Goal: Task Accomplishment & Management: Use online tool/utility

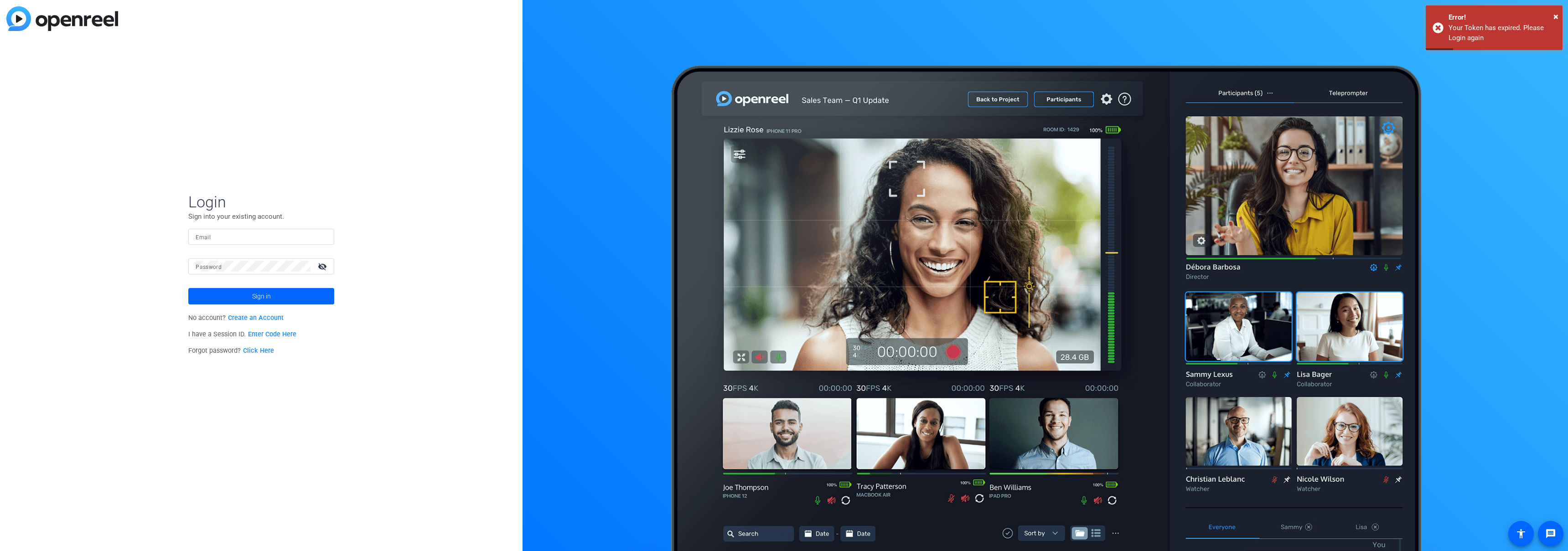
click at [244, 230] on div at bounding box center [261, 237] width 131 height 16
type input "cocaw@allstate.com"
click at [188, 288] on button "Sign in" at bounding box center [261, 296] width 146 height 16
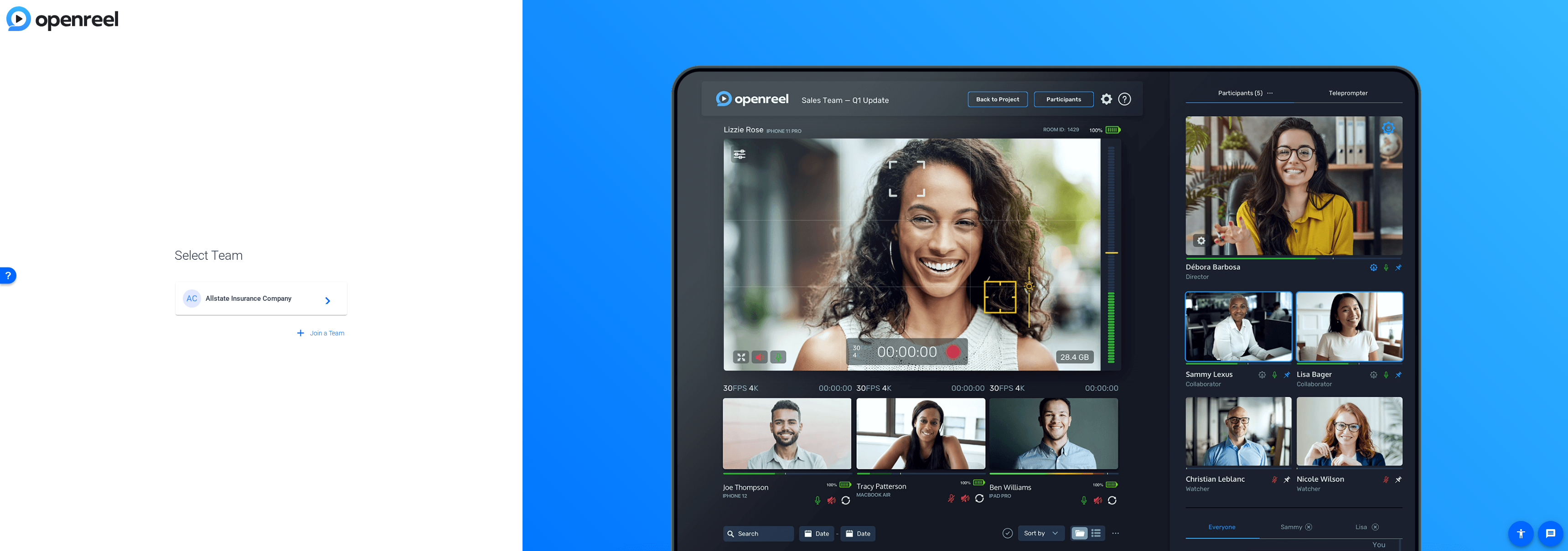
click at [229, 304] on div "AC Allstate Insurance Company navigate_next" at bounding box center [261, 299] width 157 height 18
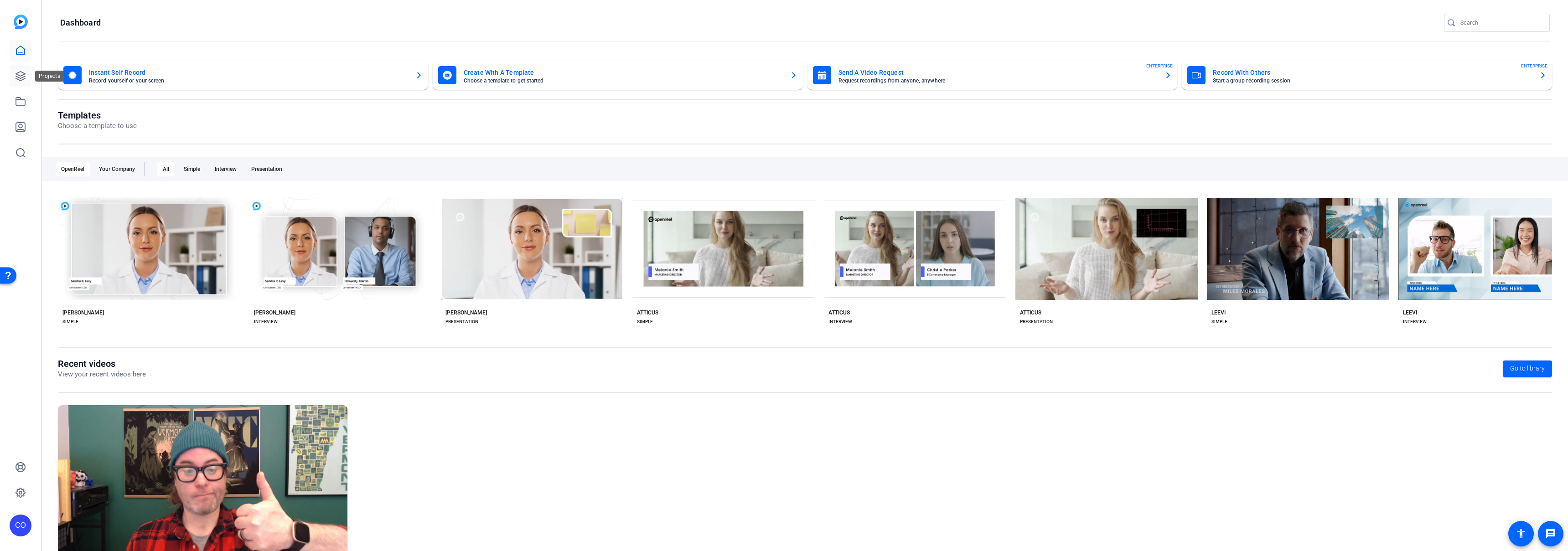
click at [17, 78] on icon at bounding box center [21, 76] width 11 height 11
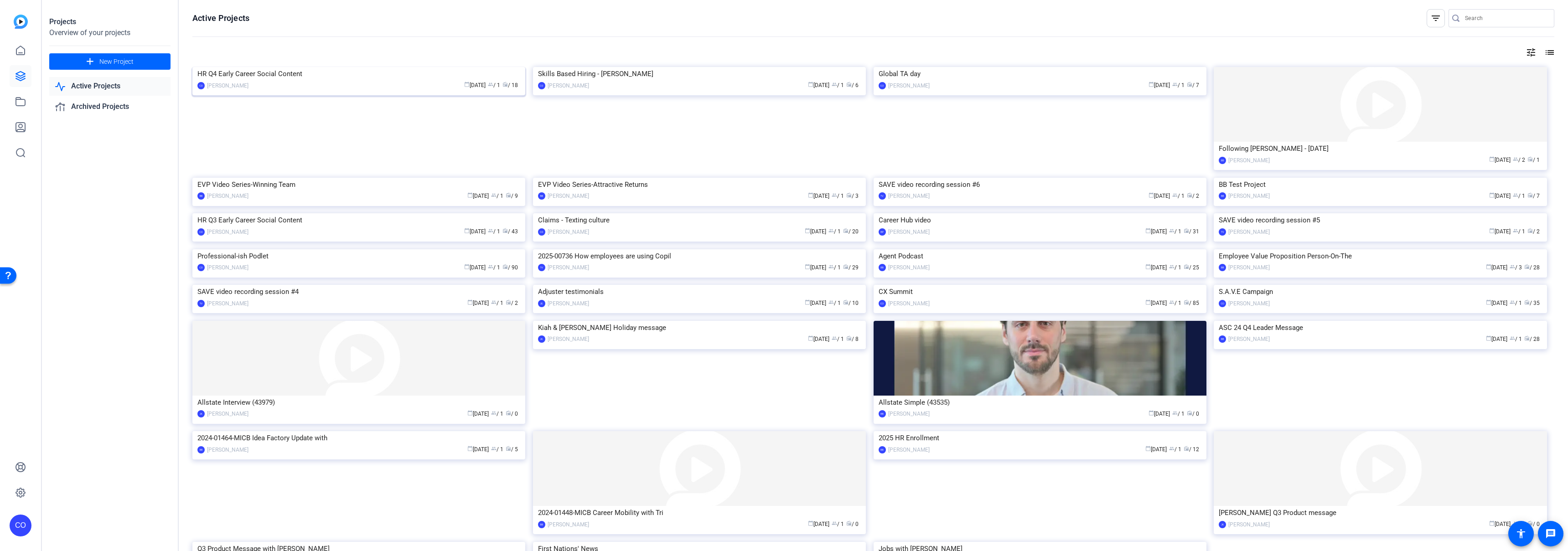
click at [389, 67] on img at bounding box center [359, 67] width 333 height 0
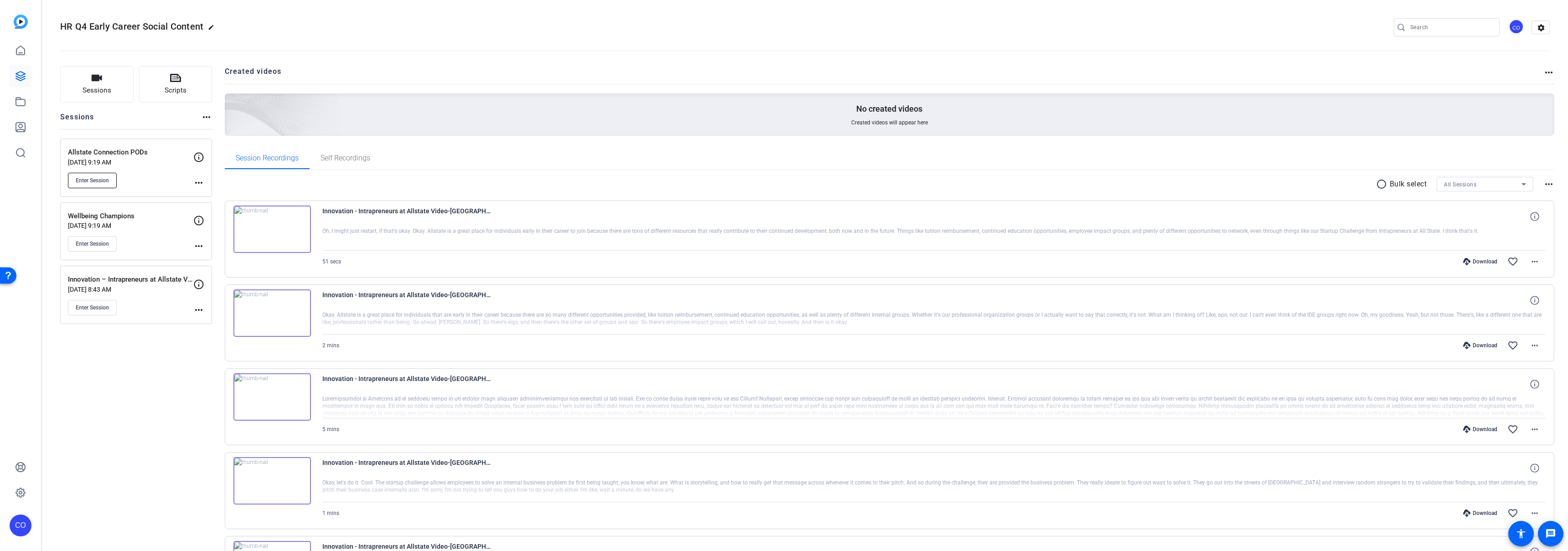
click at [99, 179] on span "Enter Session" at bounding box center [92, 181] width 33 height 7
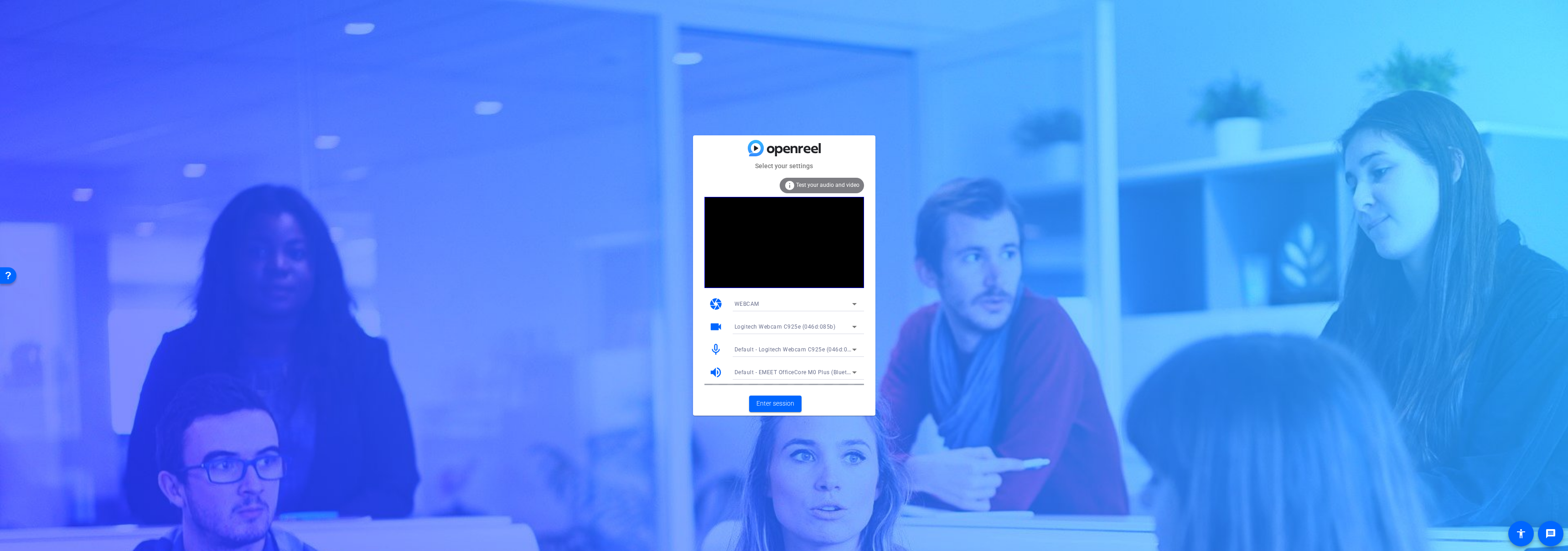
click at [782, 352] on span "Default - Logitech Webcam C925e (046d:085b)" at bounding box center [797, 349] width 125 height 7
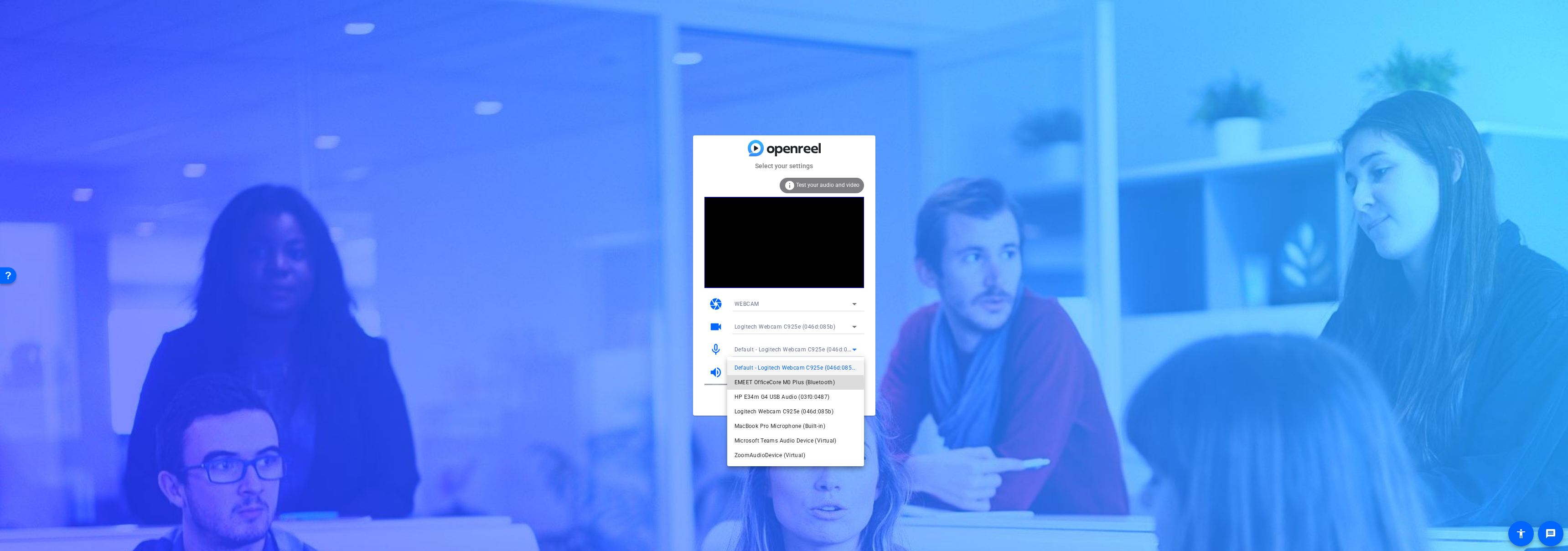
click at [766, 384] on span "EMEET OfficeCore M0 Plus (Bluetooth)" at bounding box center [785, 382] width 101 height 11
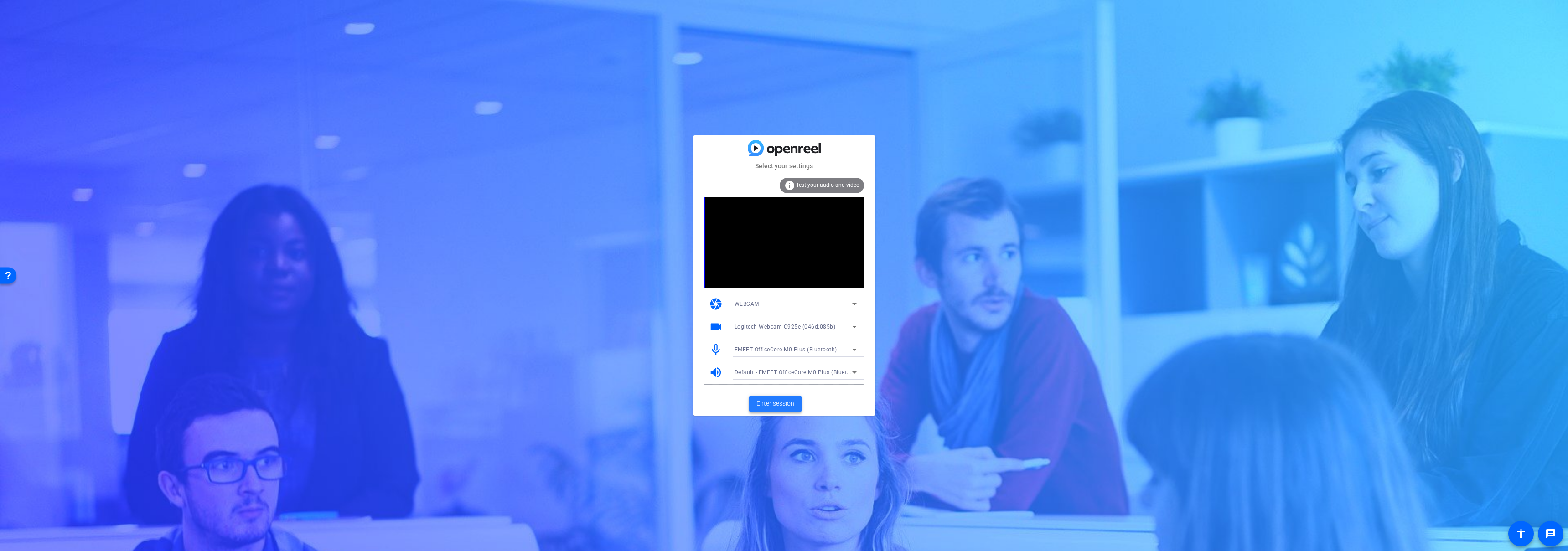
click at [775, 404] on span "Enter session" at bounding box center [775, 403] width 38 height 10
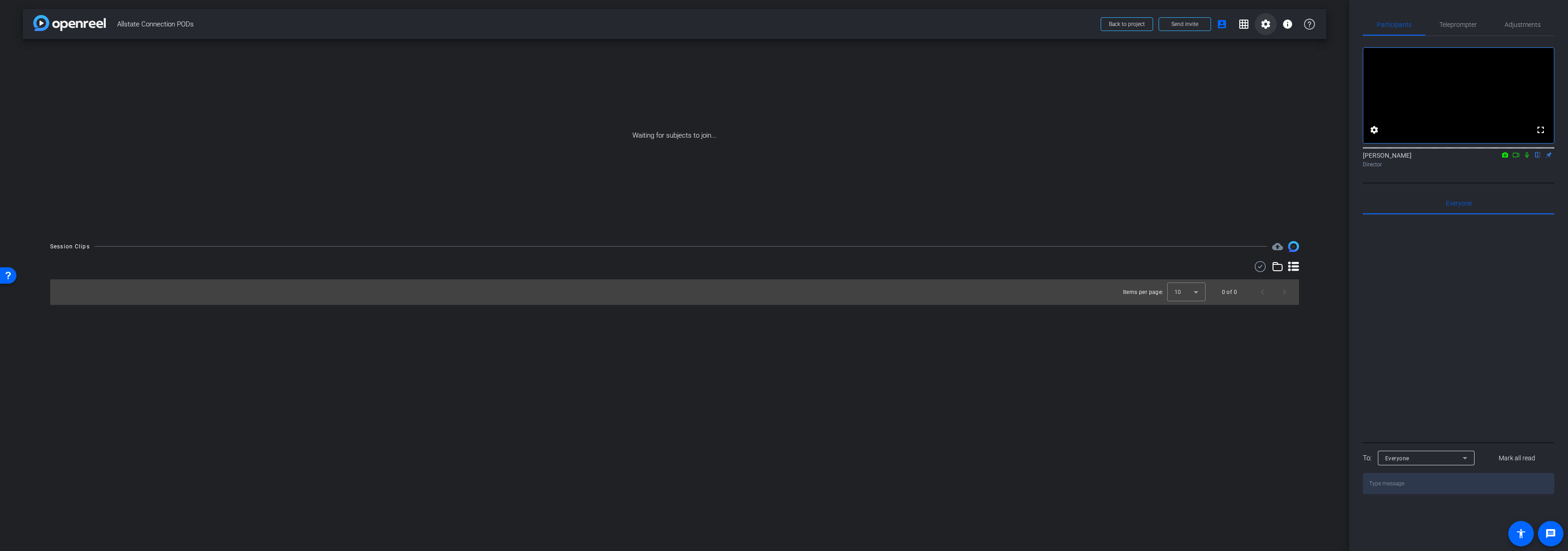
click at [1261, 28] on mat-icon "settings" at bounding box center [1265, 24] width 11 height 11
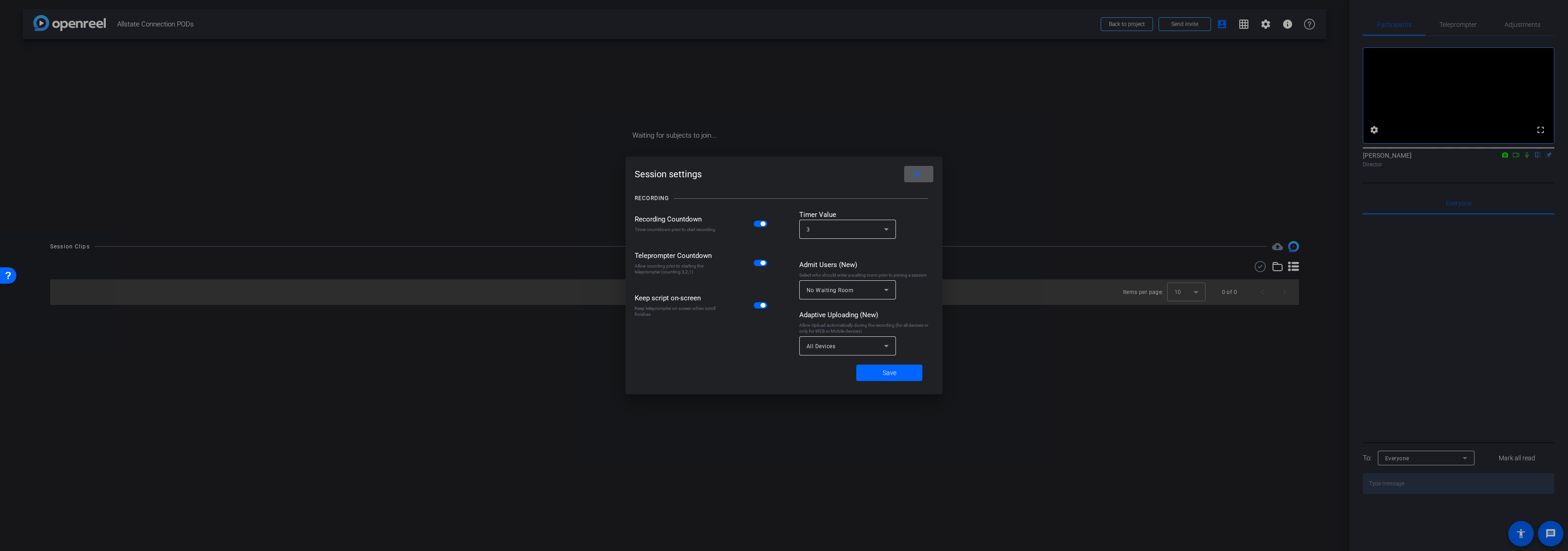
click at [760, 224] on span "button" at bounding box center [760, 224] width 13 height 6
click at [760, 265] on span "button" at bounding box center [760, 263] width 13 height 6
click at [762, 303] on span "button" at bounding box center [762, 305] width 4 height 4
click at [883, 369] on span "Save" at bounding box center [889, 373] width 13 height 10
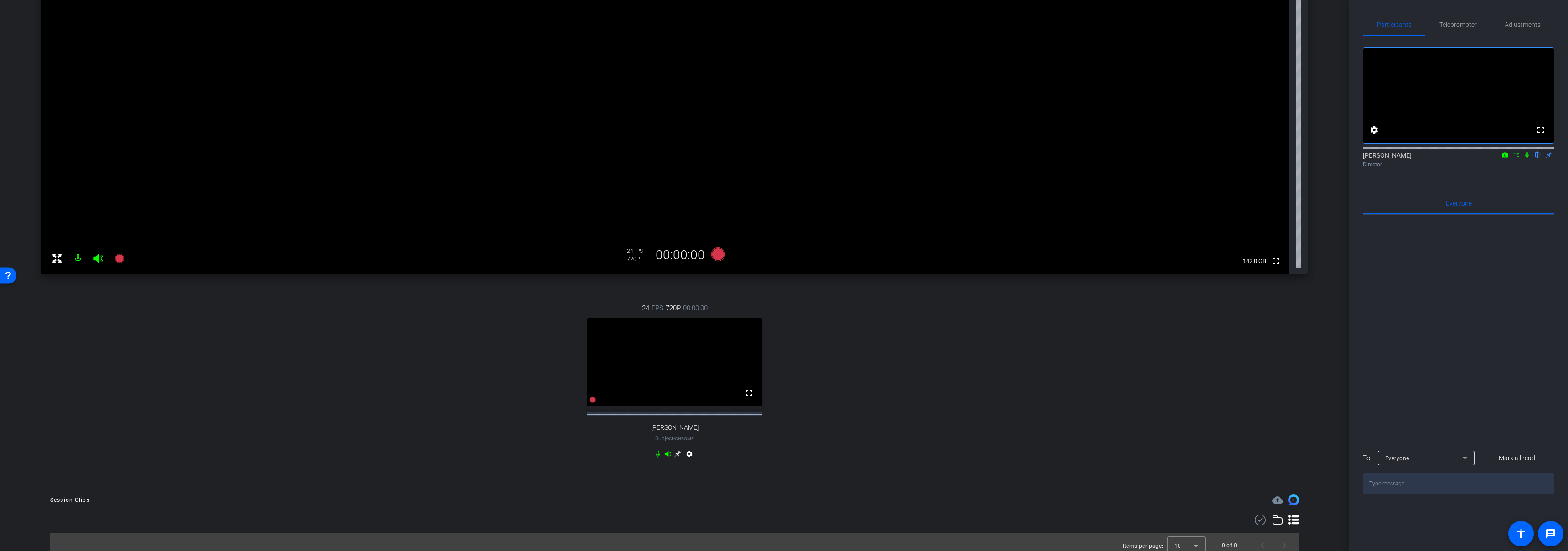
scroll to position [126, 0]
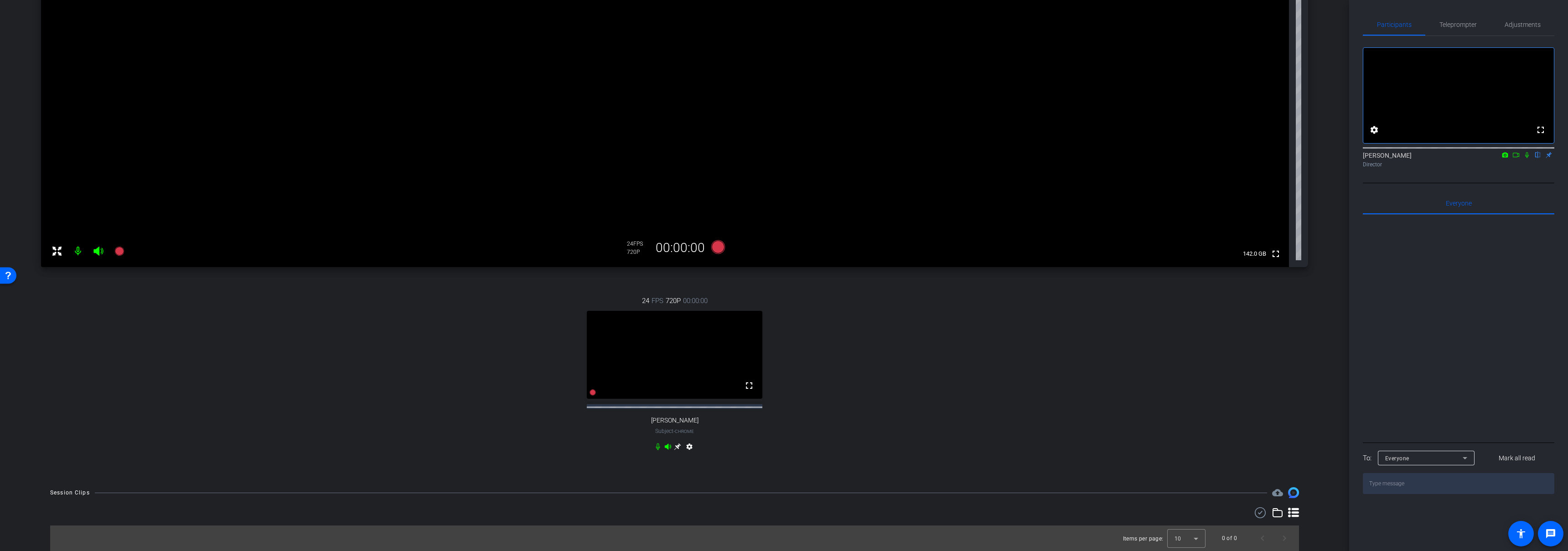
click at [676, 448] on icon at bounding box center [677, 446] width 7 height 7
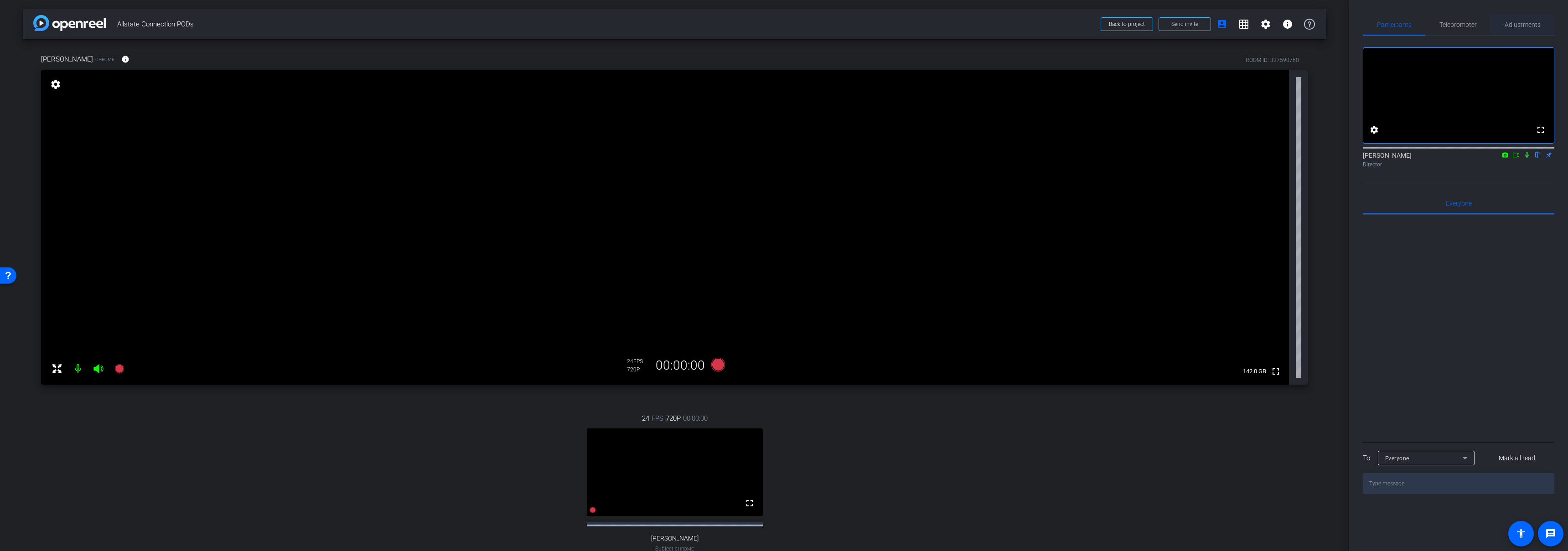
click at [1540, 32] on span "Adjustments" at bounding box center [1522, 24] width 36 height 22
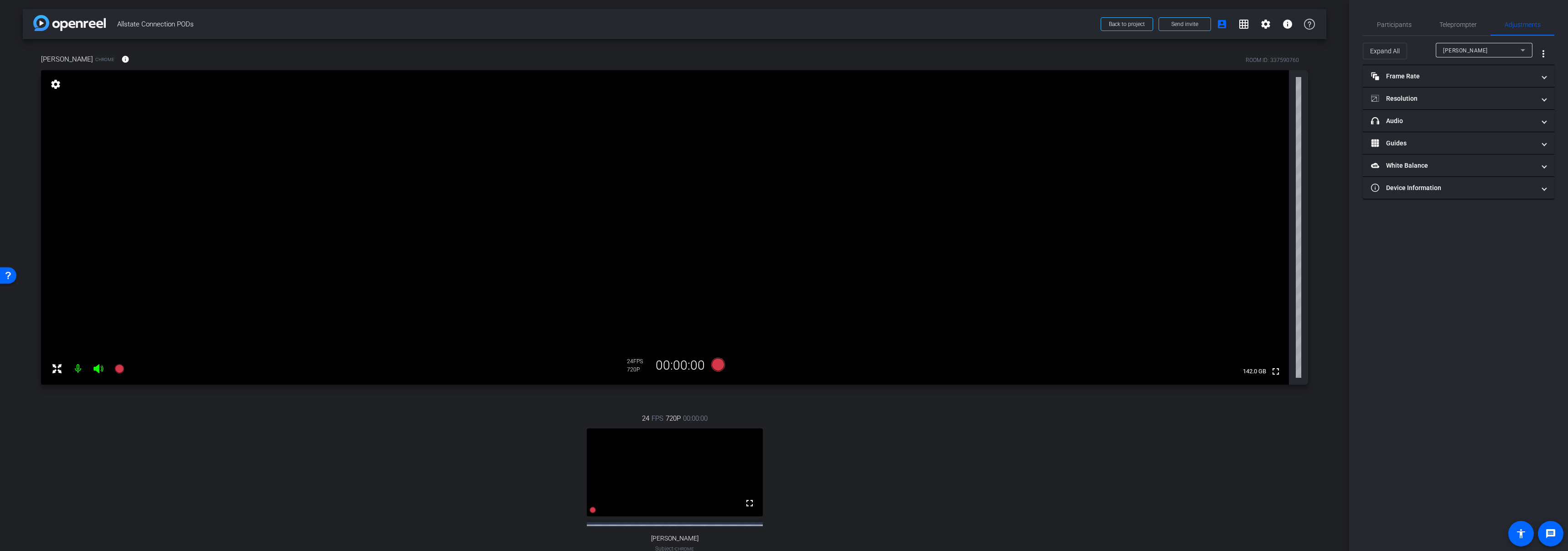
click at [1456, 54] on div "Emily Bland" at bounding box center [1482, 50] width 77 height 12
click at [1454, 84] on span "William Oakley" at bounding box center [1466, 83] width 46 height 11
type input "11000"
click at [1433, 95] on mat-panel-title "Resolution" at bounding box center [1453, 99] width 164 height 10
click at [1468, 130] on div "1080" at bounding box center [1466, 132] width 34 height 15
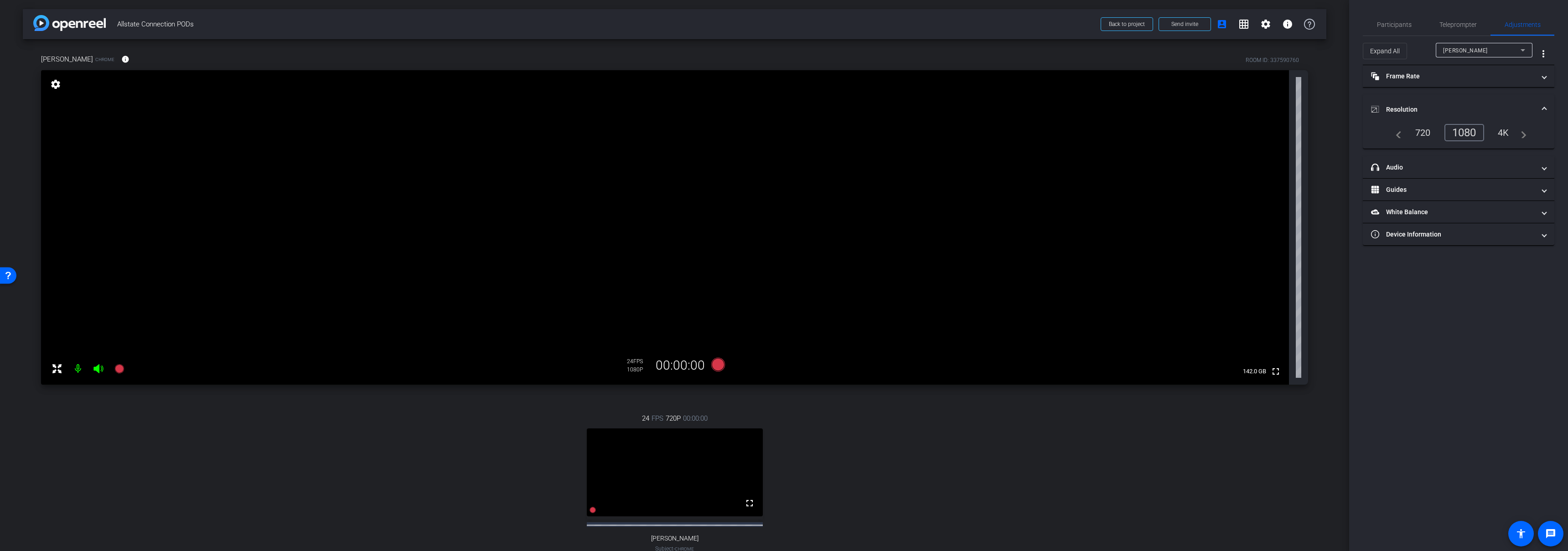
click at [1543, 109] on span at bounding box center [1544, 109] width 4 height 10
click at [1545, 80] on span at bounding box center [1544, 77] width 4 height 10
click at [1545, 77] on span at bounding box center [1544, 80] width 4 height 10
click at [1424, 127] on mat-expansion-panel-header "headphone icon Audio" at bounding box center [1458, 121] width 192 height 22
click at [1505, 170] on span "Microphone (JOUNIVO JV601)" at bounding box center [1494, 170] width 81 height 7
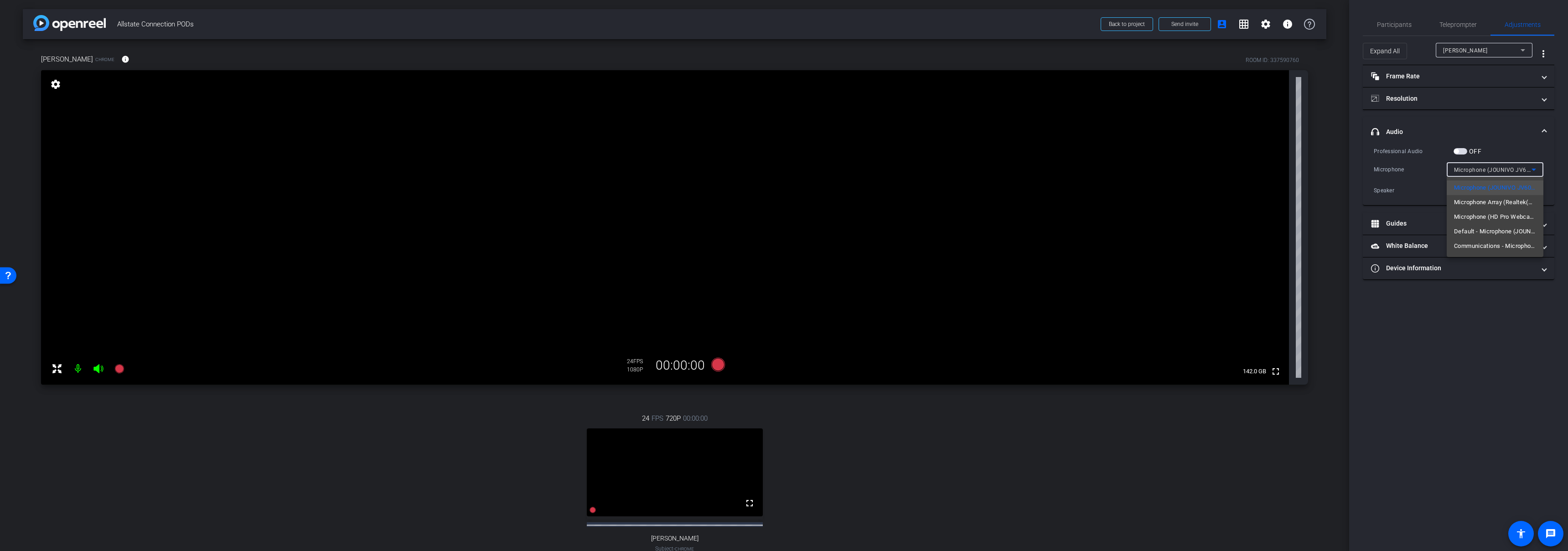
click at [1510, 168] on div at bounding box center [784, 276] width 1568 height 551
click at [1505, 169] on span "Microphone (JOUNIVO JV601)" at bounding box center [1494, 170] width 81 height 7
click at [1508, 167] on div at bounding box center [784, 276] width 1568 height 551
click at [1511, 169] on span "Microphone (JOUNIVO JV601)" at bounding box center [1494, 170] width 81 height 7
click at [1511, 169] on div at bounding box center [784, 276] width 1568 height 551
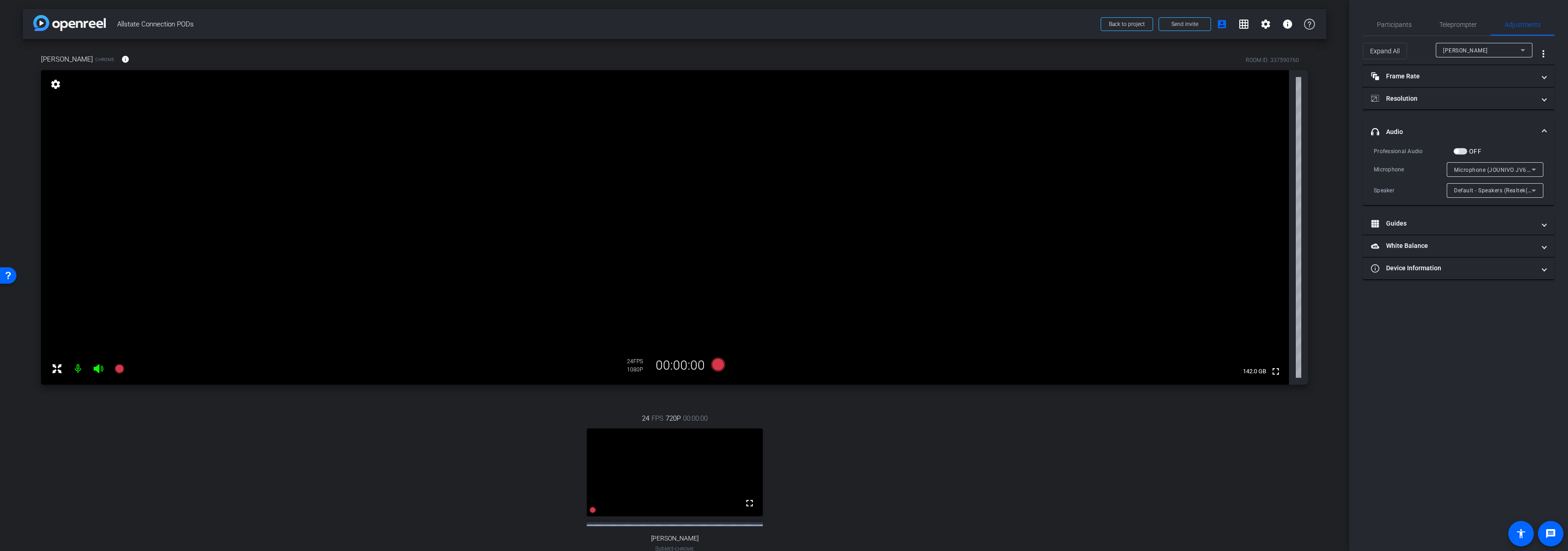
click at [1493, 167] on span "Microphone (JOUNIVO JV601)" at bounding box center [1494, 170] width 81 height 7
click at [1504, 215] on span "Microphone (HD Pro Webcam C920)" at bounding box center [1495, 217] width 82 height 11
click at [1493, 169] on span "Microphone (HD Pro Webcam C920)" at bounding box center [1503, 170] width 97 height 7
click at [1483, 231] on span "Default - Microphone (JOUNIVO JV601)" at bounding box center [1495, 232] width 82 height 11
click at [1489, 168] on span "Default - Microphone (JOUNIVO JV601)" at bounding box center [1507, 170] width 105 height 7
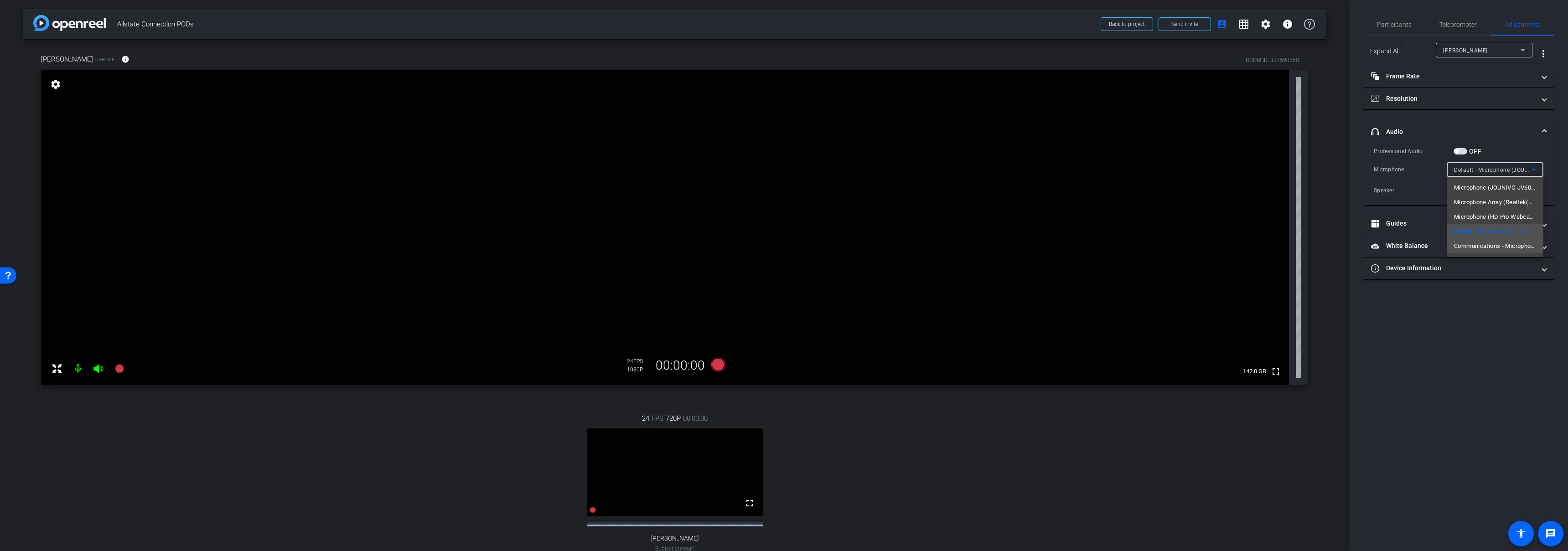
click at [1481, 244] on span "Communications - Microphone (JOUNIVO JV601)" at bounding box center [1495, 246] width 82 height 11
click at [1490, 168] on span "Communications - Microphone (JOUNIVO JV601)" at bounding box center [1520, 170] width 132 height 7
click at [1482, 203] on span "Microphone Array (Realtek(R) Audio)" at bounding box center [1495, 203] width 82 height 11
click at [1480, 168] on span "Microphone Array (Realtek(R) Audio)" at bounding box center [1503, 170] width 97 height 7
click at [1482, 187] on span "Microphone (JOUNIVO JV601)" at bounding box center [1495, 188] width 82 height 11
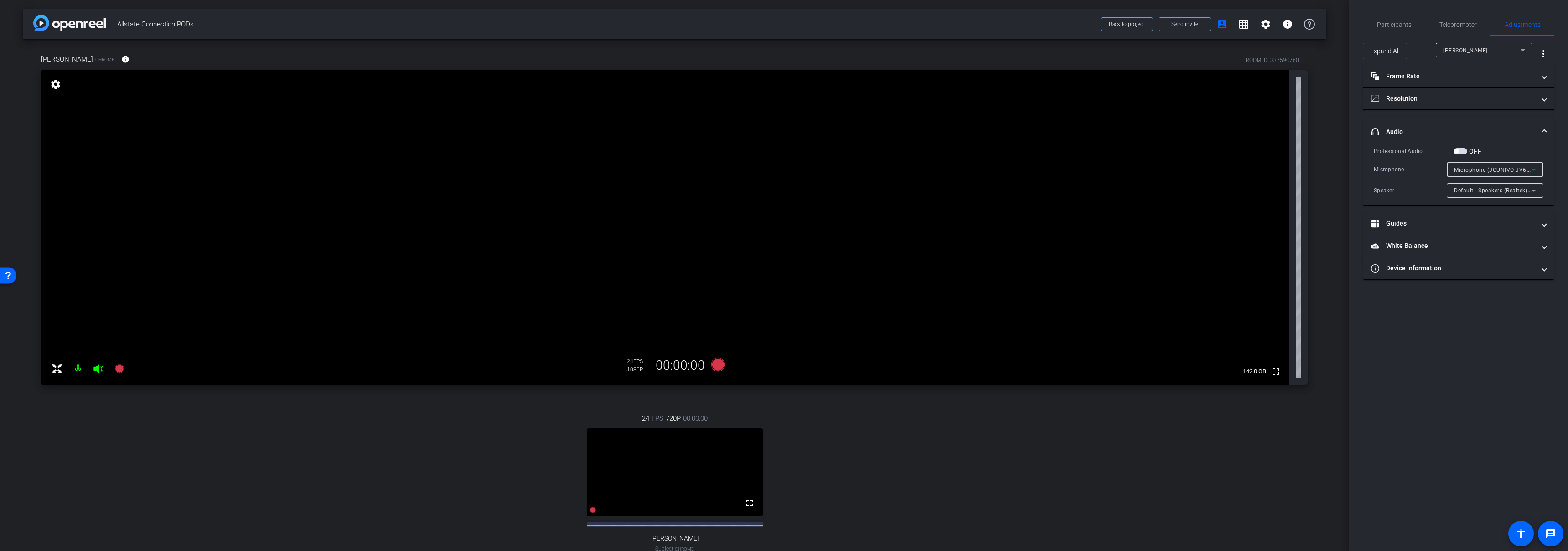
click at [1490, 173] on div "Microphone (JOUNIVO JV601)" at bounding box center [1493, 170] width 77 height 12
click at [1490, 173] on div at bounding box center [784, 276] width 1568 height 551
click at [1542, 128] on span at bounding box center [1544, 132] width 4 height 10
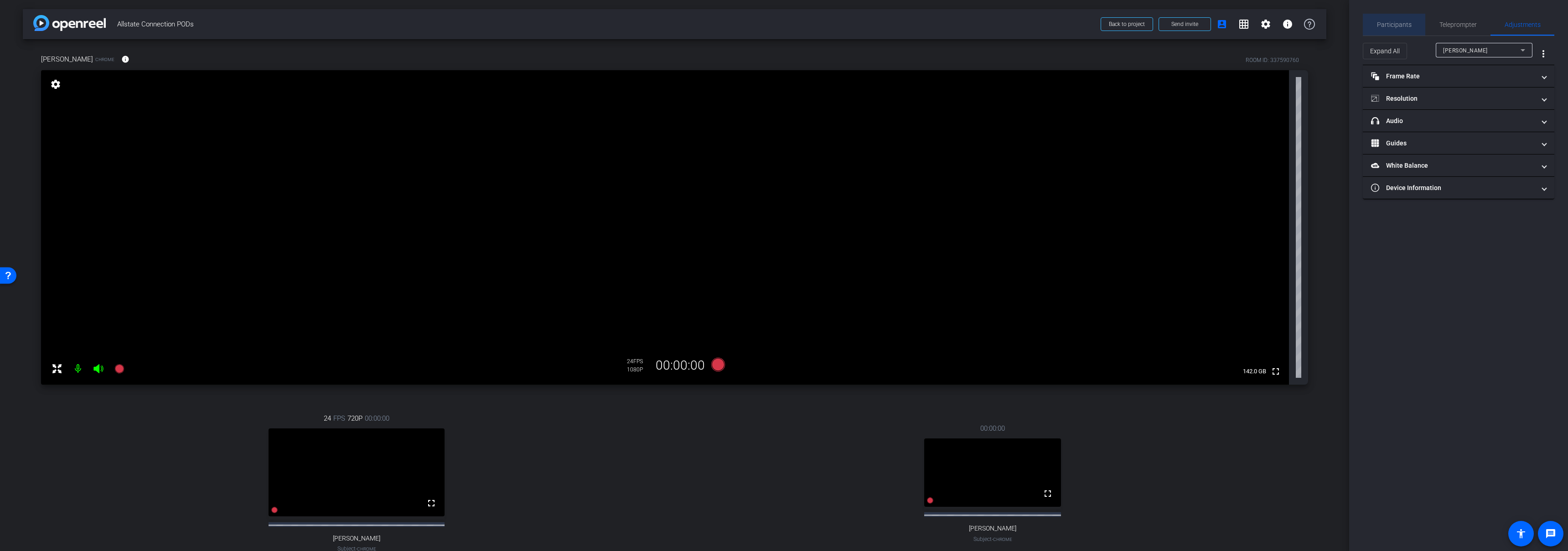
click at [1397, 24] on span "Participants" at bounding box center [1394, 24] width 35 height 6
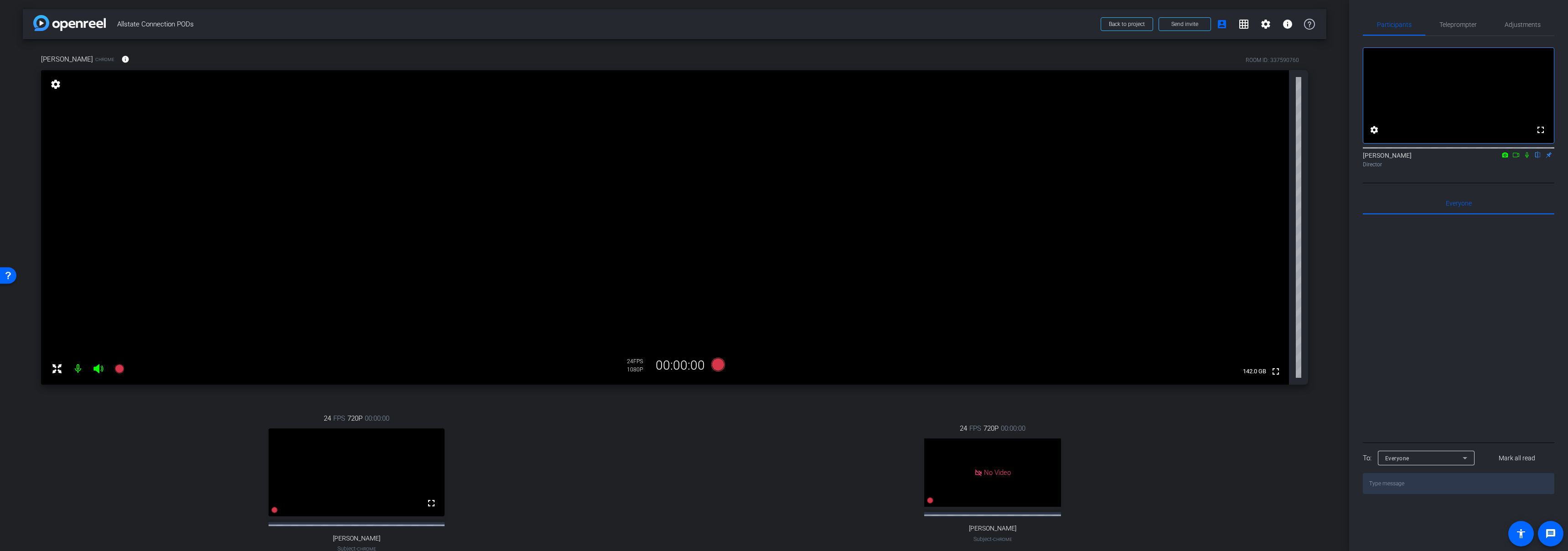
scroll to position [123, 0]
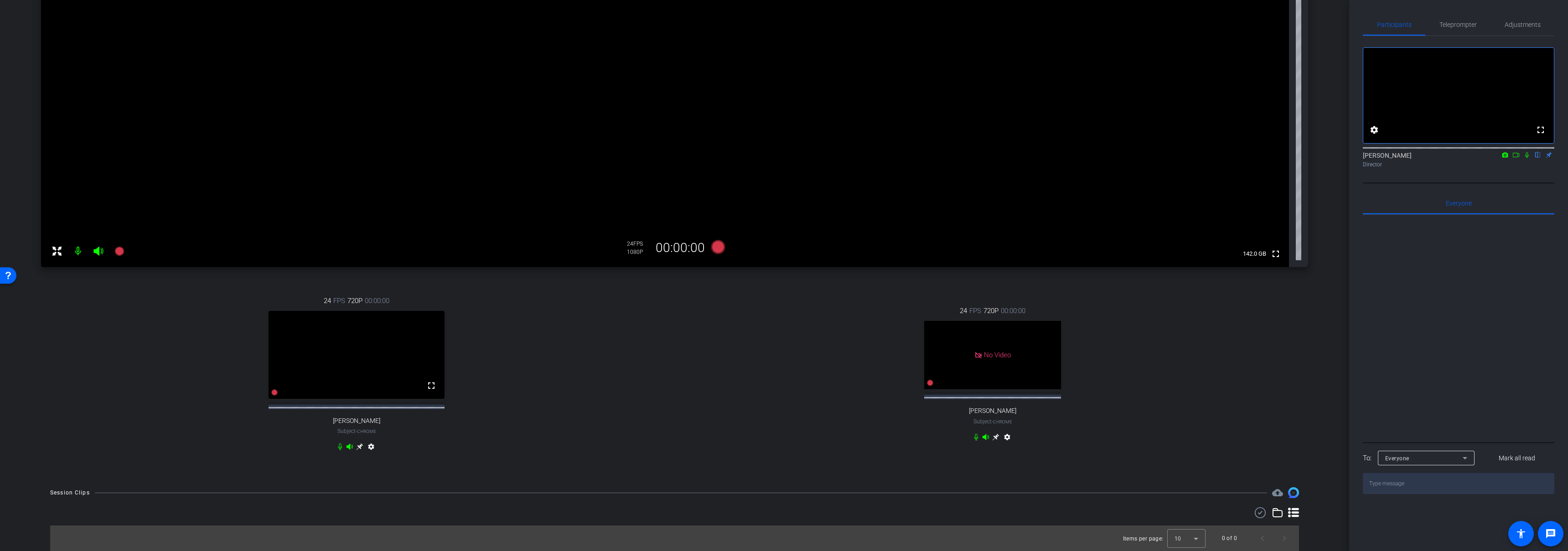
click at [973, 434] on icon at bounding box center [976, 437] width 7 height 7
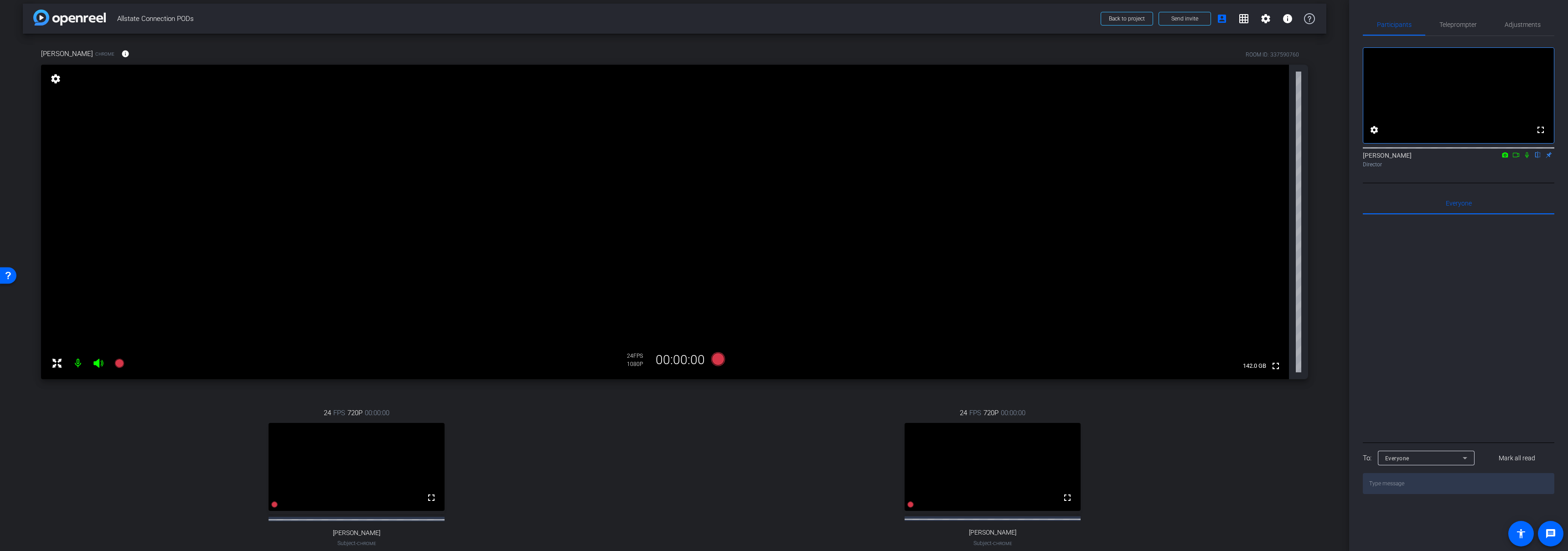
scroll to position [4, 0]
click at [715, 362] on icon at bounding box center [718, 360] width 13 height 13
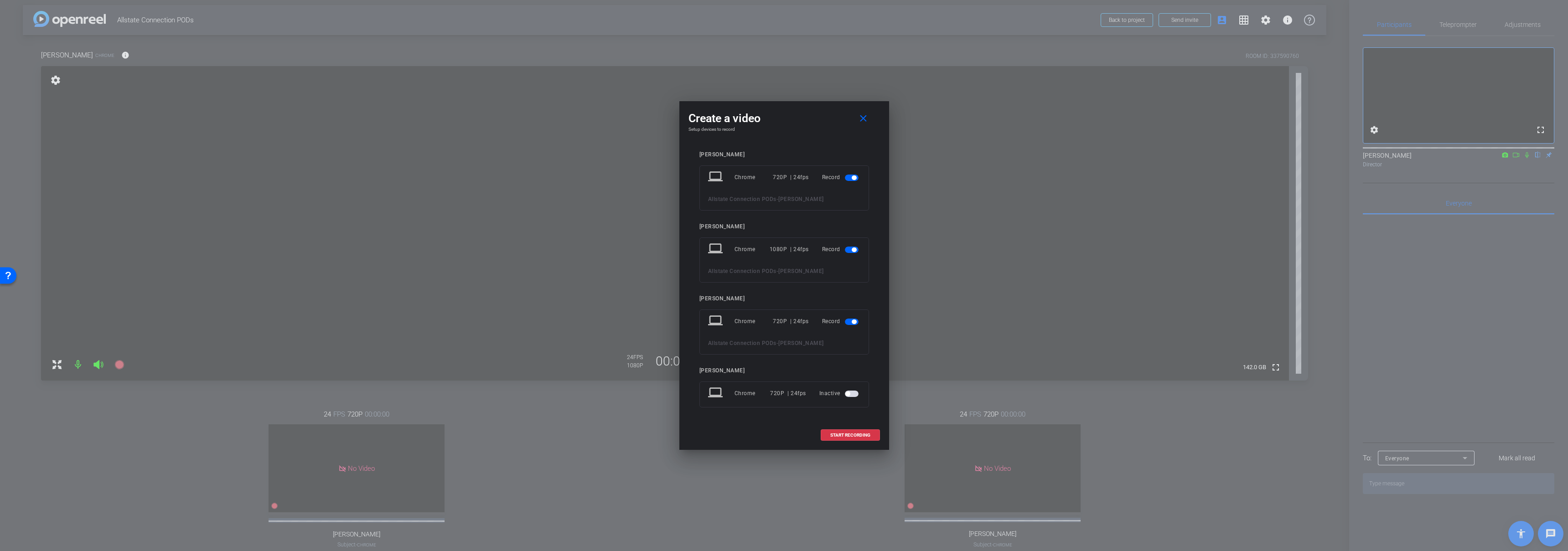
click at [850, 175] on span "button" at bounding box center [852, 178] width 13 height 6
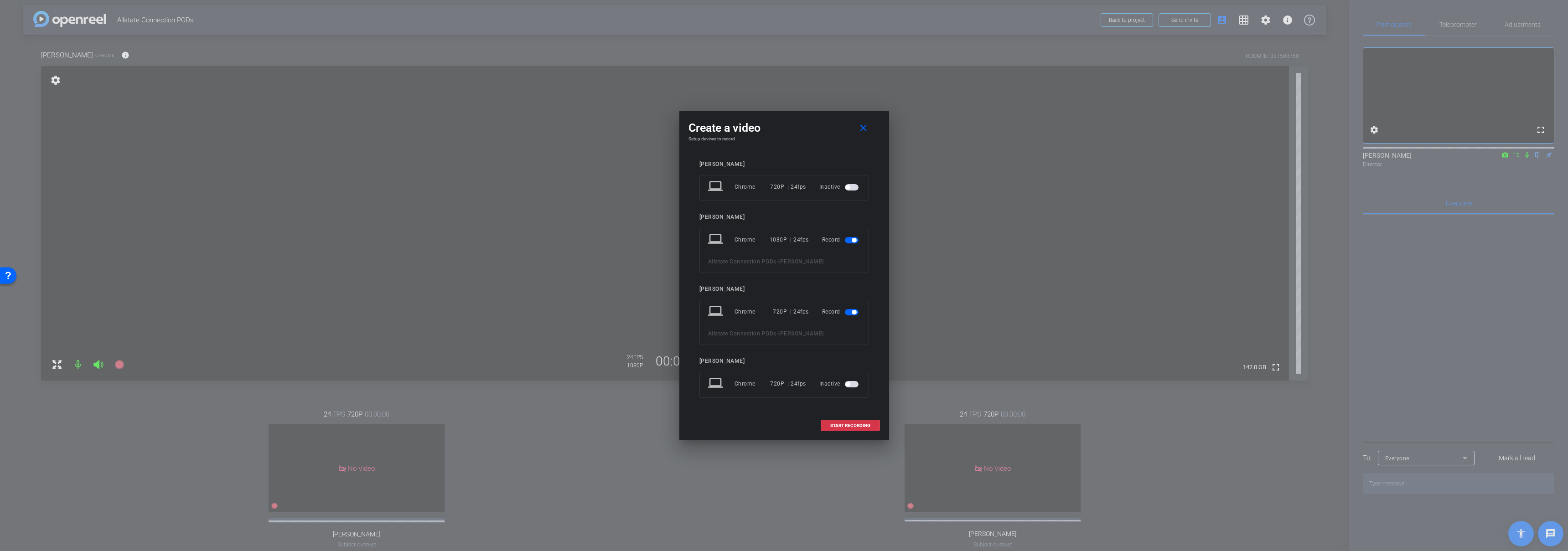
click at [849, 315] on span "button" at bounding box center [852, 312] width 13 height 6
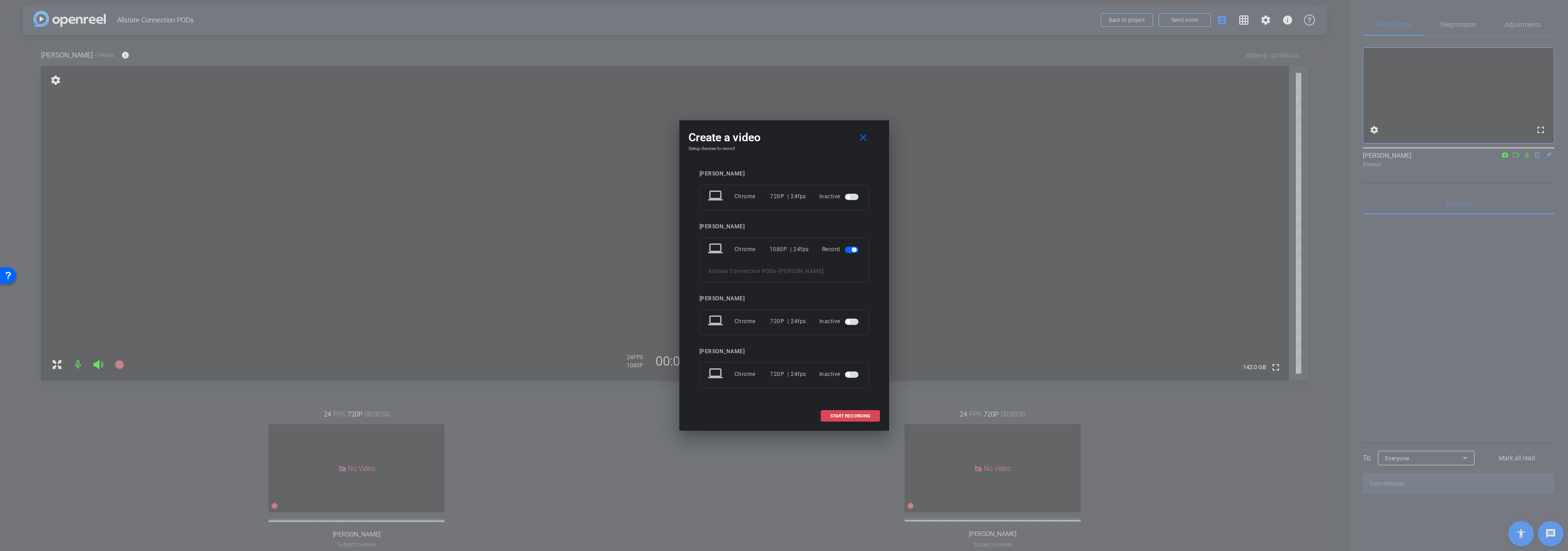
click at [845, 417] on span "START RECORDING" at bounding box center [850, 415] width 40 height 4
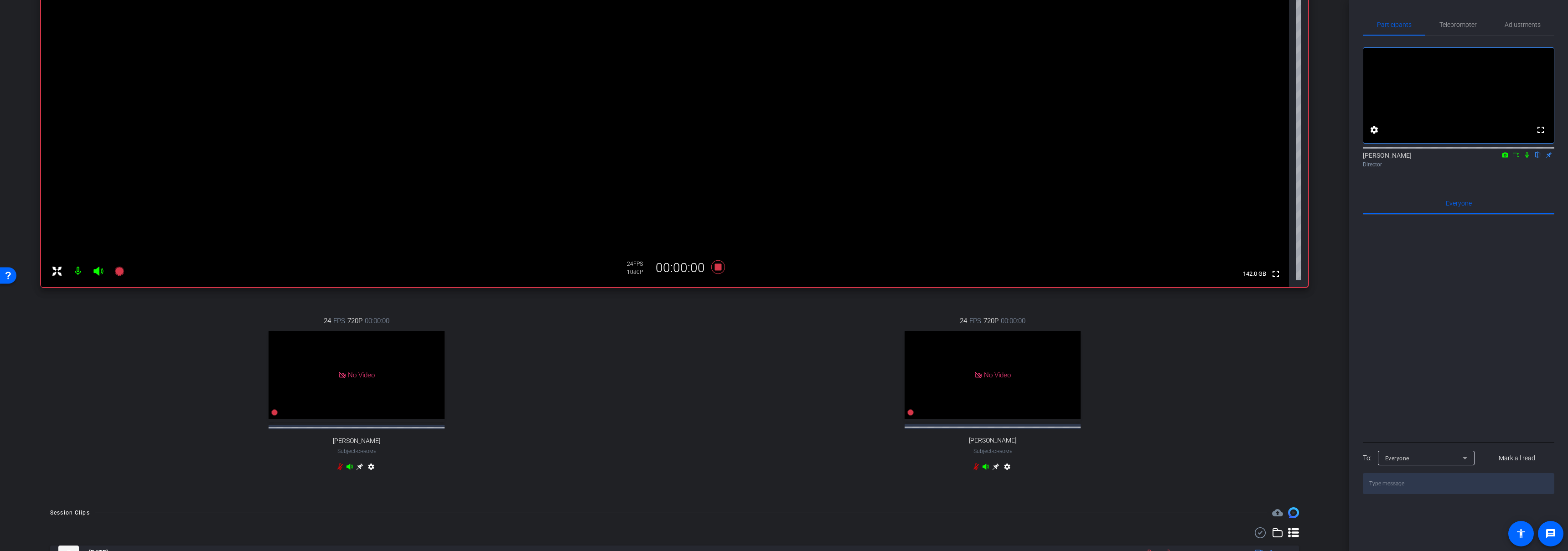
scroll to position [146, 0]
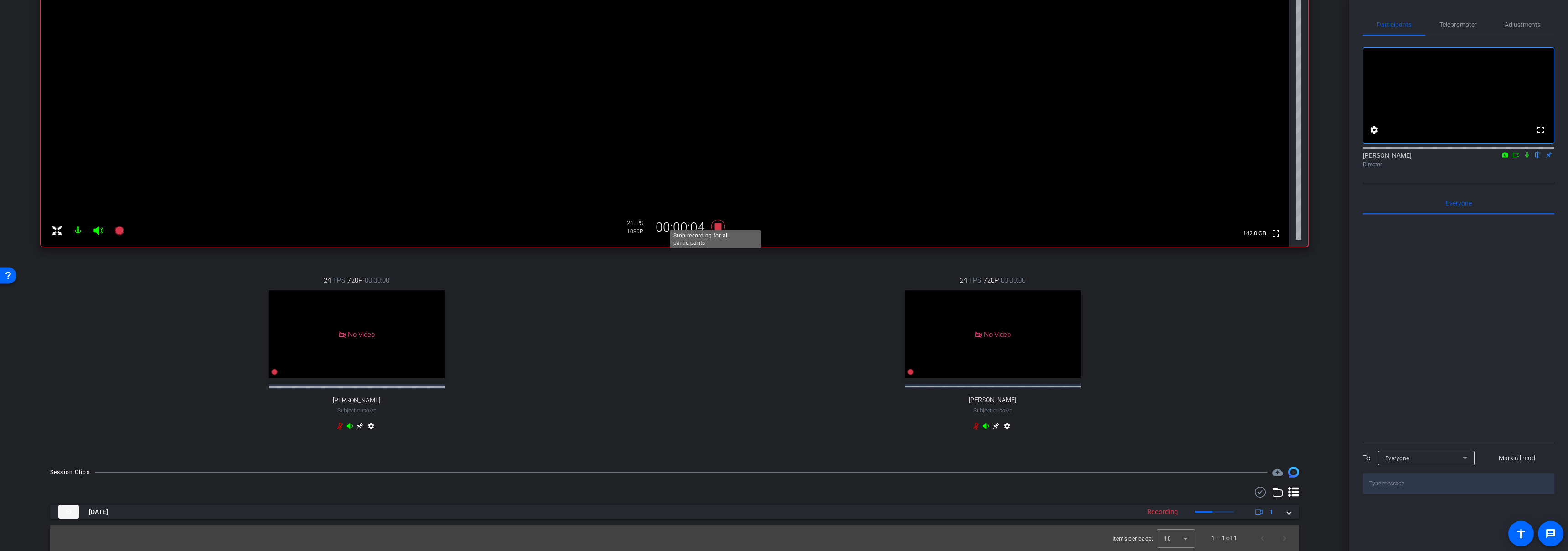
click at [717, 220] on icon at bounding box center [718, 226] width 13 height 13
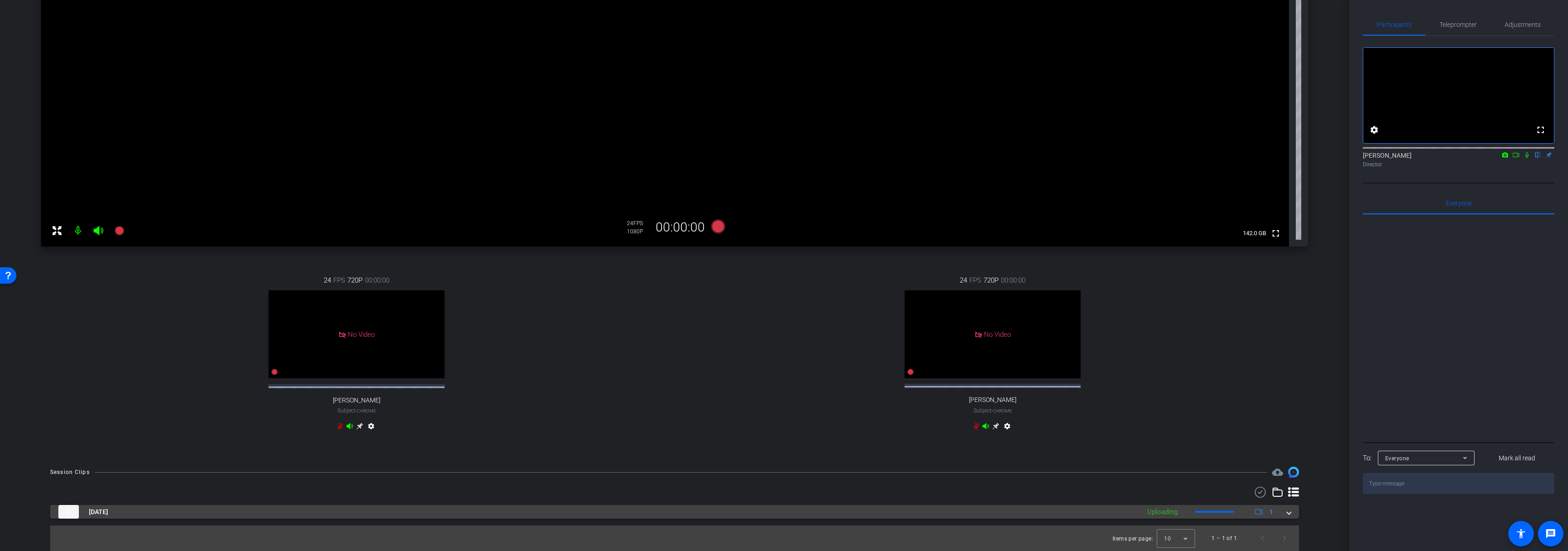
click at [201, 514] on mat-panel-title "Sep 10, 2025" at bounding box center [597, 511] width 1077 height 13
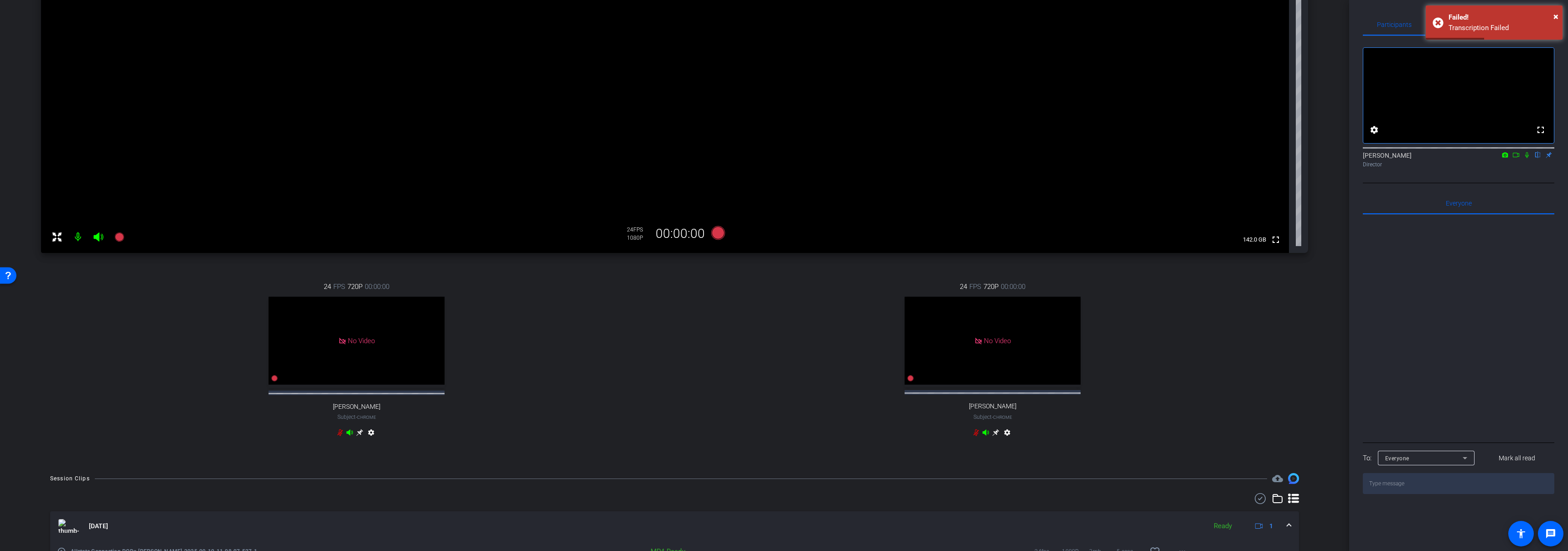
scroll to position [193, 0]
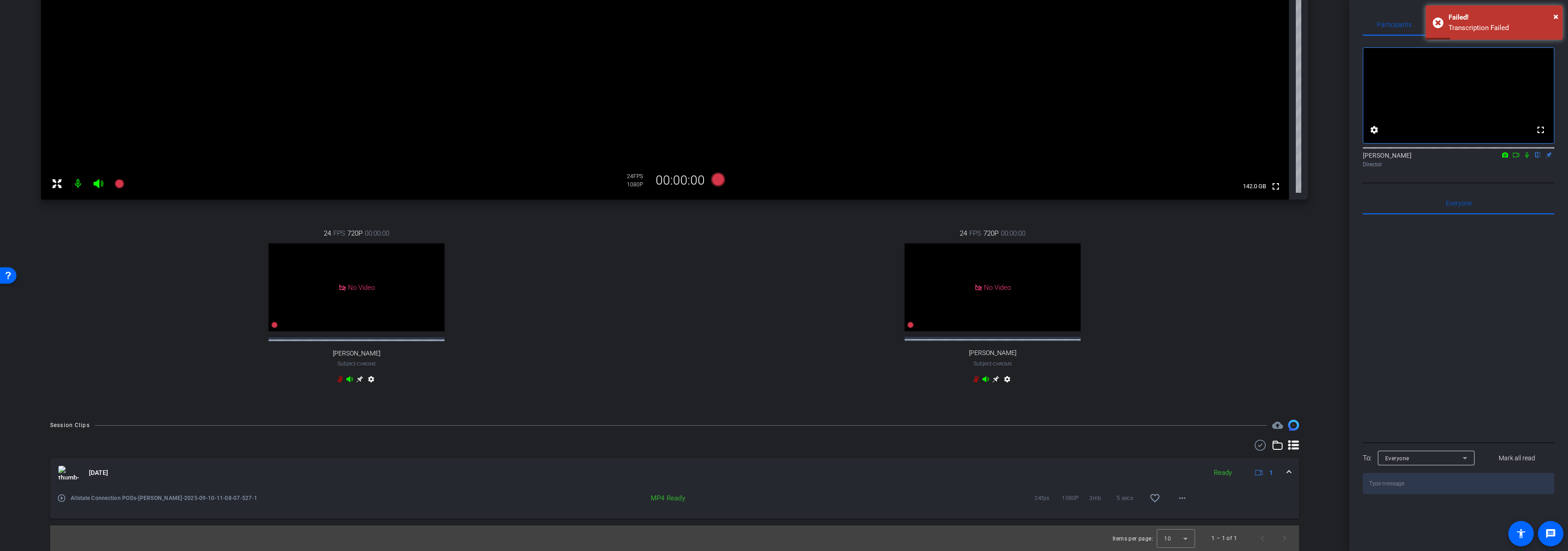
click at [64, 499] on mat-icon "play_circle_outline" at bounding box center [61, 497] width 9 height 9
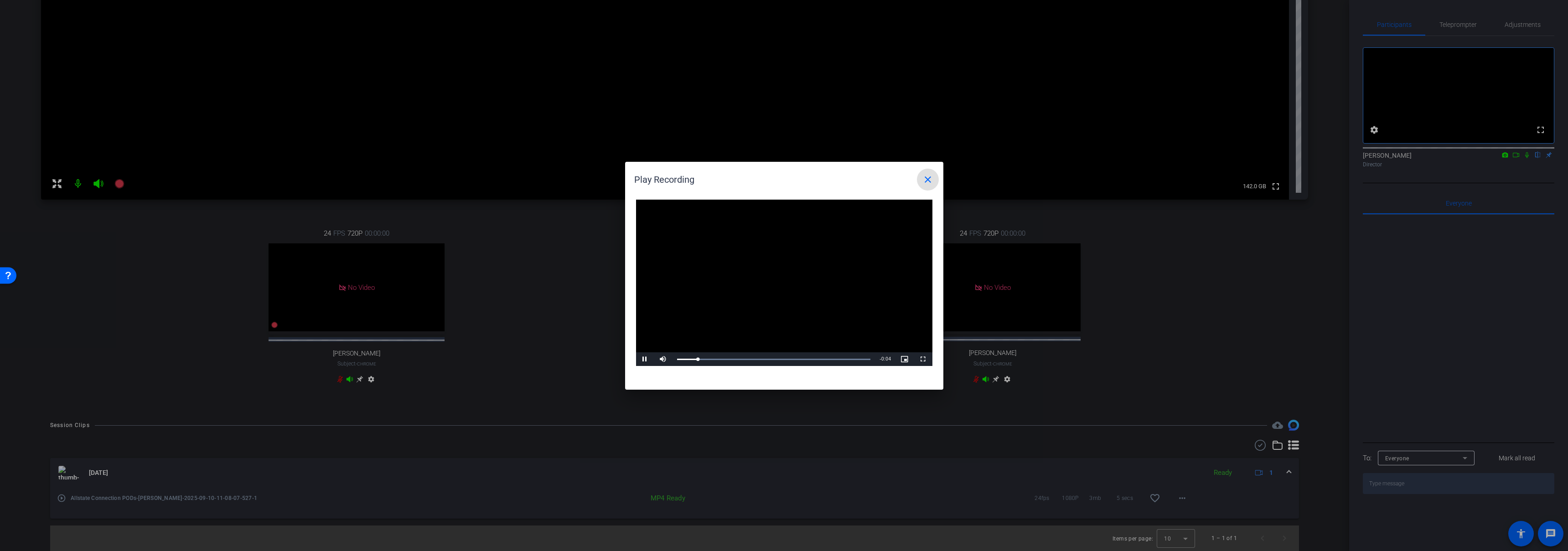
click at [929, 177] on mat-icon "close" at bounding box center [928, 179] width 11 height 11
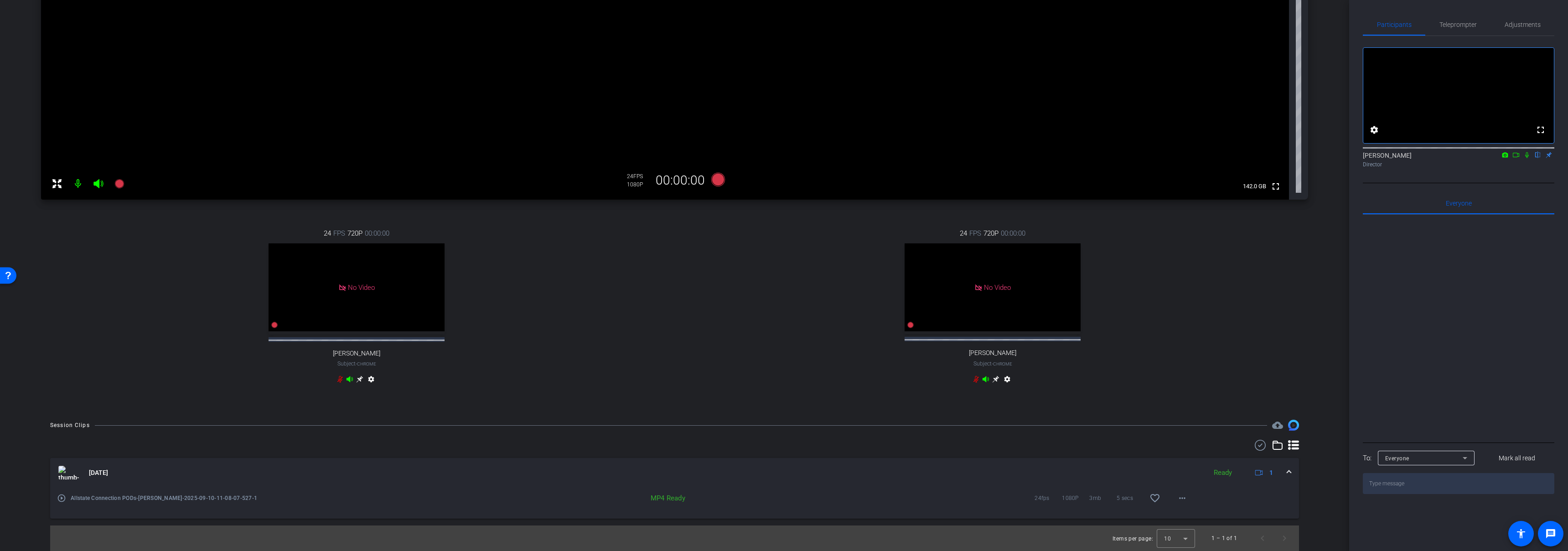
click at [1287, 471] on span at bounding box center [1289, 473] width 4 height 10
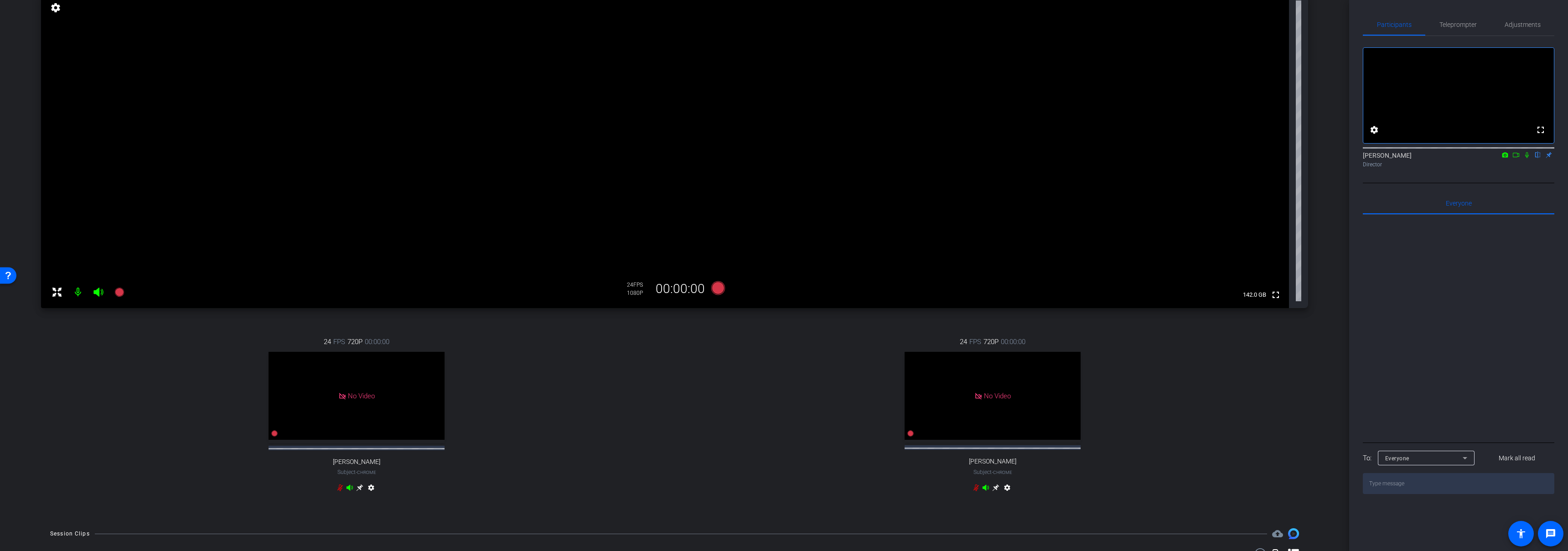
scroll to position [0, 0]
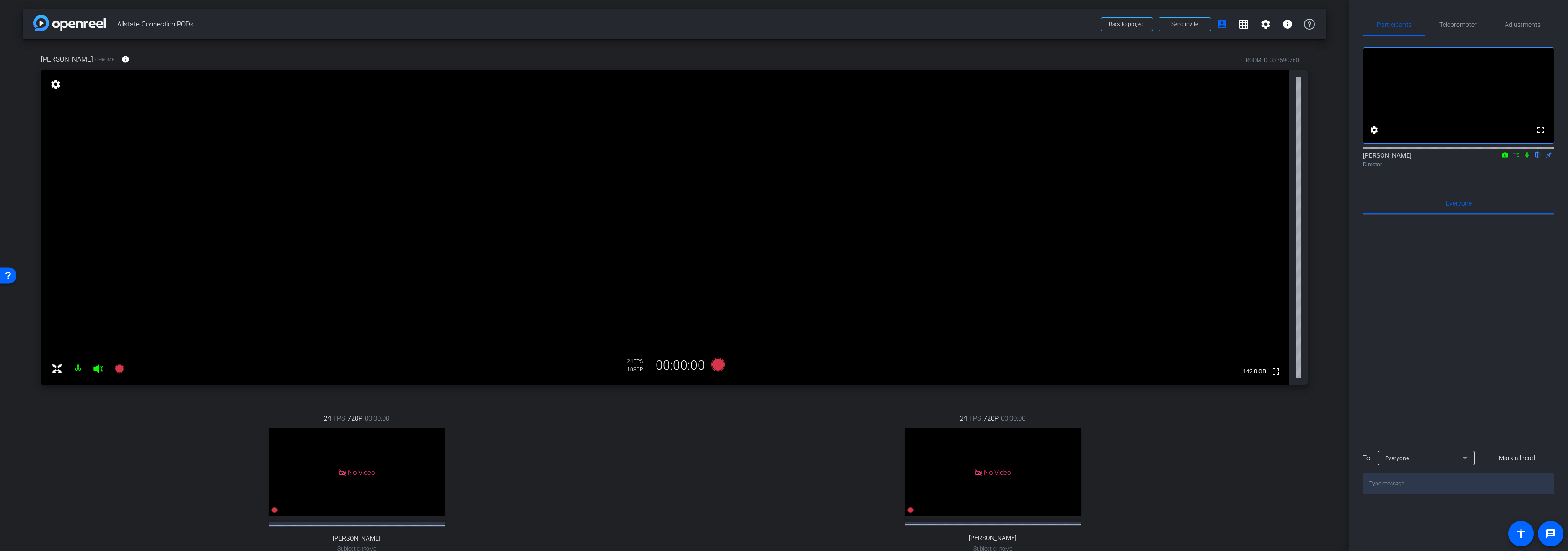
click at [687, 474] on div "24 FPS 720P 00:00:00 No Video Jayla Jackson Subject - Chrome settings" at bounding box center [992, 492] width 631 height 188
click at [716, 365] on icon at bounding box center [718, 364] width 13 height 13
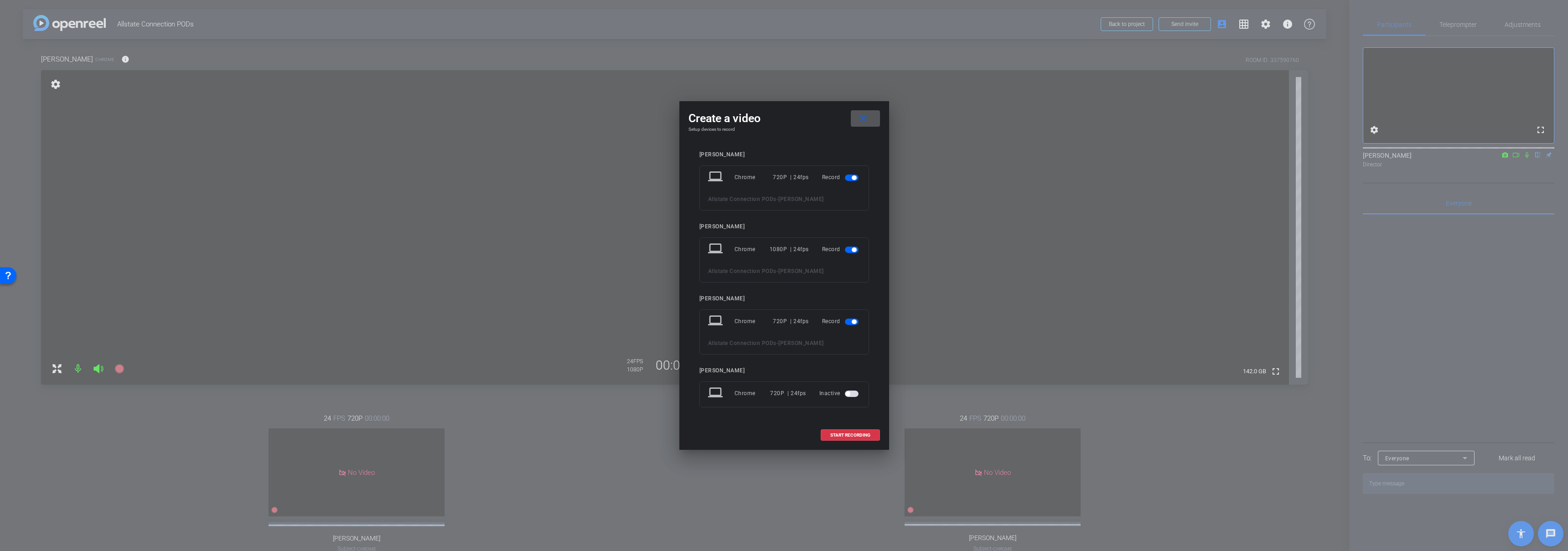
click at [853, 175] on span "button" at bounding box center [853, 177] width 4 height 4
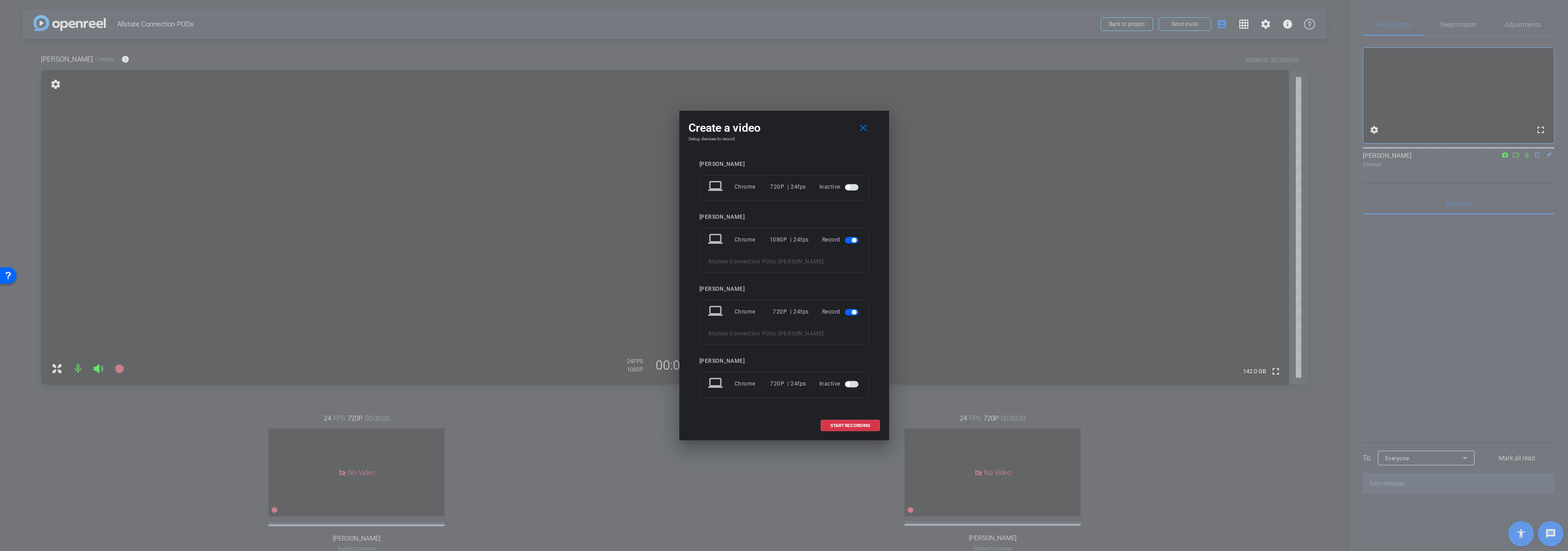
click at [854, 310] on span "button" at bounding box center [853, 311] width 4 height 4
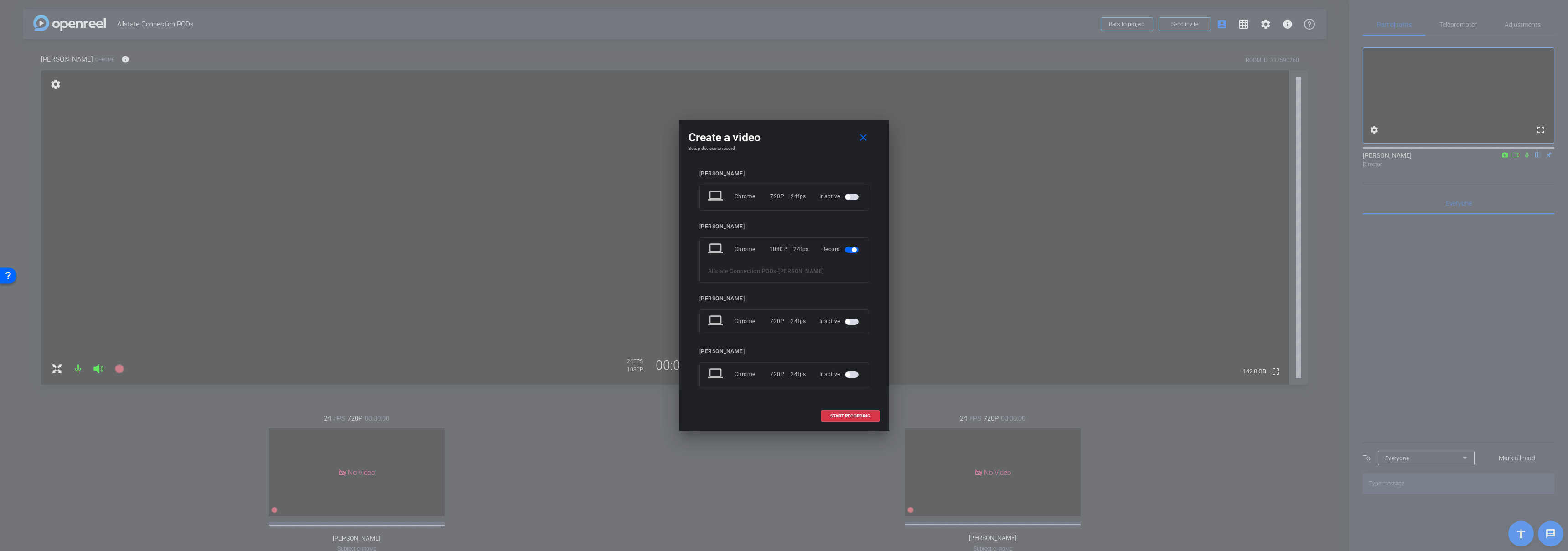
drag, startPoint x: 851, startPoint y: 418, endPoint x: 1031, endPoint y: 547, distance: 221.5
click at [851, 418] on span at bounding box center [850, 416] width 58 height 22
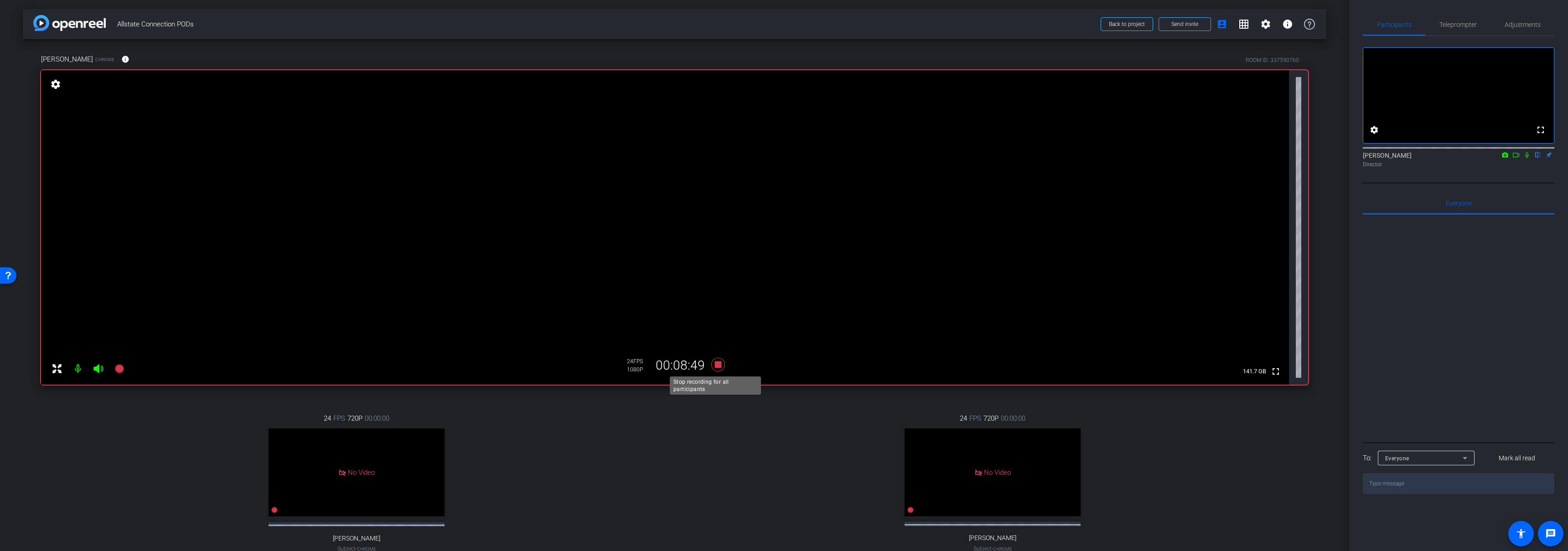
click at [716, 362] on icon at bounding box center [718, 364] width 13 height 13
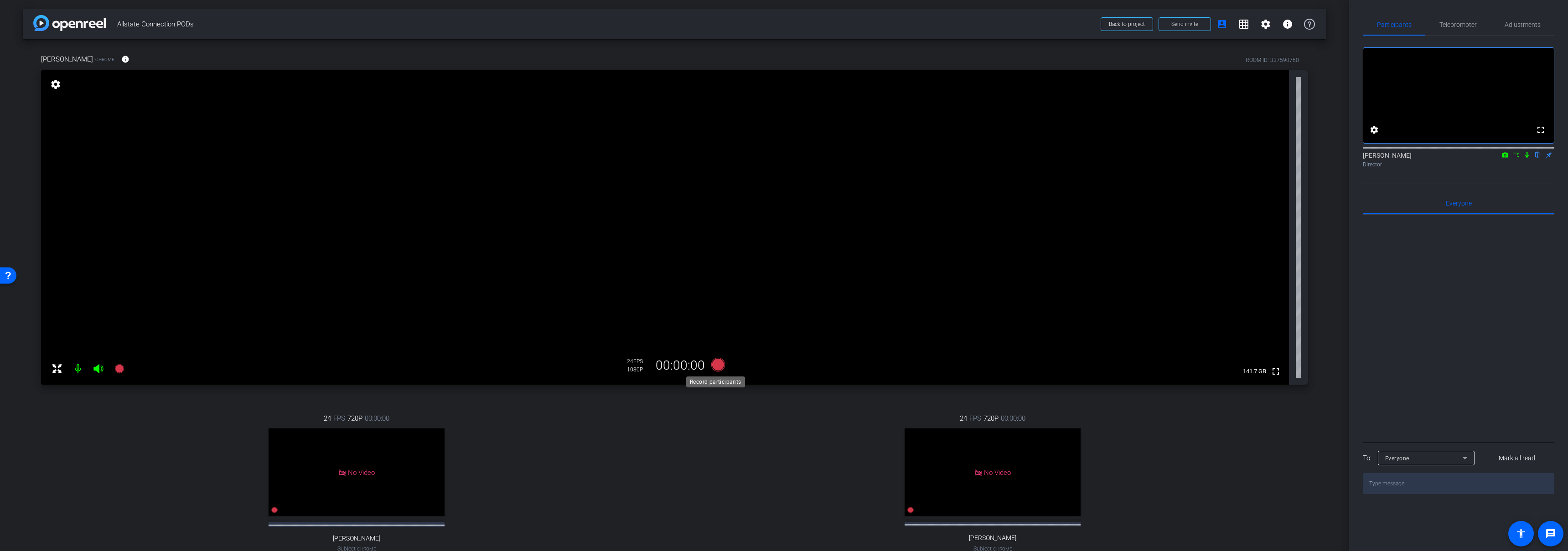
click at [715, 362] on icon at bounding box center [718, 364] width 13 height 13
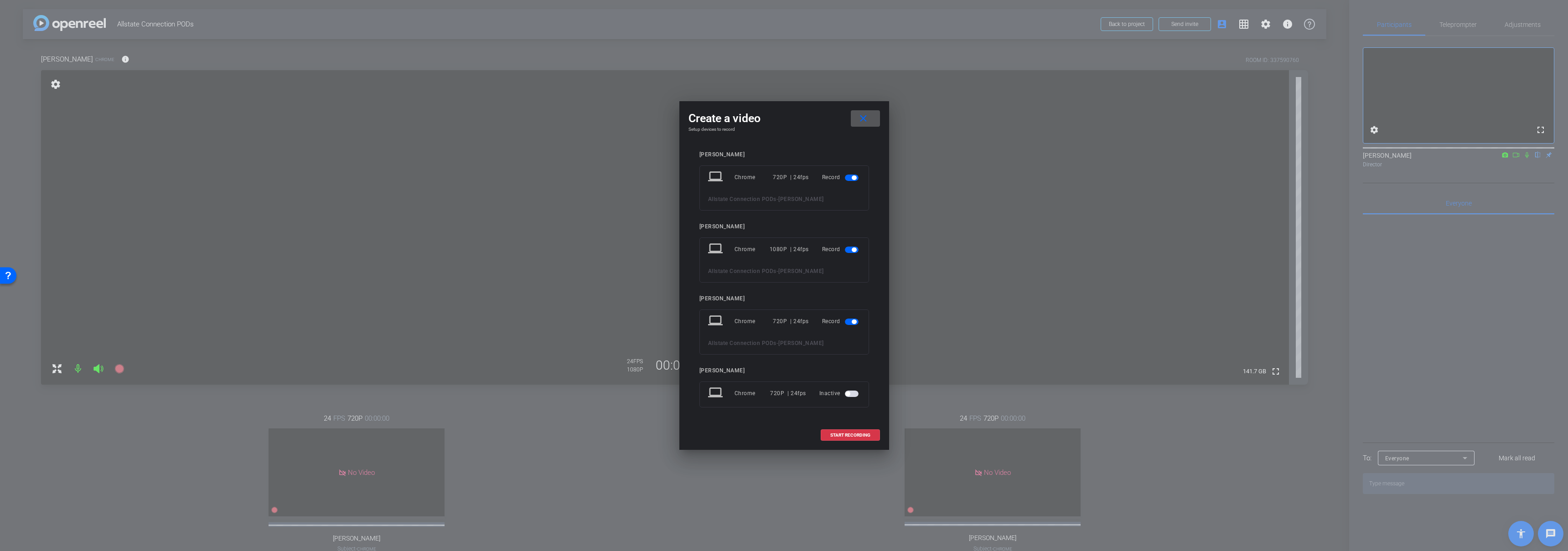
click at [852, 175] on span "button" at bounding box center [852, 178] width 13 height 6
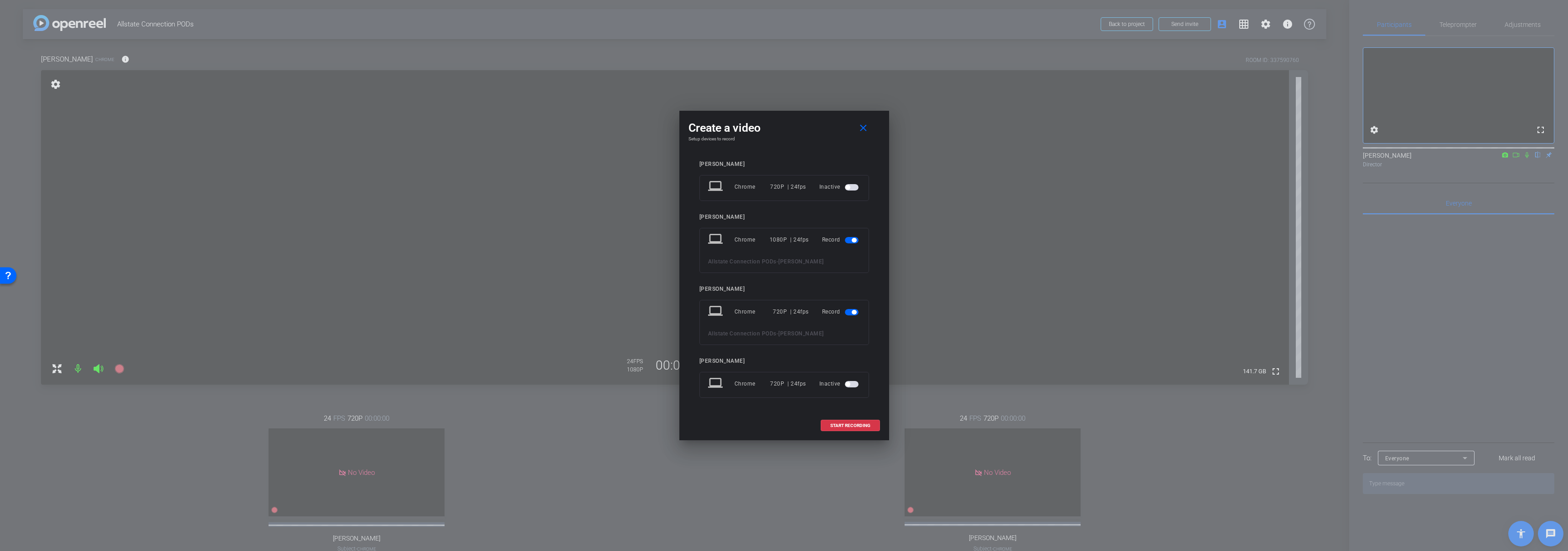
click at [855, 313] on span "button" at bounding box center [852, 312] width 13 height 6
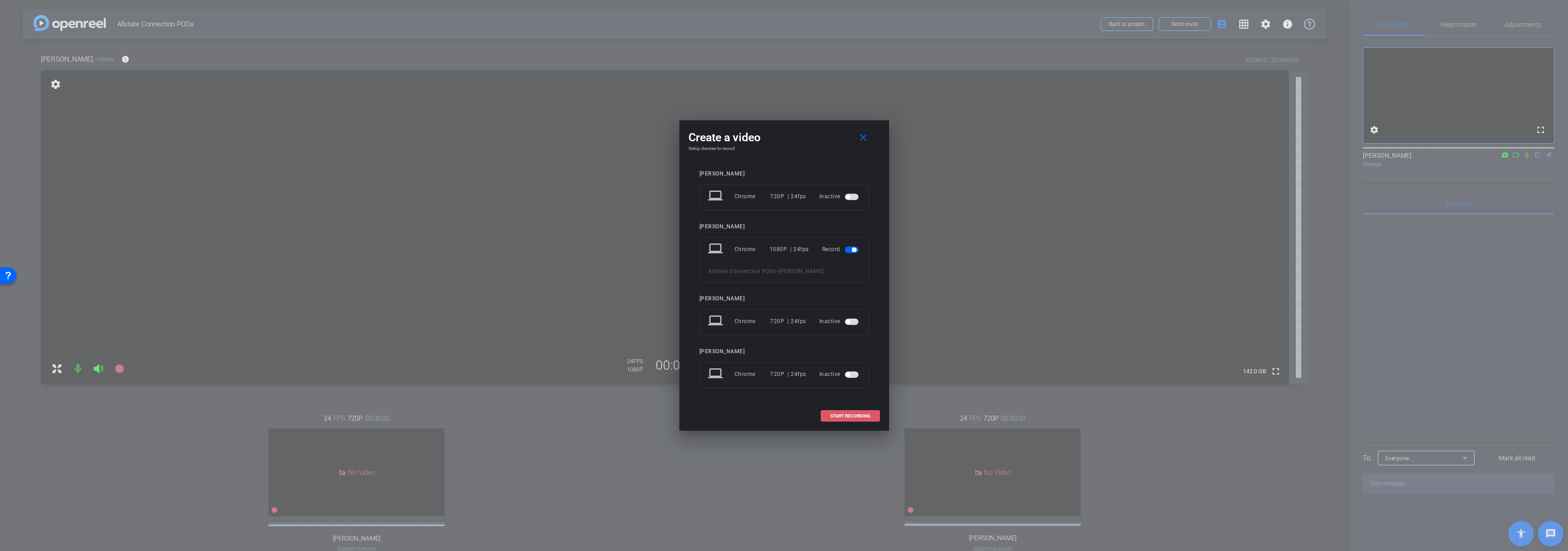
click at [852, 411] on span at bounding box center [850, 416] width 58 height 22
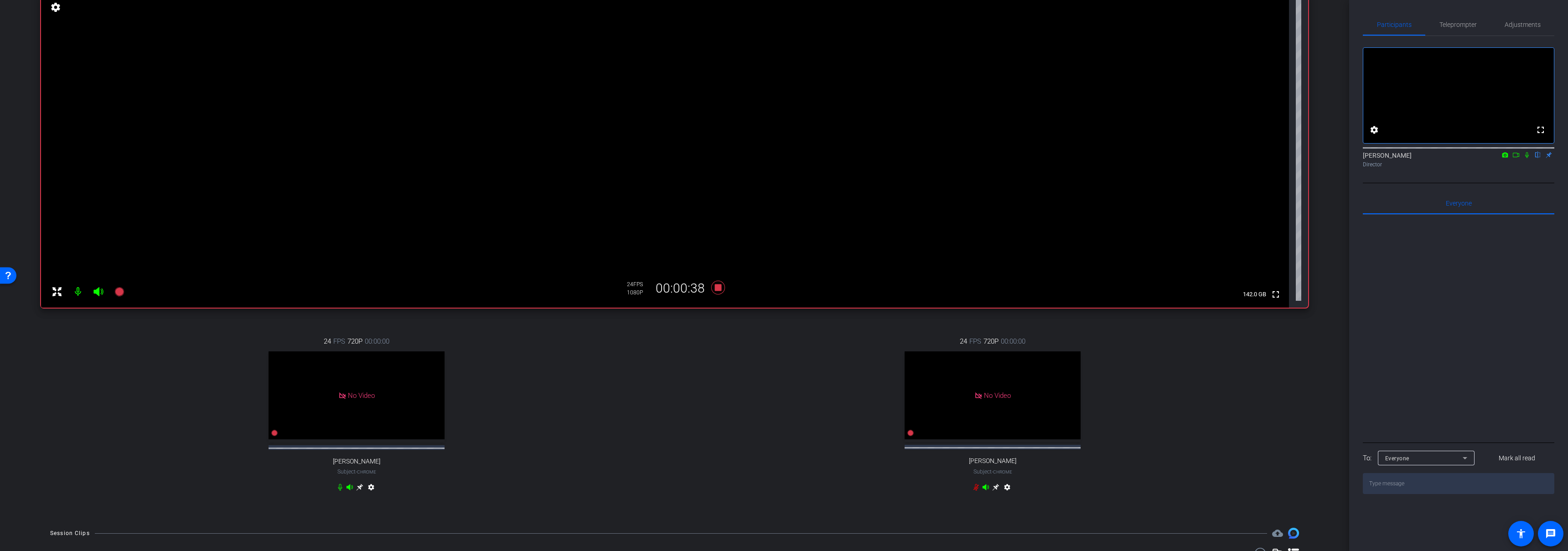
scroll to position [187, 0]
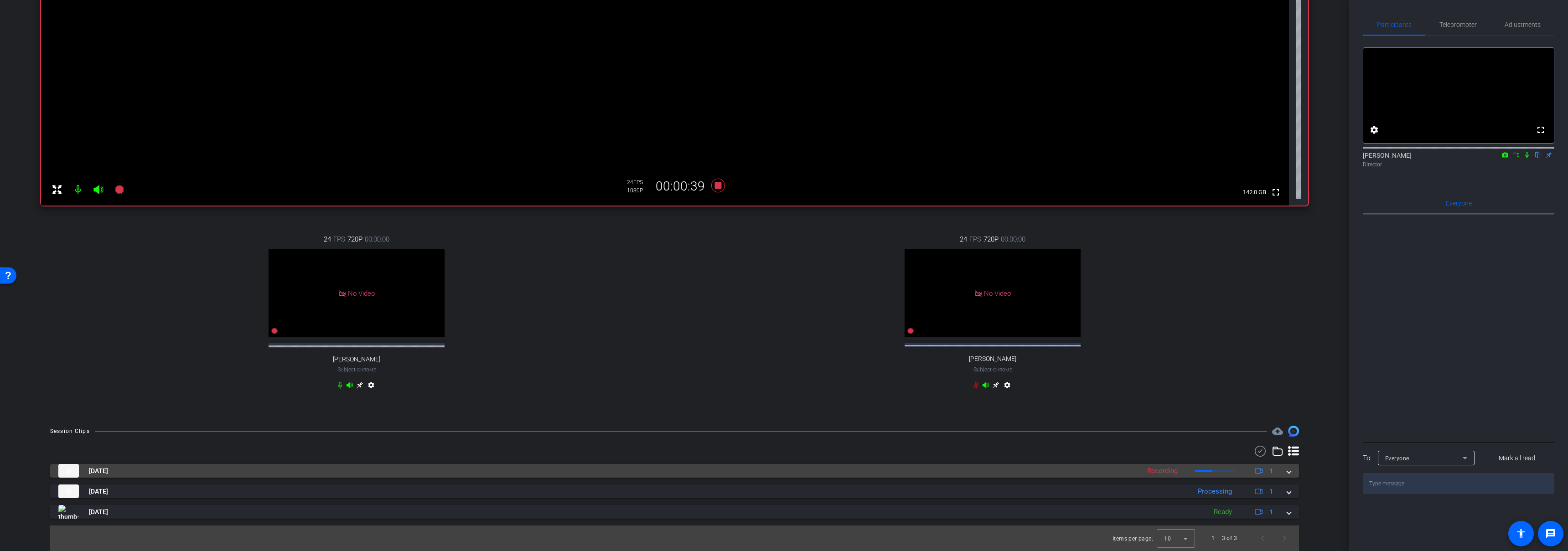
click at [839, 470] on mat-panel-title "Sep 10, 2025" at bounding box center [597, 471] width 1077 height 13
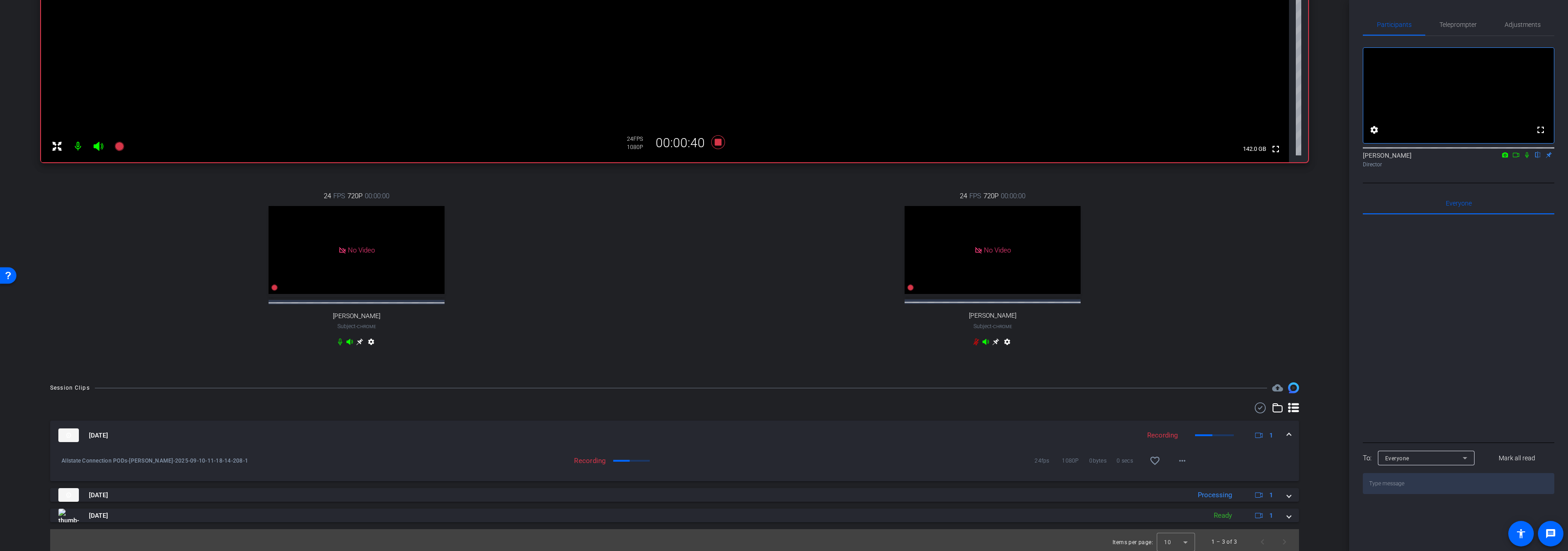
scroll to position [234, 0]
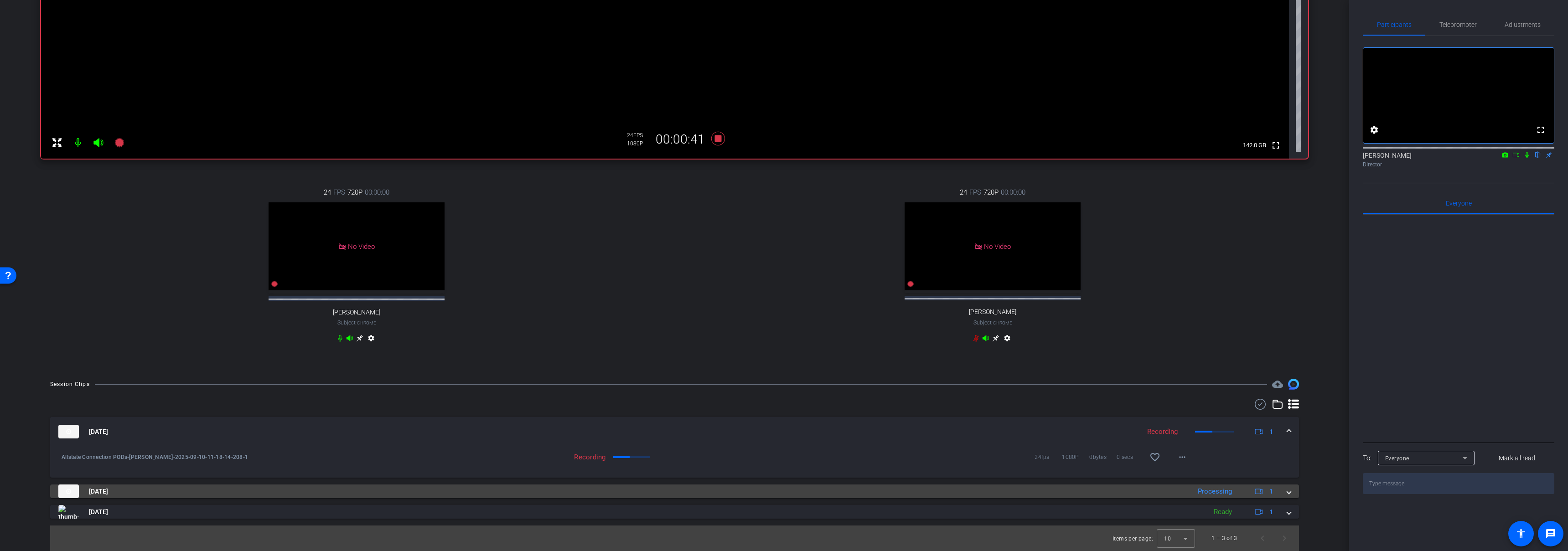
click at [748, 494] on mat-panel-title "Sep 10, 2025" at bounding box center [622, 491] width 1127 height 13
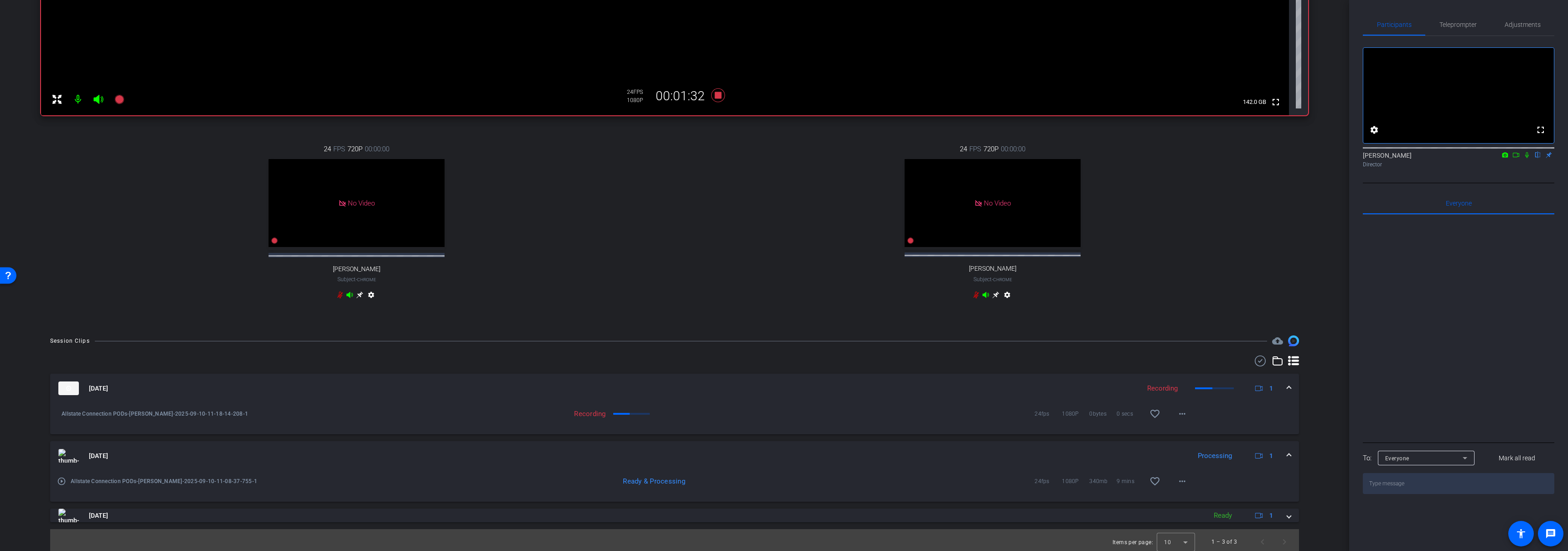
scroll to position [0, 0]
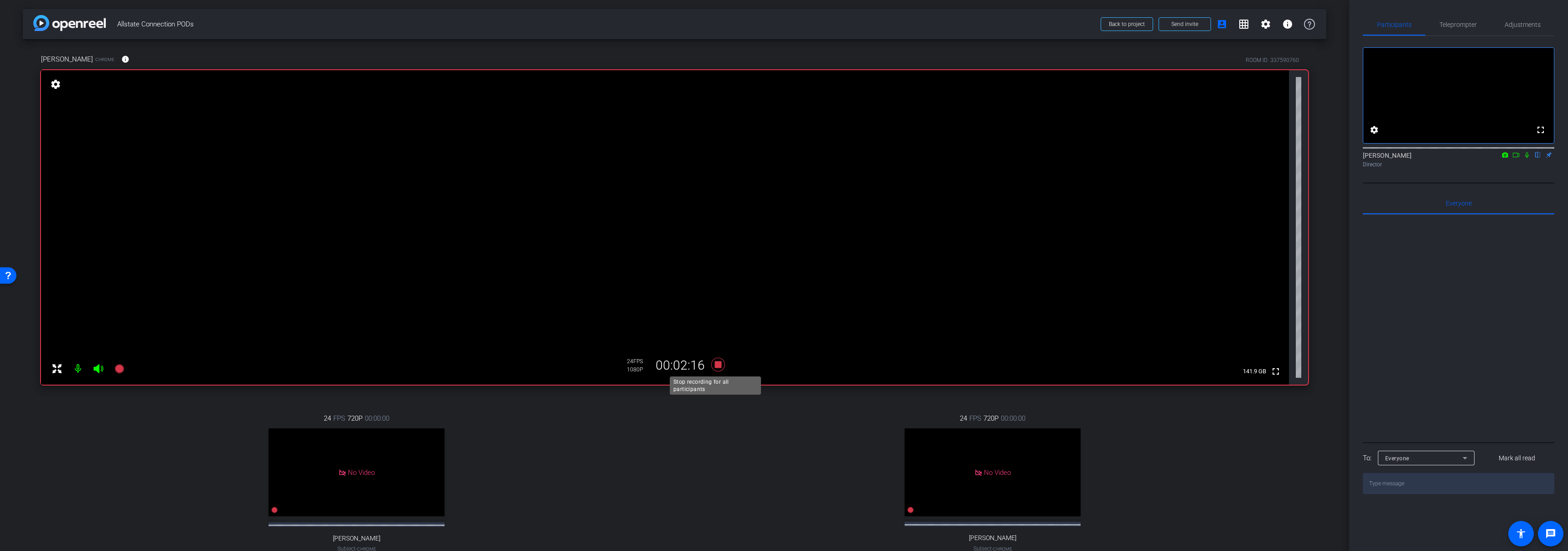
click at [718, 365] on icon at bounding box center [718, 364] width 13 height 13
click at [726, 471] on div "24 FPS 720P 00:00:00 No Video Jayla Jackson Subject - Chrome settings" at bounding box center [992, 492] width 631 height 188
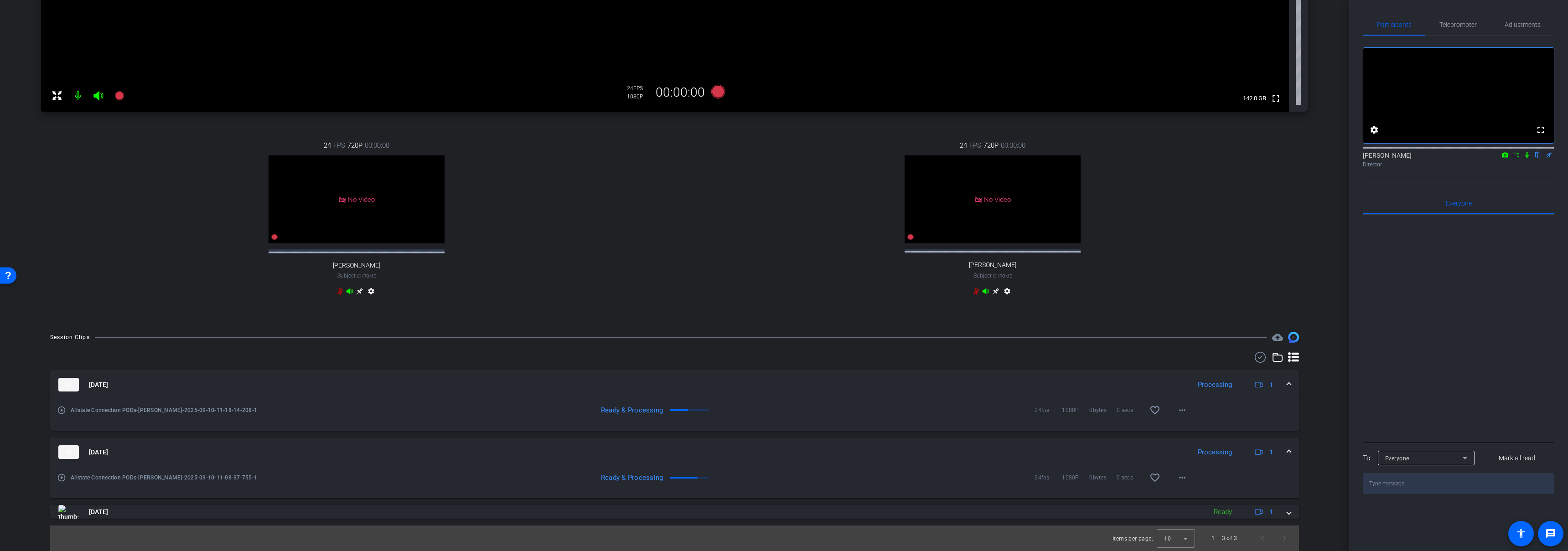
scroll to position [281, 0]
click at [1287, 449] on span at bounding box center [1289, 452] width 4 height 10
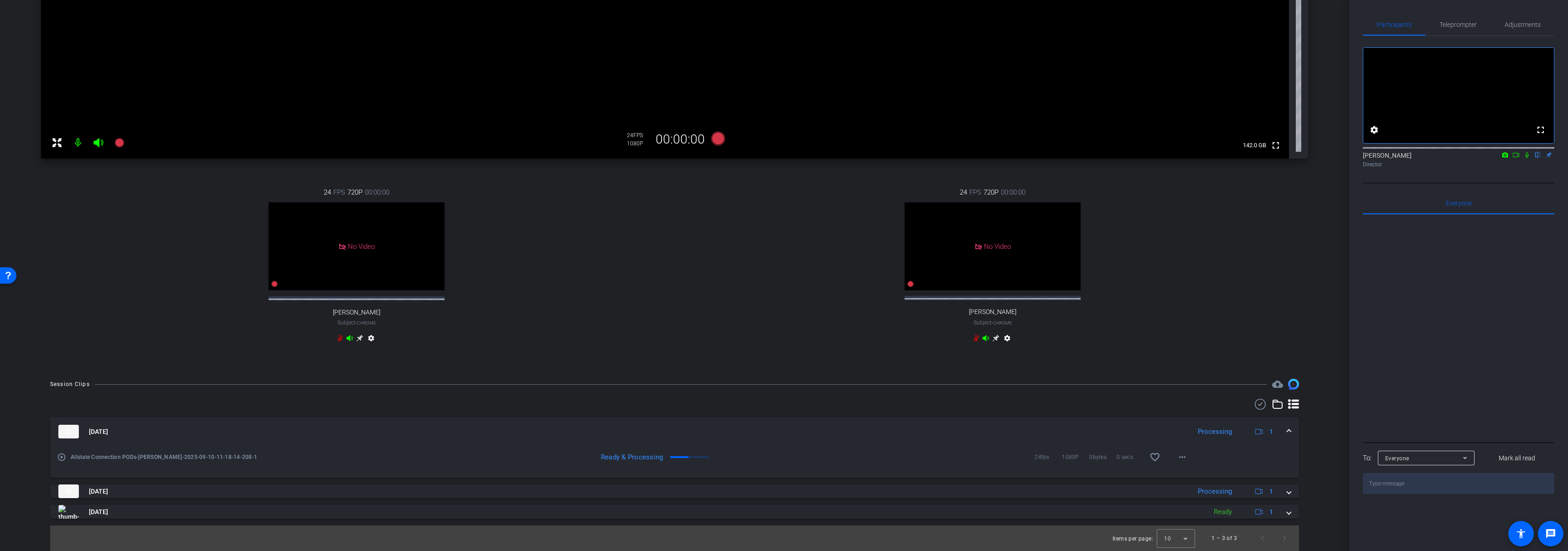
click at [1281, 429] on div "Sep 10, 2025 Processing 1" at bounding box center [673, 431] width 1229 height 13
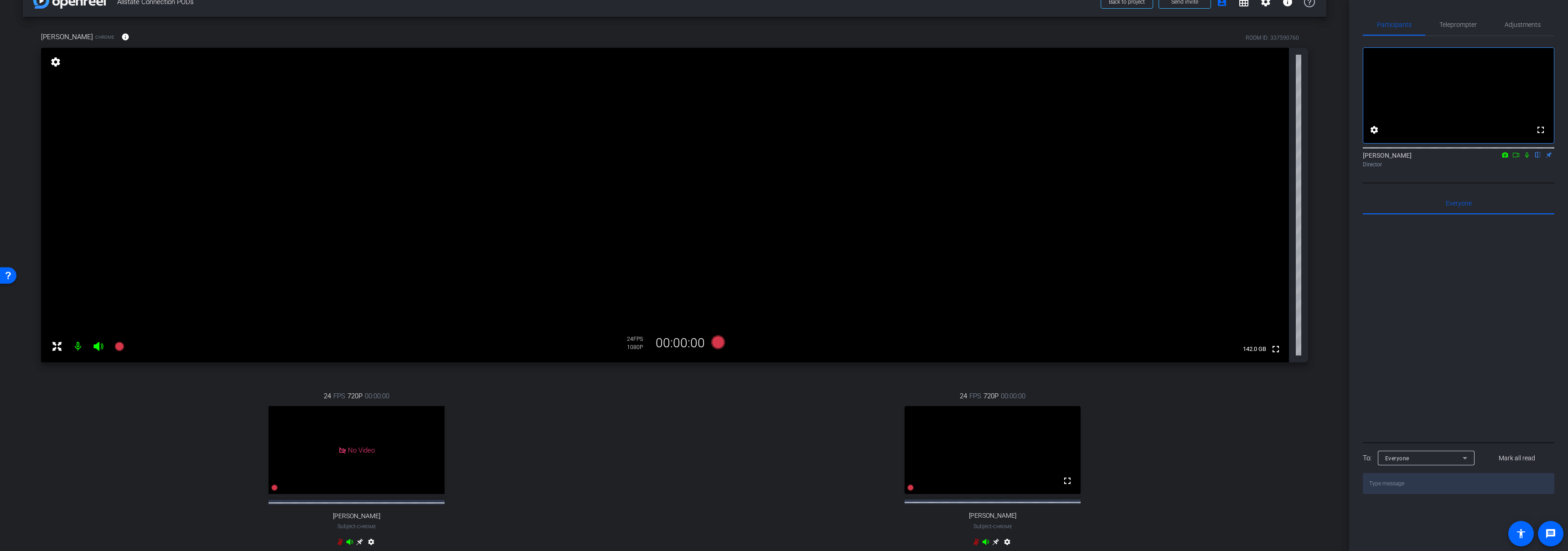
scroll to position [187, 0]
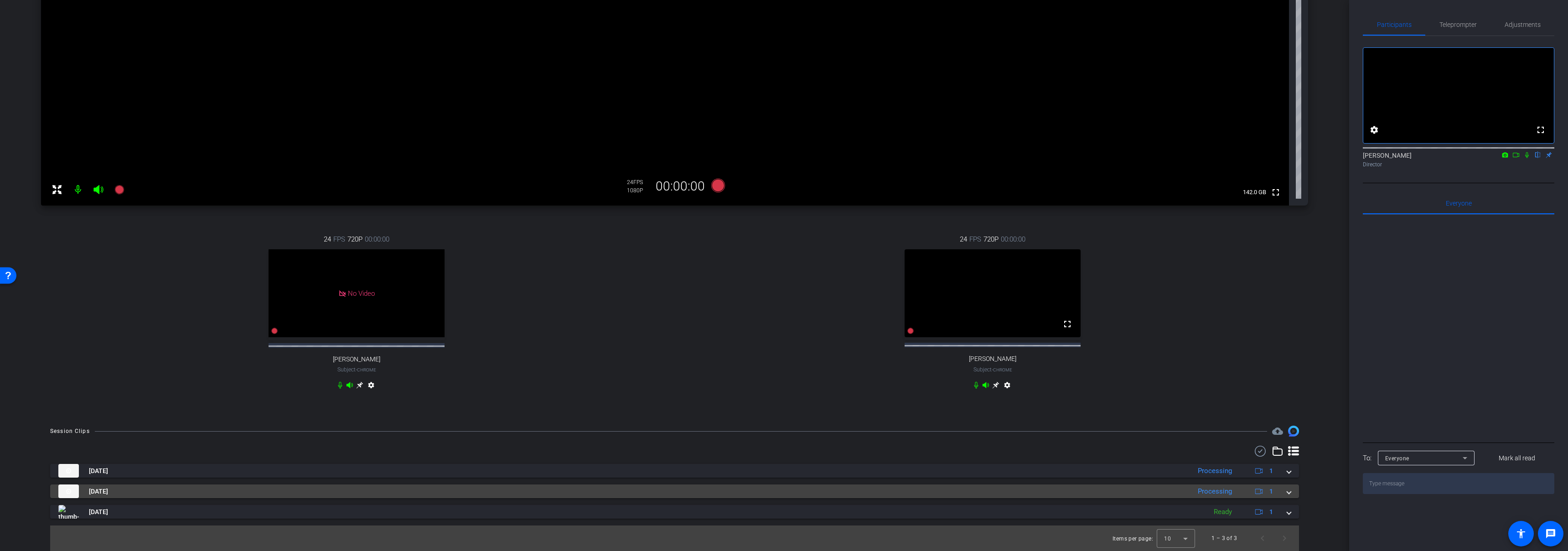
click at [802, 491] on mat-panel-title "Sep 10, 2025" at bounding box center [622, 491] width 1127 height 13
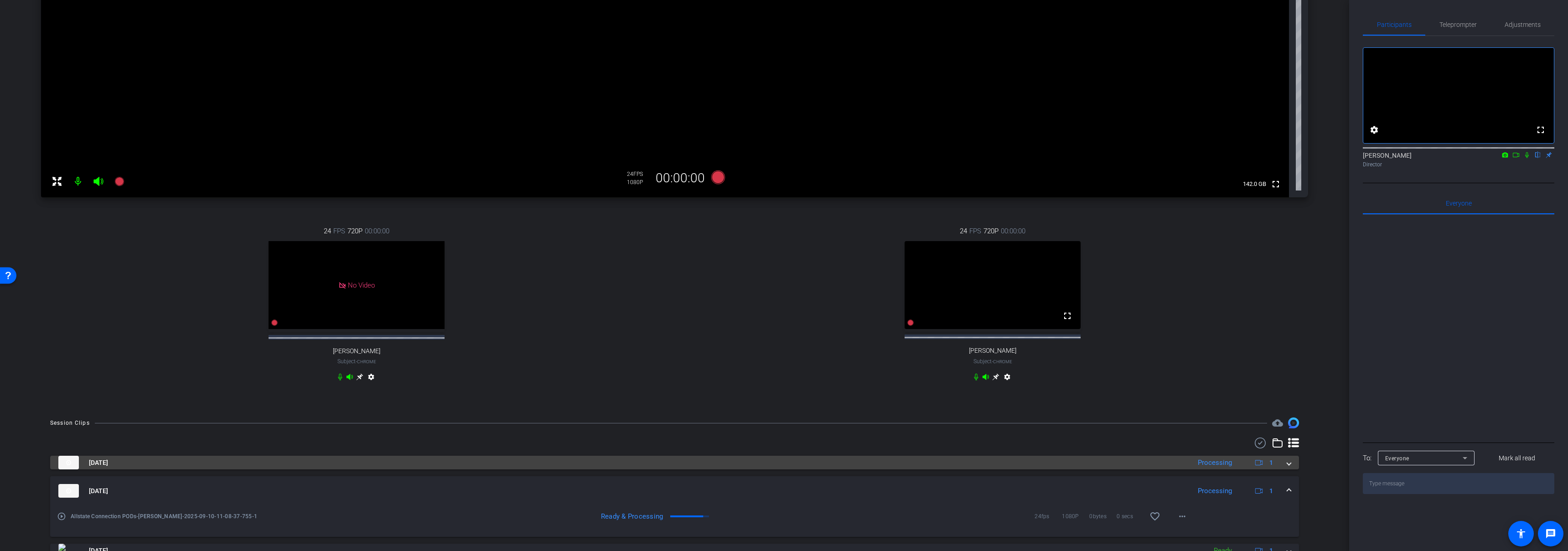
click at [811, 470] on mat-panel-title "Sep 10, 2025" at bounding box center [622, 462] width 1127 height 13
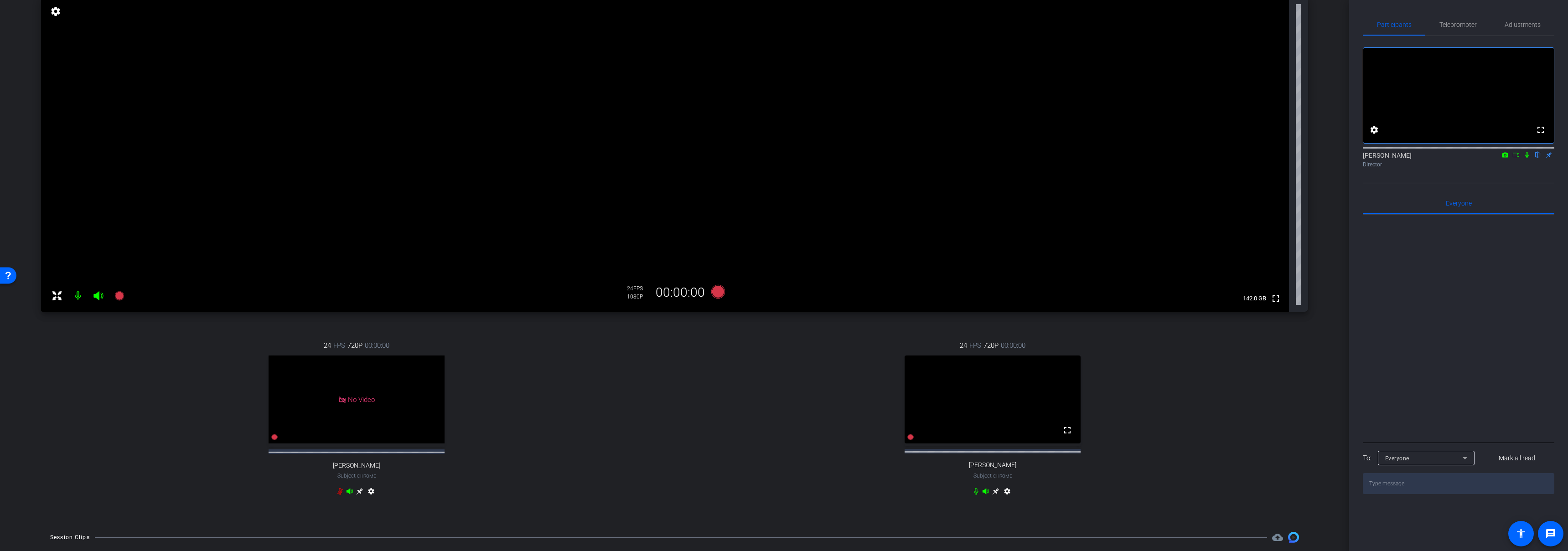
scroll to position [0, 0]
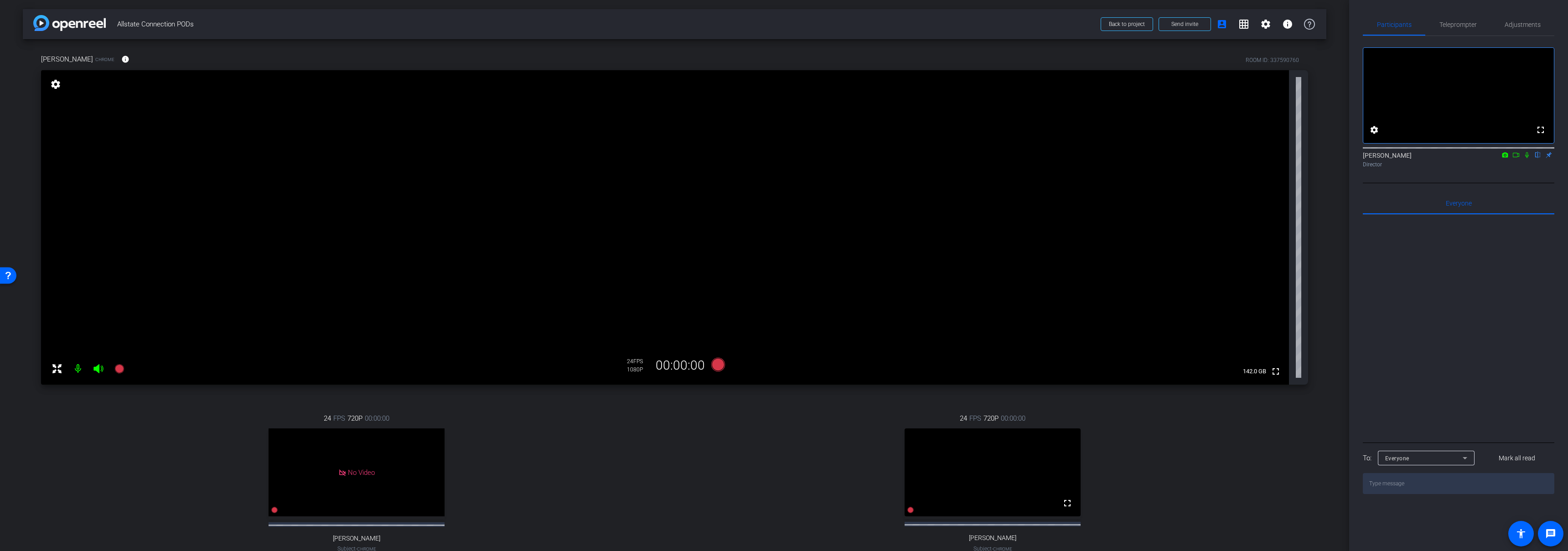
click at [689, 433] on div "24 FPS 720P 00:00:00 fullscreen Jayla Jackson Subject - Chrome settings" at bounding box center [992, 492] width 631 height 188
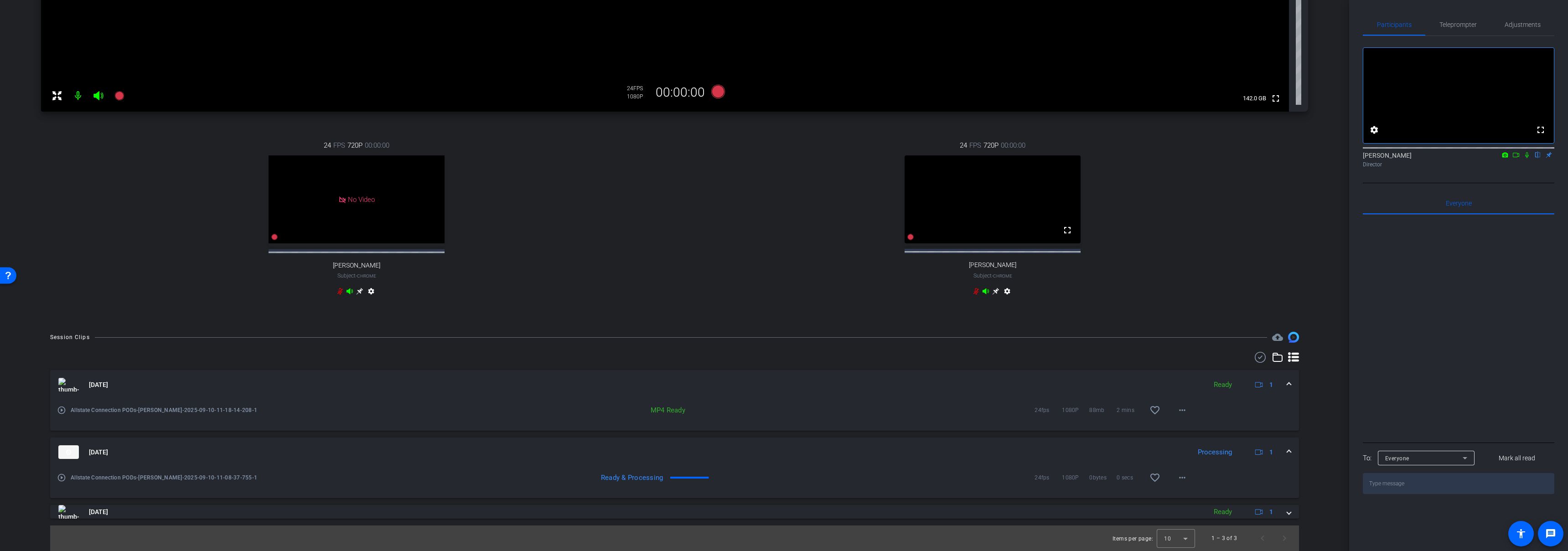
scroll to position [281, 0]
click at [1286, 380] on mat-expansion-panel-header "Sep 10, 2025 Ready 1" at bounding box center [674, 384] width 1249 height 29
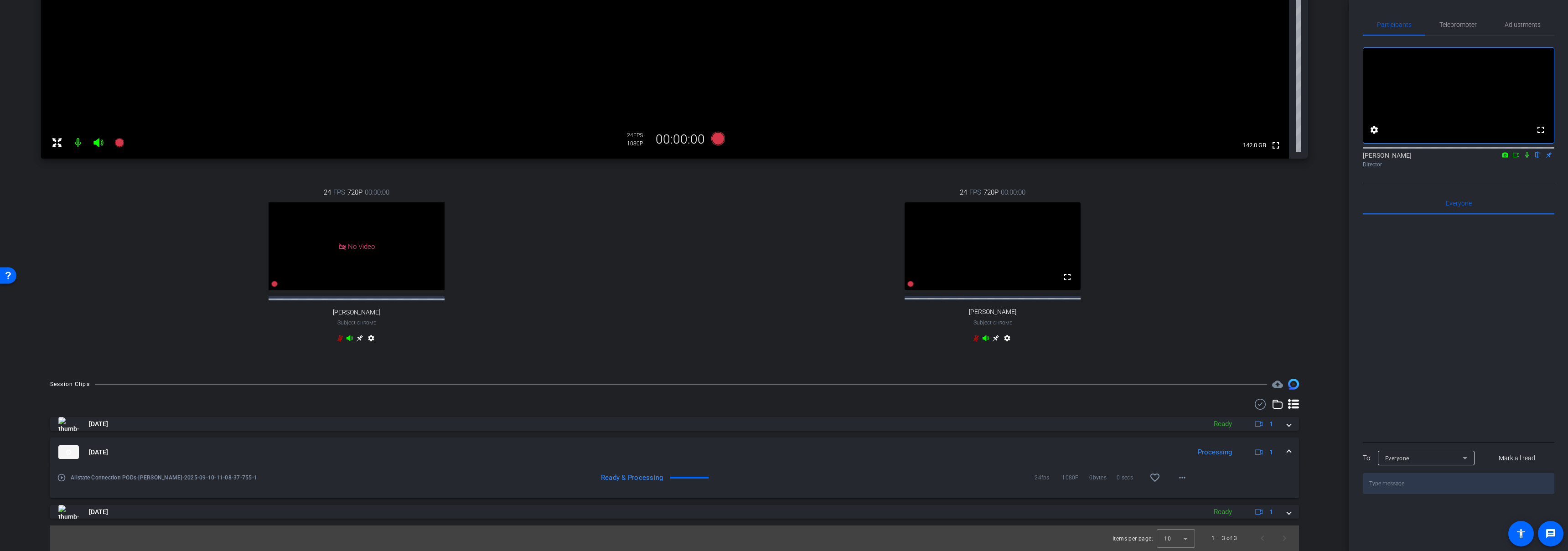
scroll to position [234, 0]
click at [1286, 453] on mat-expansion-panel-header "Sep 10, 2025 Ready 1" at bounding box center [674, 452] width 1249 height 29
click at [1286, 453] on div "Sep 10, 2025 Ready 1 play_circle_outline Allstate Connection PODs-William Oakle…" at bounding box center [674, 467] width 1249 height 102
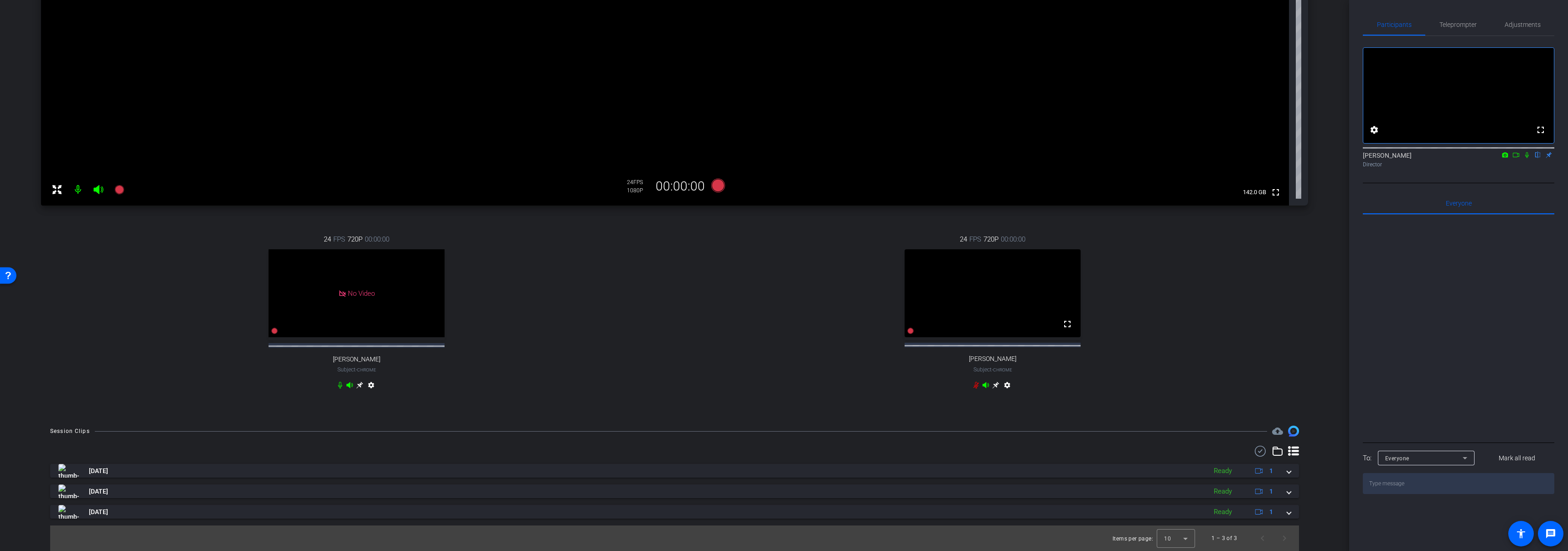
scroll to position [187, 0]
click at [781, 383] on div "24 FPS 720P 00:00:00 fullscreen Jayla Jackson Subject - Chrome settings" at bounding box center [992, 313] width 631 height 188
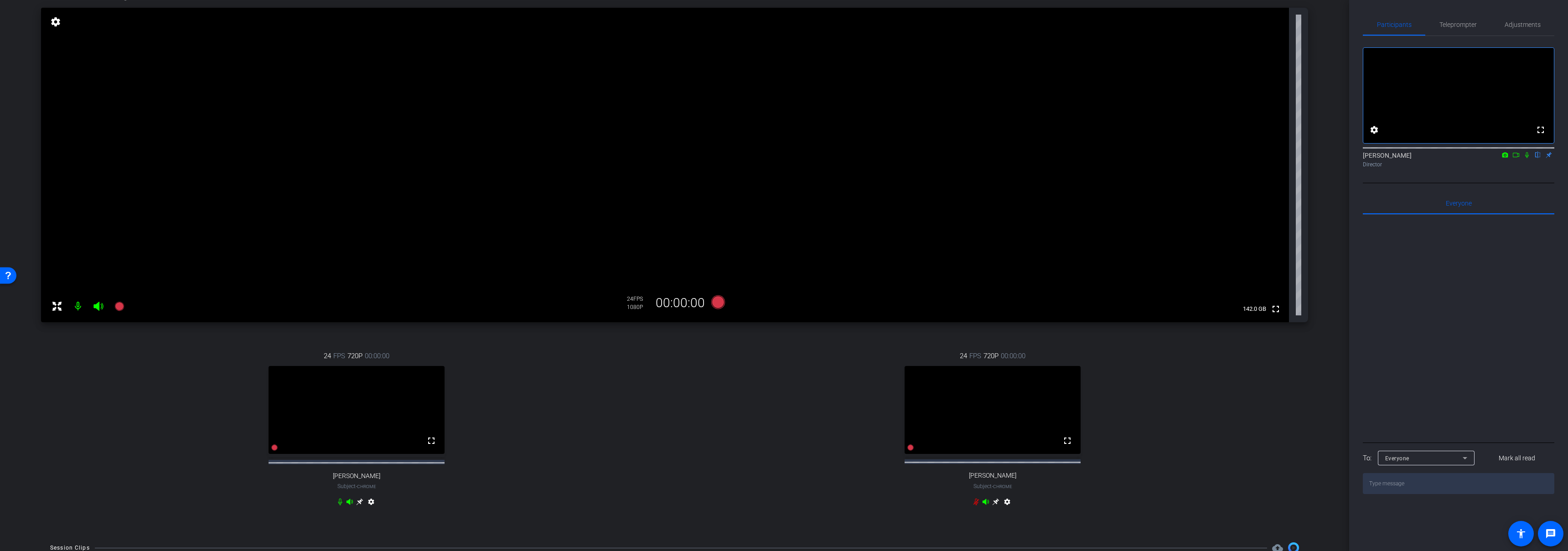
scroll to position [63, 0]
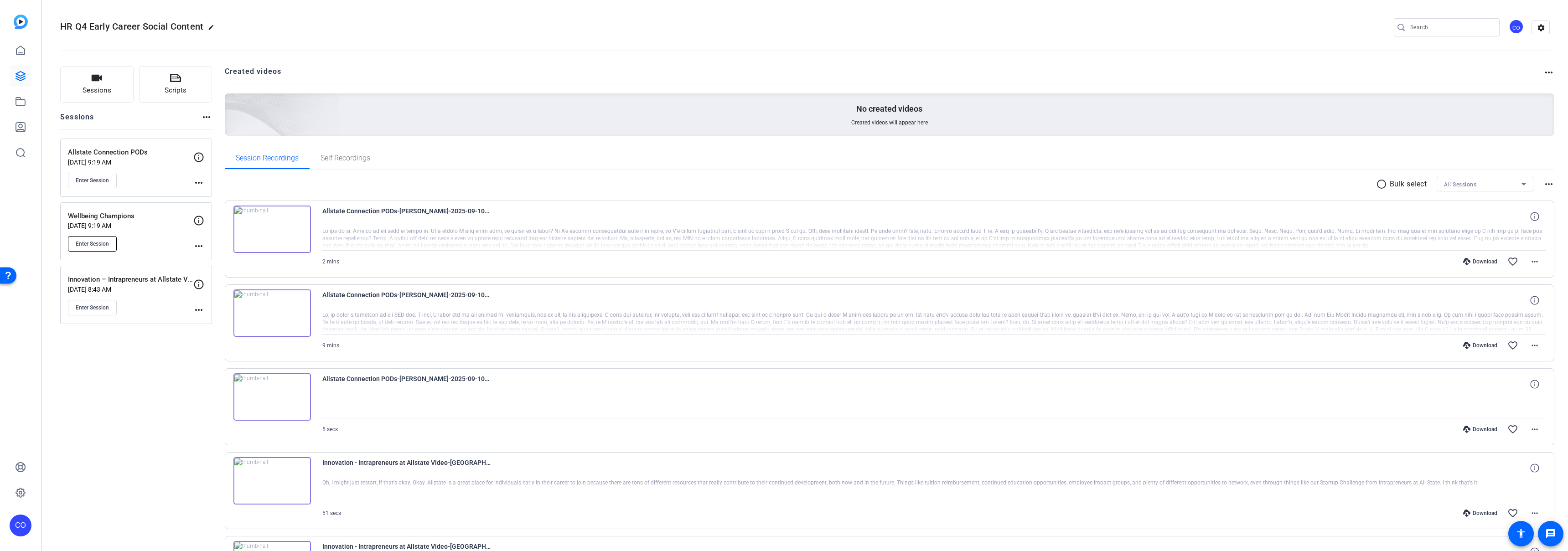
click at [96, 244] on span "Enter Session" at bounding box center [92, 244] width 33 height 7
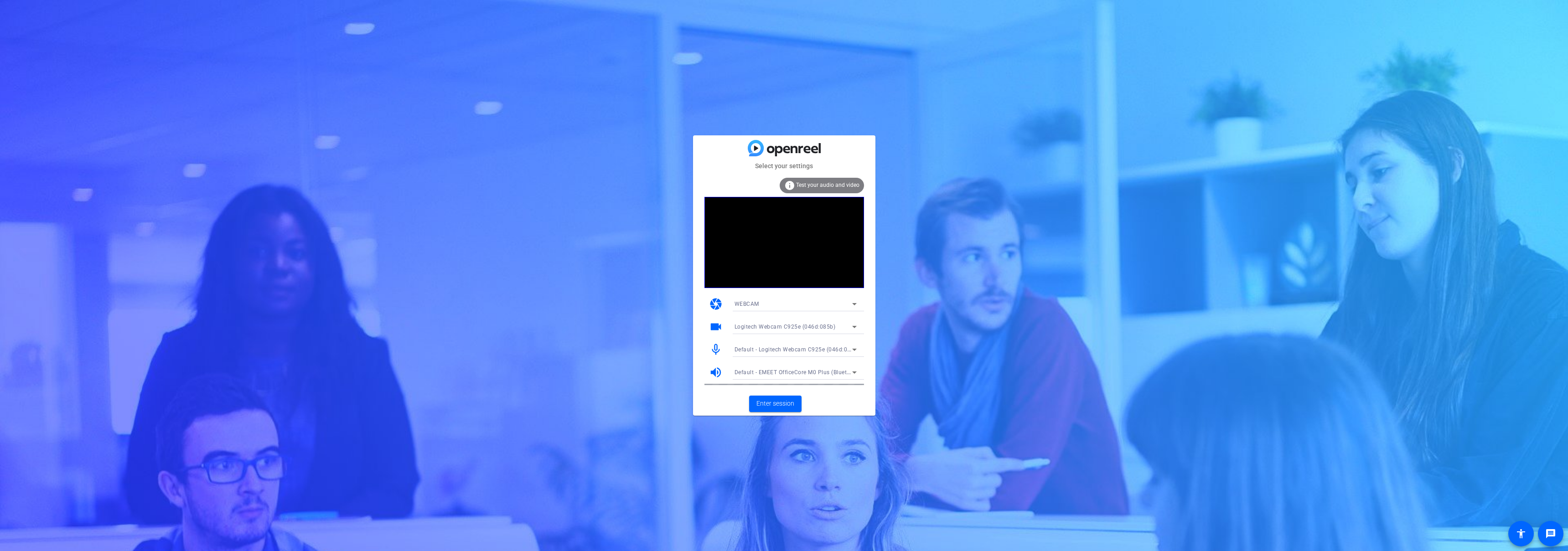
click at [789, 348] on span "Default - Logitech Webcam C925e (046d:085b)" at bounding box center [797, 349] width 125 height 7
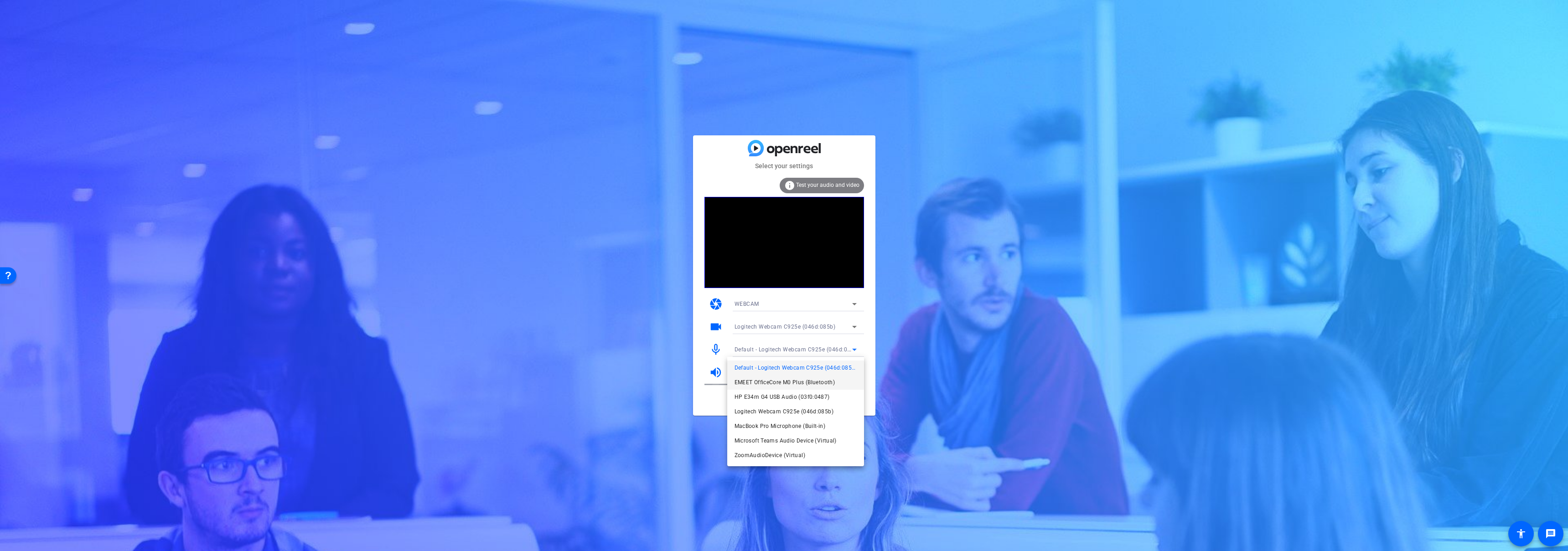
click at [777, 383] on span "EMEET OfficeCore M0 Plus (Bluetooth)" at bounding box center [785, 382] width 101 height 11
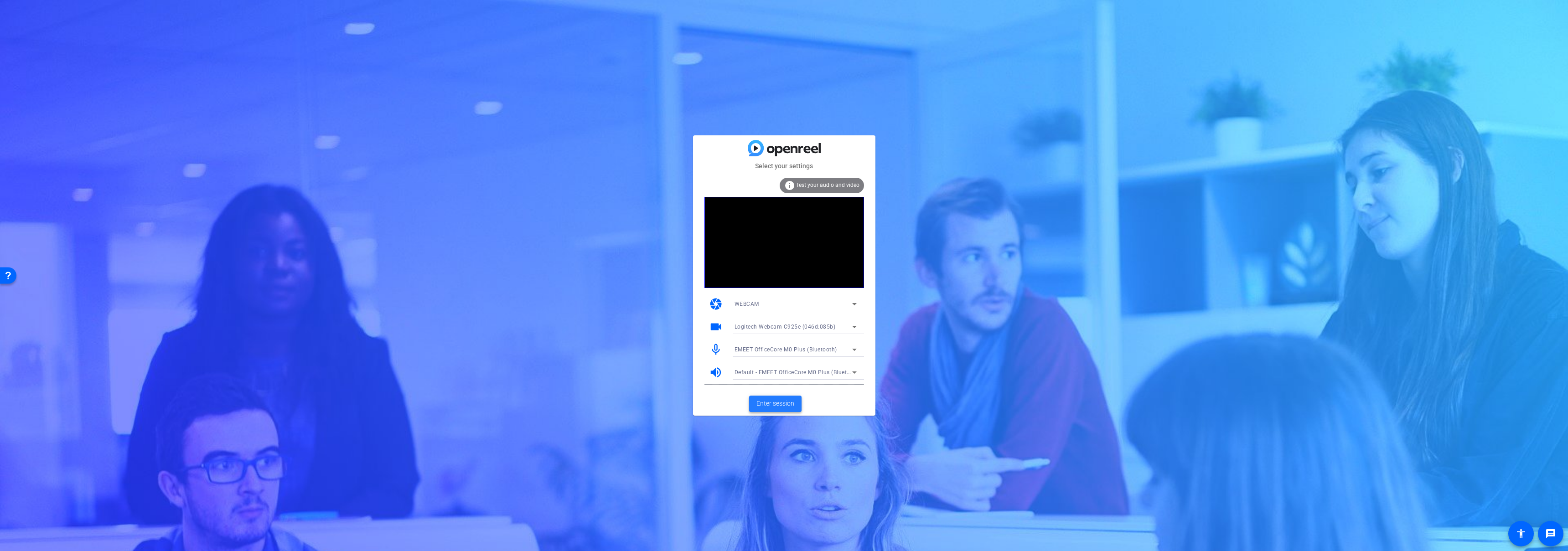
click at [786, 405] on span "Enter session" at bounding box center [775, 403] width 38 height 10
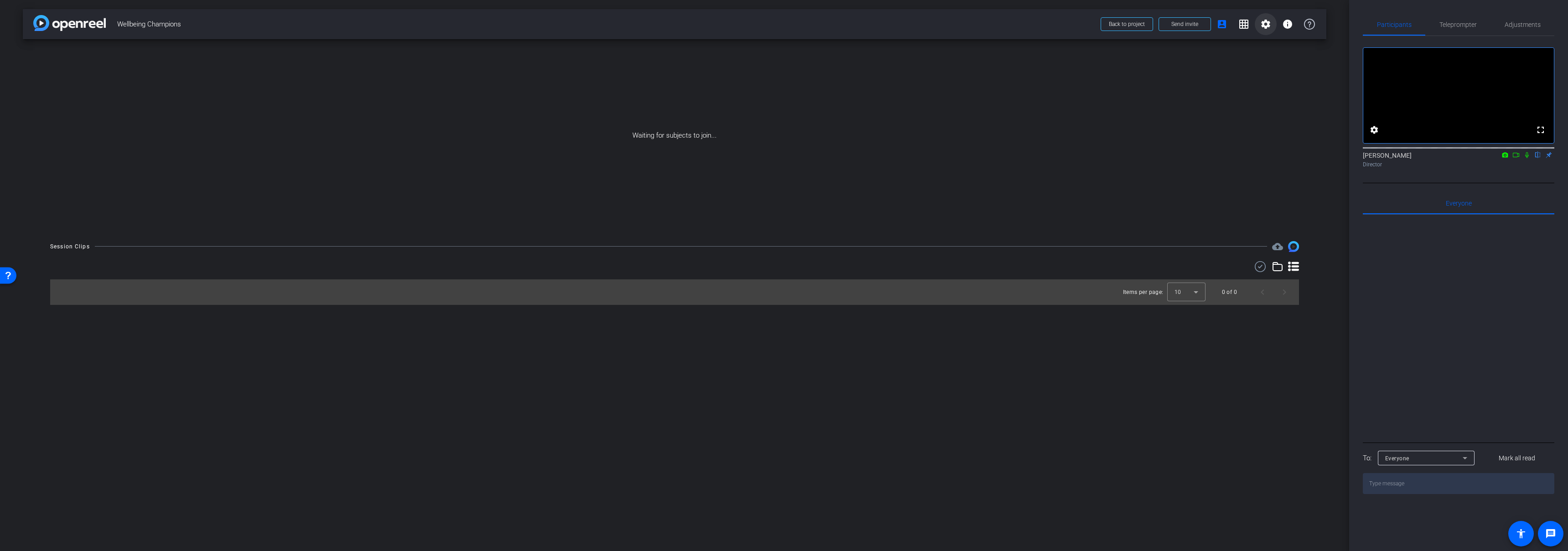
click at [1265, 23] on mat-icon "settings" at bounding box center [1265, 24] width 11 height 11
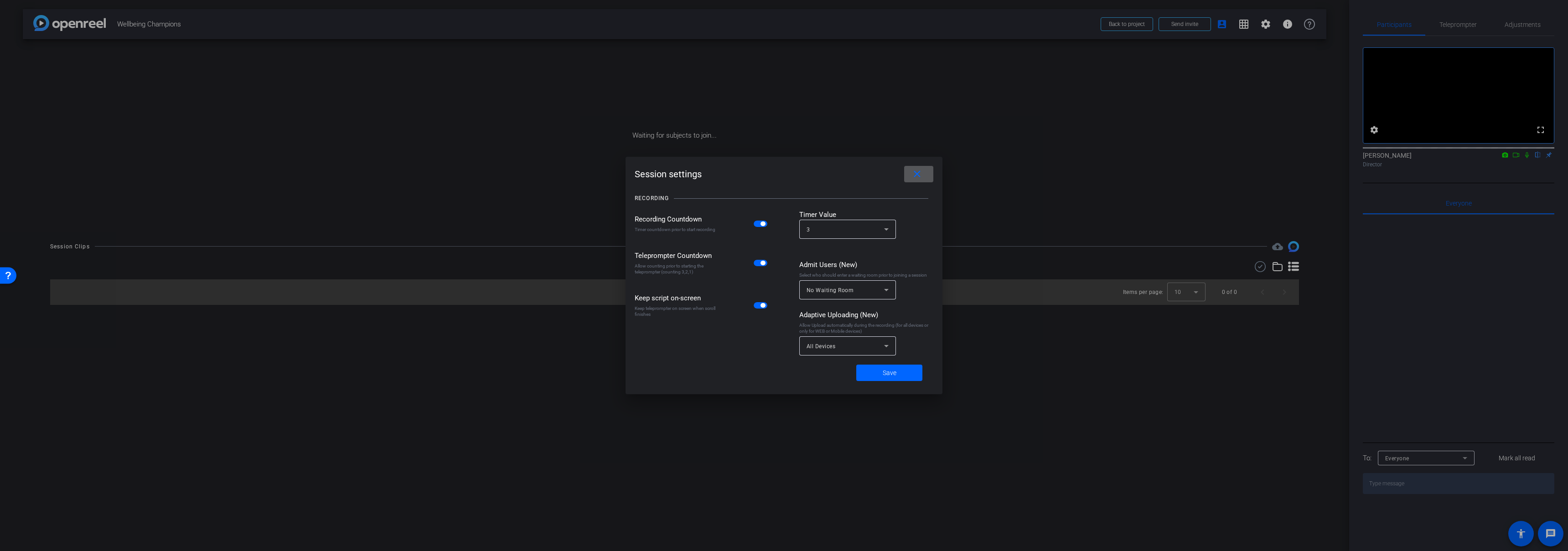
click at [763, 226] on span "button" at bounding box center [762, 223] width 4 height 4
click at [765, 260] on span "button" at bounding box center [760, 263] width 13 height 6
click at [760, 303] on span "button" at bounding box center [760, 305] width 13 height 6
click at [892, 378] on span at bounding box center [889, 373] width 66 height 22
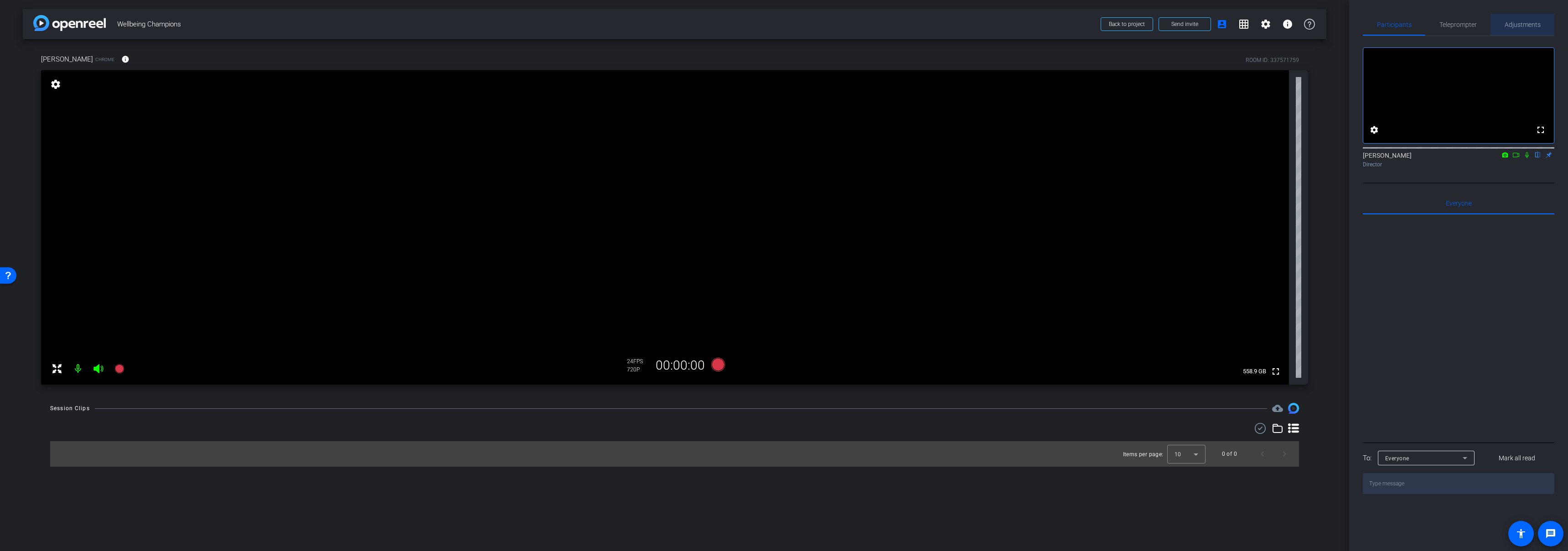
click at [1525, 24] on span "Adjustments" at bounding box center [1522, 24] width 36 height 6
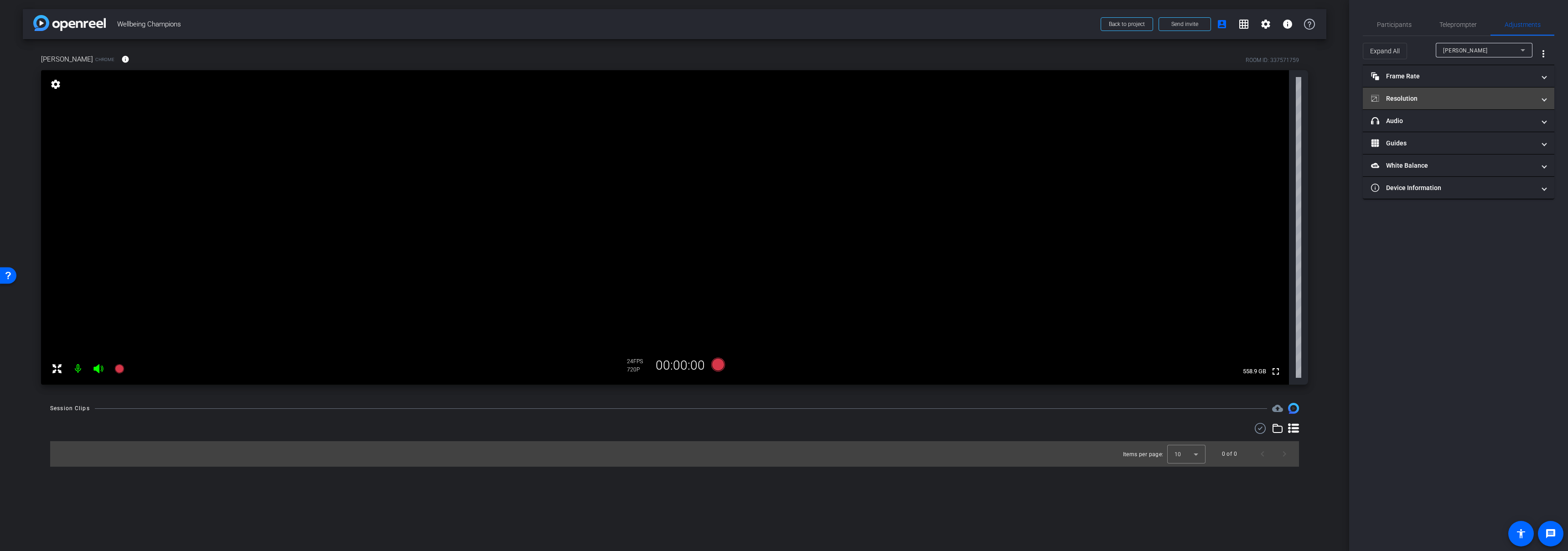
click at [1428, 99] on mat-panel-title "Resolution" at bounding box center [1453, 99] width 164 height 10
click at [1465, 130] on div "1080" at bounding box center [1466, 132] width 34 height 15
click at [1536, 100] on mat-expansion-panel-header "Resolution" at bounding box center [1458, 109] width 192 height 29
click at [1491, 77] on mat-panel-title "Frame Rate Frame Rate" at bounding box center [1453, 77] width 164 height 10
click at [1482, 75] on mat-panel-title "Frame Rate Frame Rate" at bounding box center [1453, 80] width 164 height 10
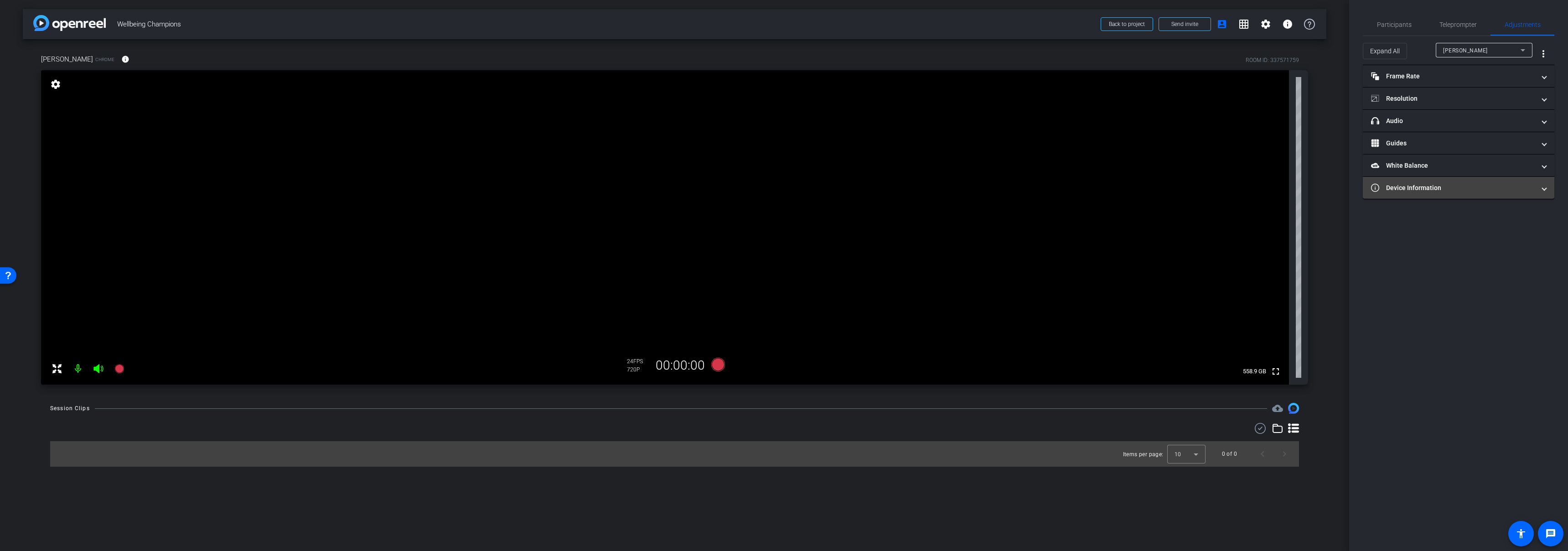
click at [1437, 187] on mat-panel-title "Device Information" at bounding box center [1453, 188] width 164 height 10
click at [1434, 188] on mat-expansion-panel-header "Device Information" at bounding box center [1458, 199] width 192 height 29
click at [1392, 24] on span "Participants" at bounding box center [1394, 24] width 35 height 6
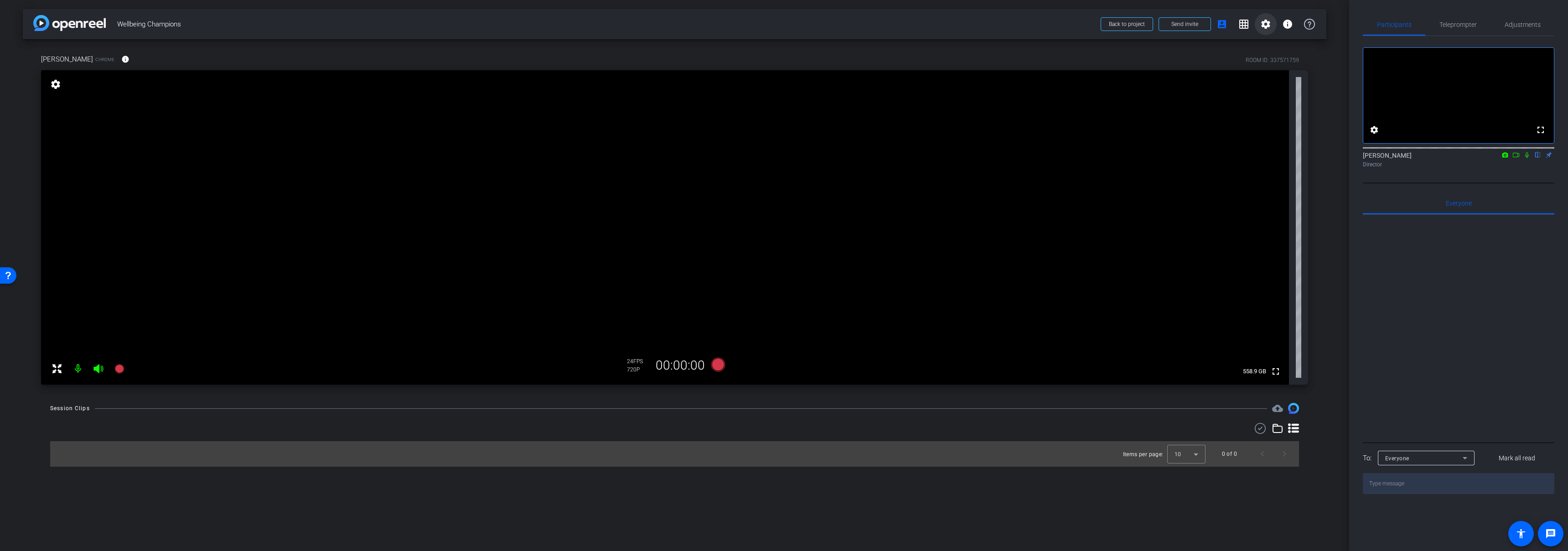
click at [1265, 28] on mat-icon "settings" at bounding box center [1265, 24] width 11 height 11
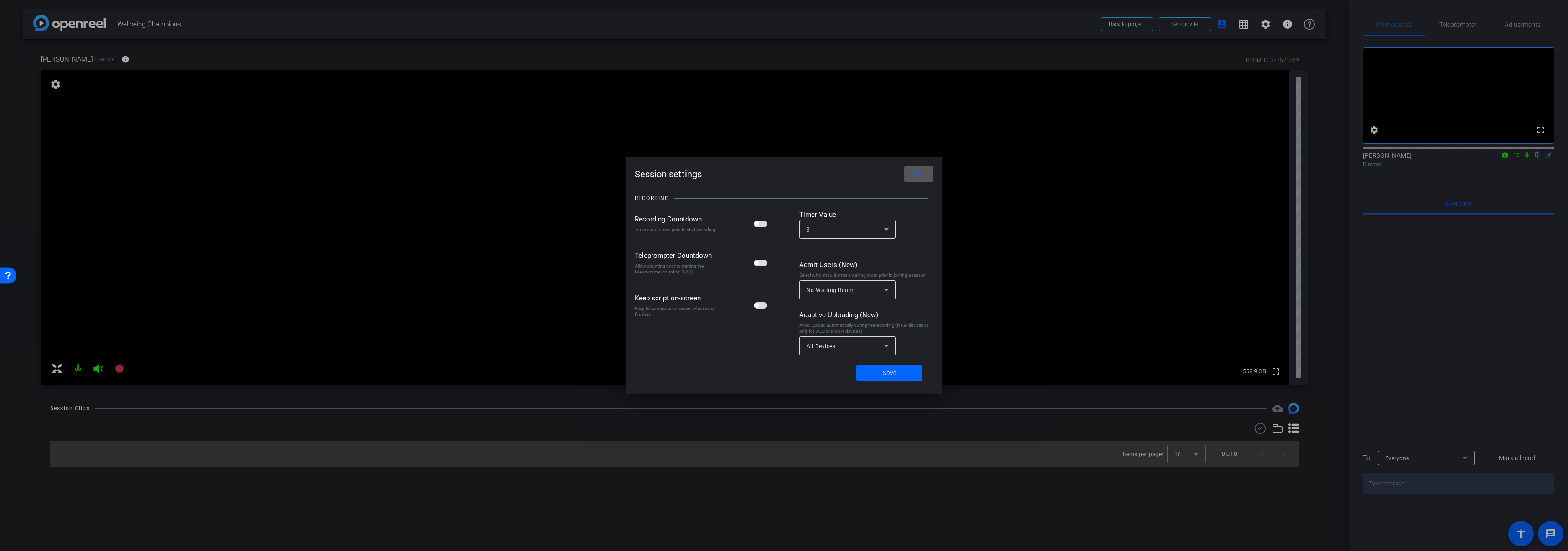
click at [920, 175] on mat-icon "close" at bounding box center [917, 174] width 12 height 12
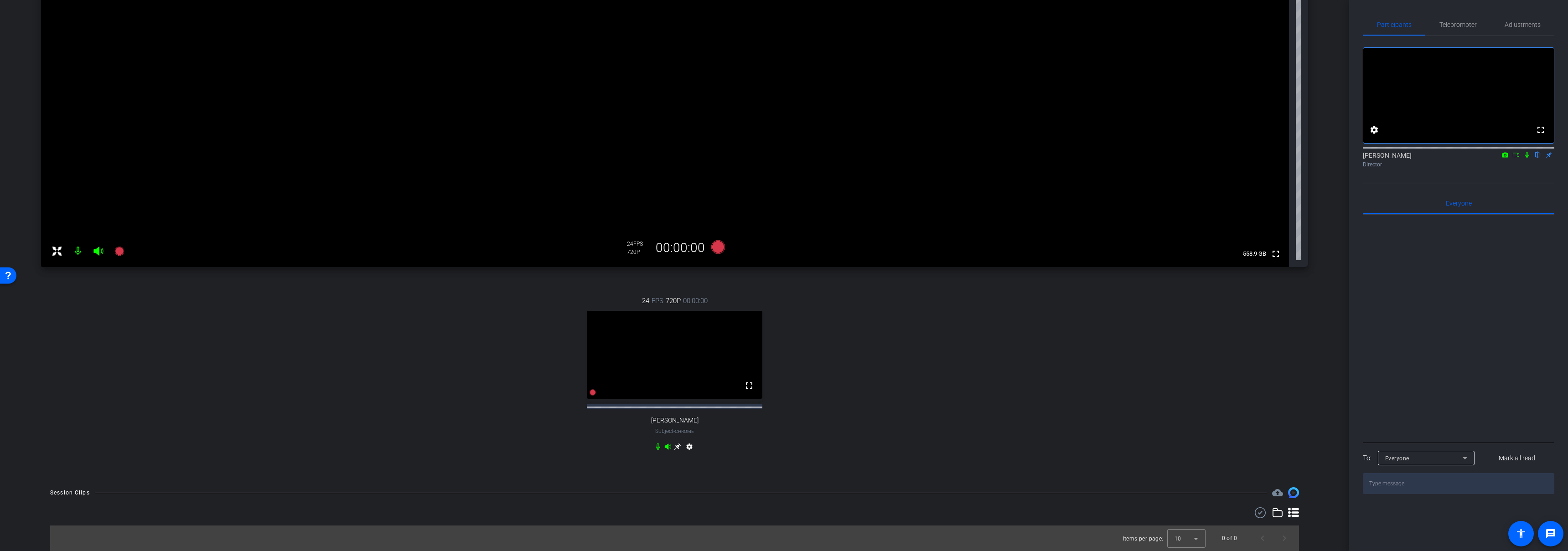
scroll to position [126, 0]
click at [654, 446] on icon at bounding box center [658, 446] width 7 height 7
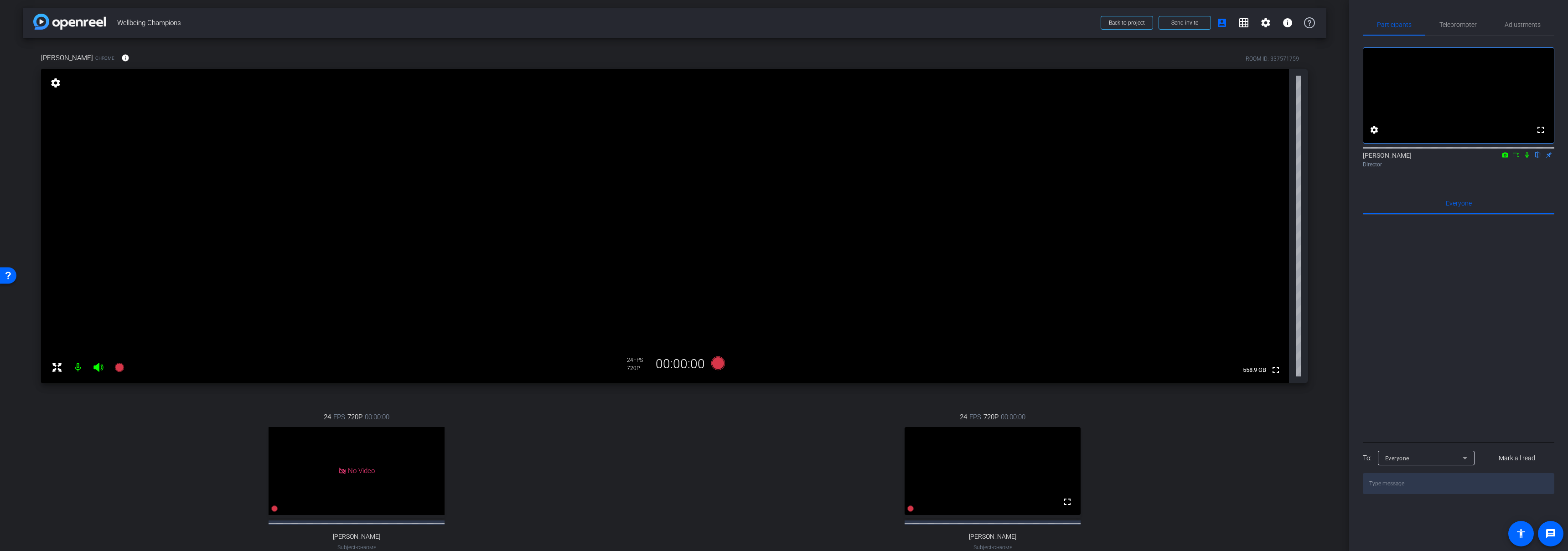
scroll to position [0, 0]
click at [1186, 485] on div "24 FPS 720P 00:00:00 No Video Emily Bland Subject - Chrome settings" at bounding box center [992, 492] width 631 height 188
click at [1197, 479] on div "24 FPS 720P 00:00:00 No Video Emily Bland Subject - Chrome settings" at bounding box center [992, 492] width 631 height 188
click at [659, 473] on div "24 FPS 720P 00:00:00 No Video Jayla Jackson Subject - Chrome settings" at bounding box center [356, 492] width 631 height 188
click at [1260, 19] on mat-icon "settings" at bounding box center [1265, 24] width 11 height 11
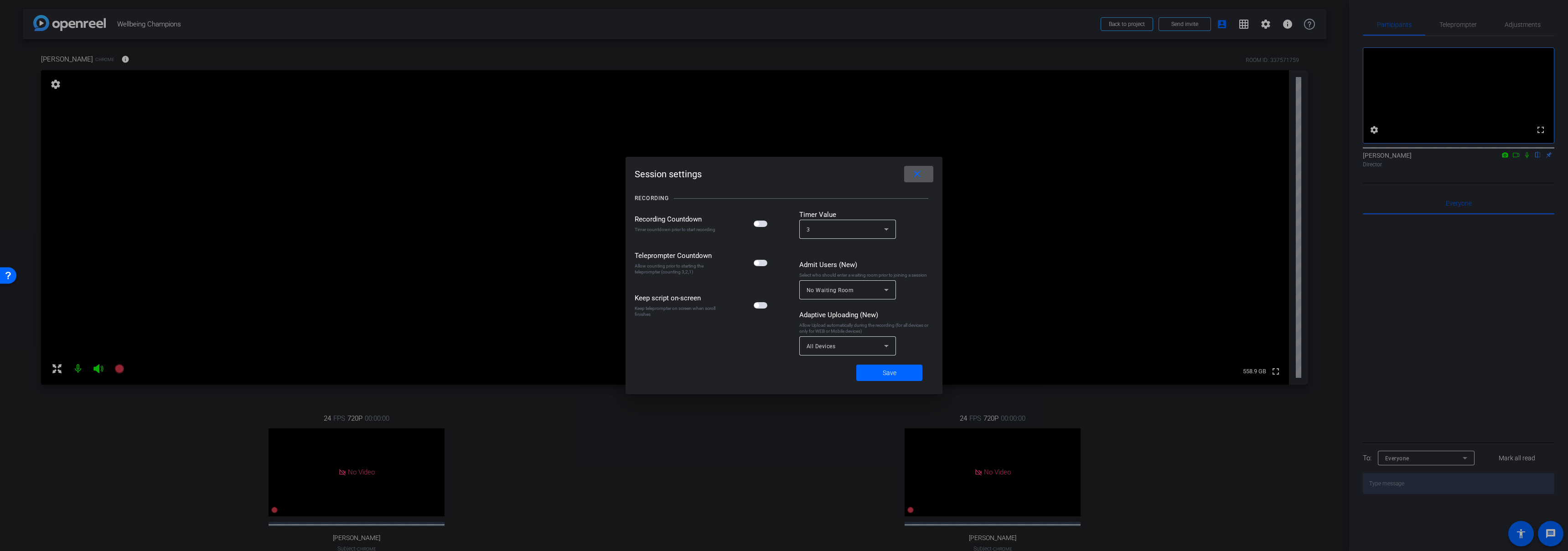
click at [927, 175] on span at bounding box center [919, 174] width 29 height 22
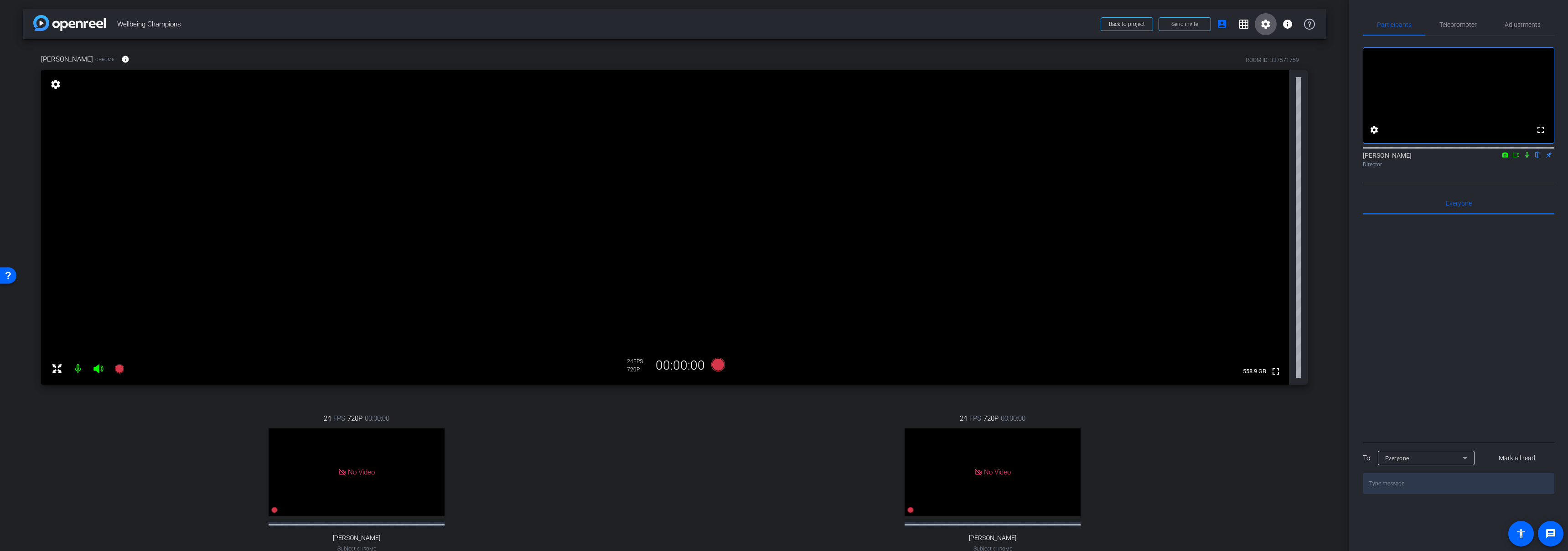
click at [729, 424] on div "24 FPS 720P 00:00:00 No Video Emily Bland Subject - Chrome settings" at bounding box center [992, 492] width 631 height 188
click at [716, 364] on icon at bounding box center [718, 364] width 13 height 13
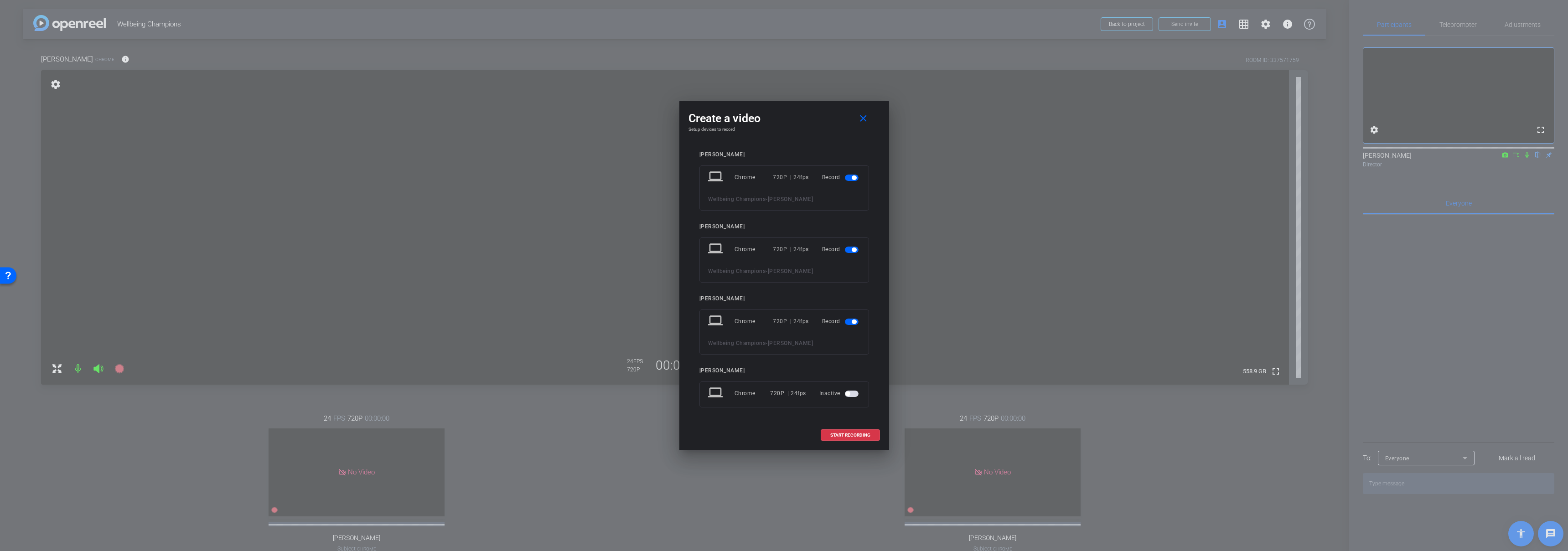
click at [855, 177] on span "button" at bounding box center [853, 177] width 4 height 4
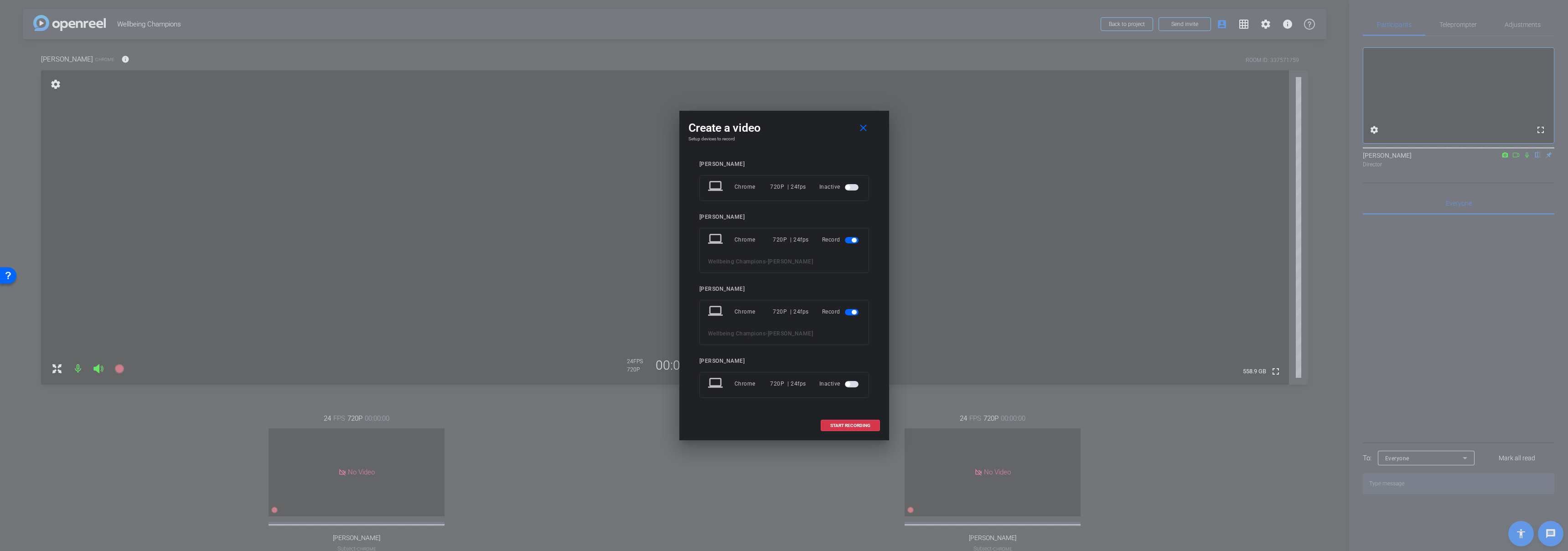
click at [852, 240] on span "button" at bounding box center [853, 240] width 4 height 4
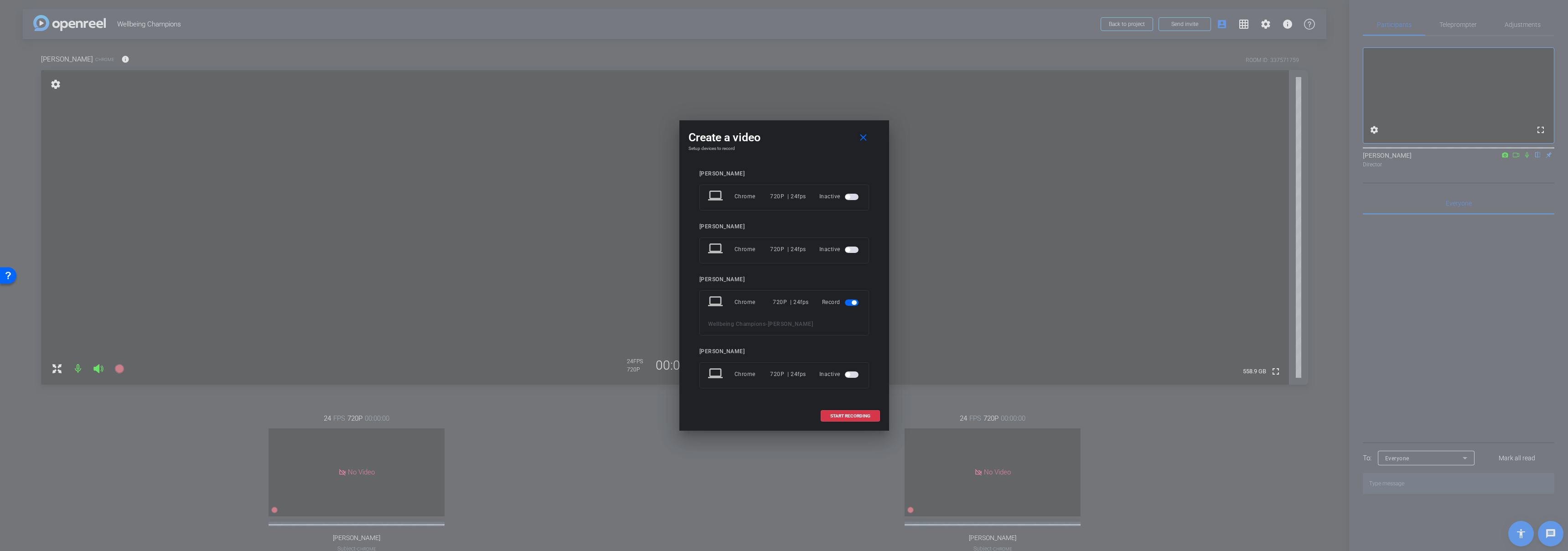
click at [855, 198] on span "button" at bounding box center [852, 196] width 13 height 6
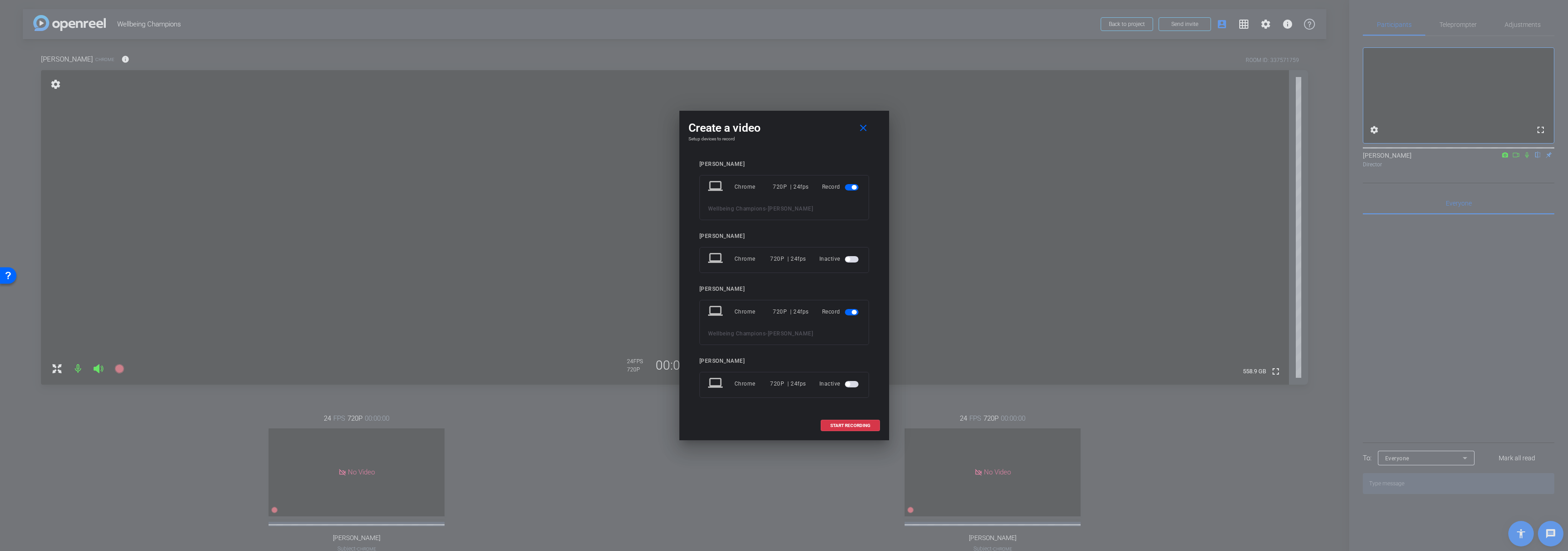
click at [850, 310] on span "button" at bounding box center [852, 312] width 13 height 6
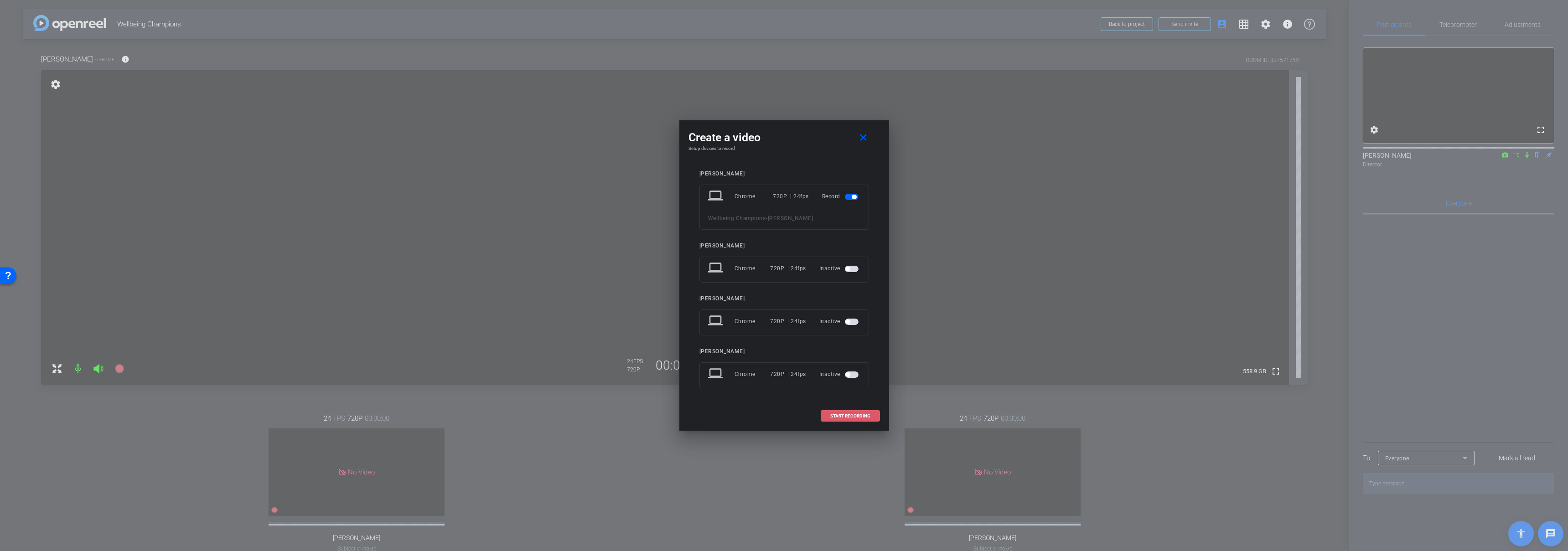
click at [845, 418] on span at bounding box center [850, 416] width 58 height 22
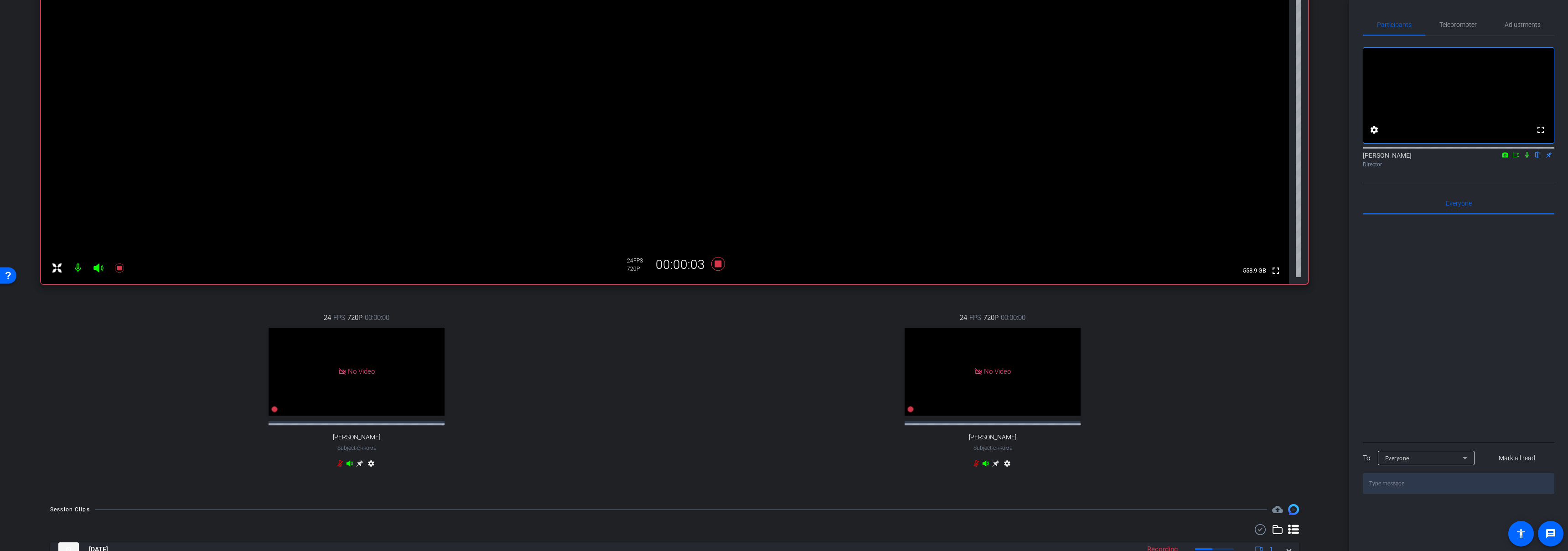
scroll to position [99, 0]
click at [716, 266] on icon at bounding box center [718, 265] width 13 height 13
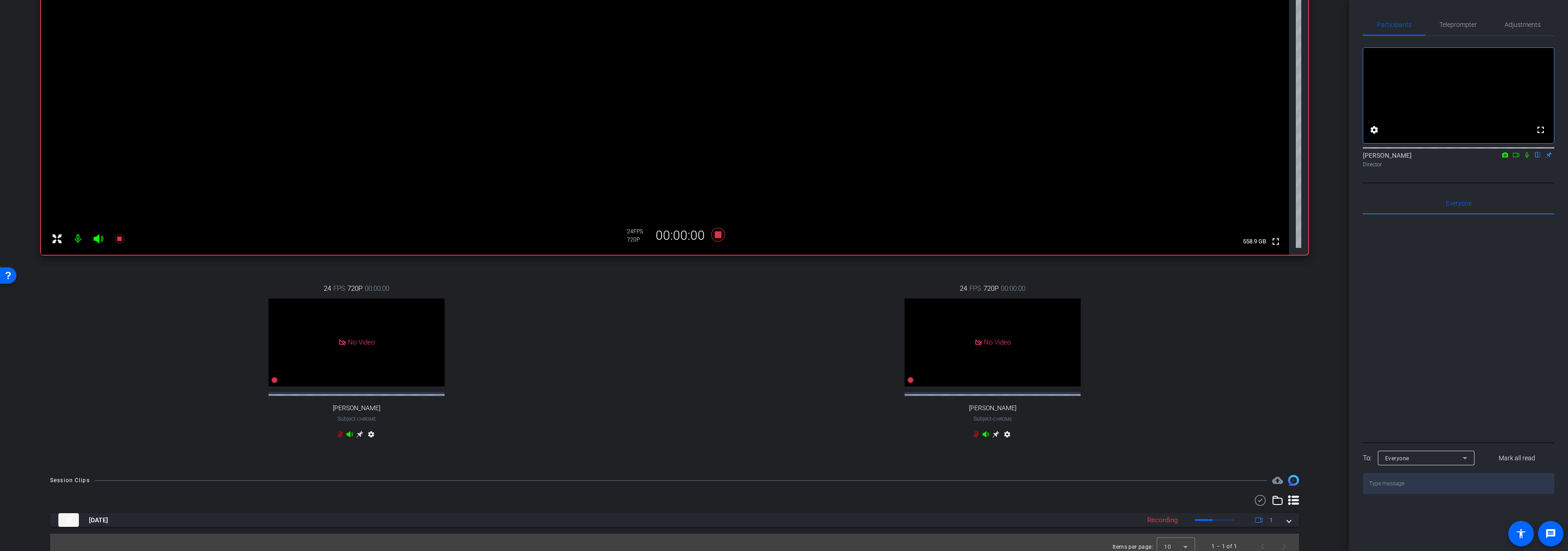
scroll to position [146, 0]
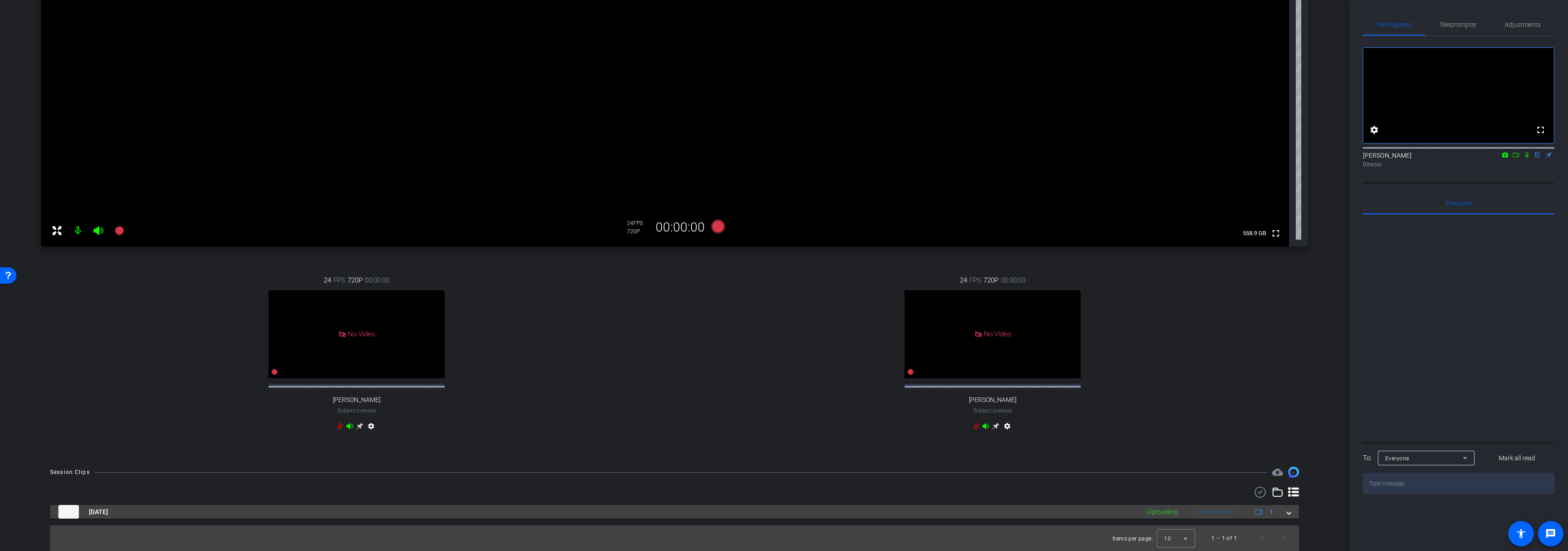
click at [489, 511] on mat-panel-title "Sep 10, 2025" at bounding box center [597, 511] width 1077 height 13
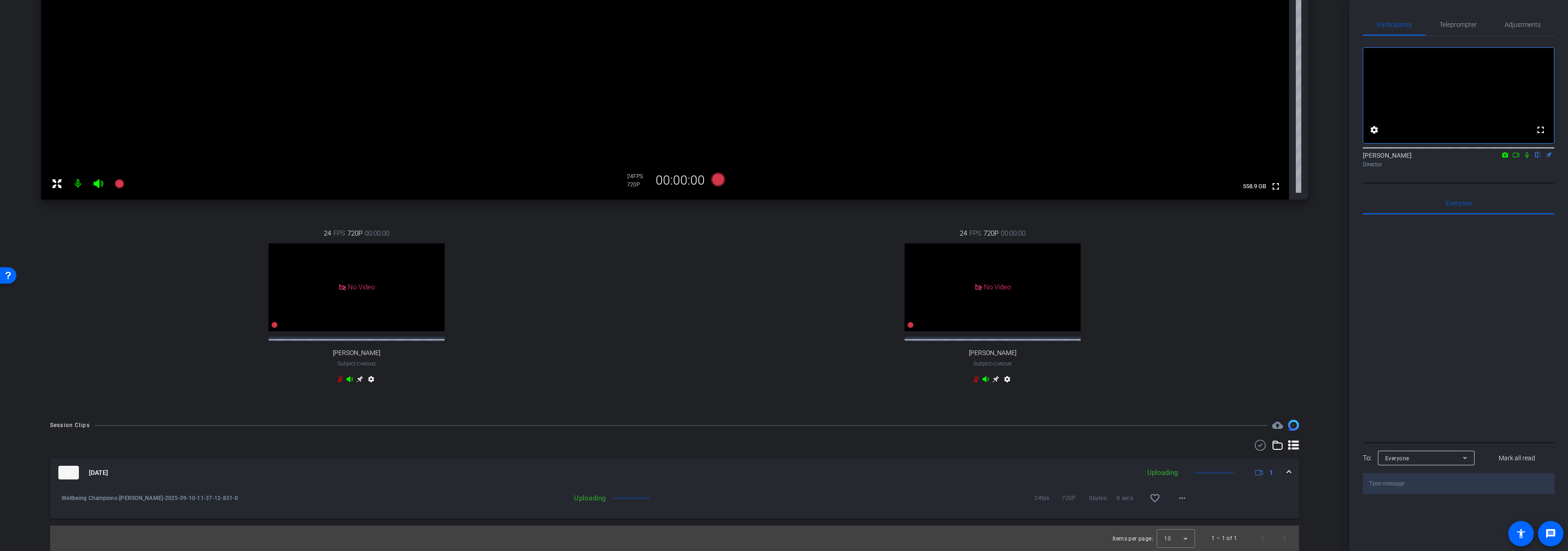
scroll to position [193, 0]
click at [60, 498] on mat-icon "play_circle_outline" at bounding box center [61, 497] width 9 height 9
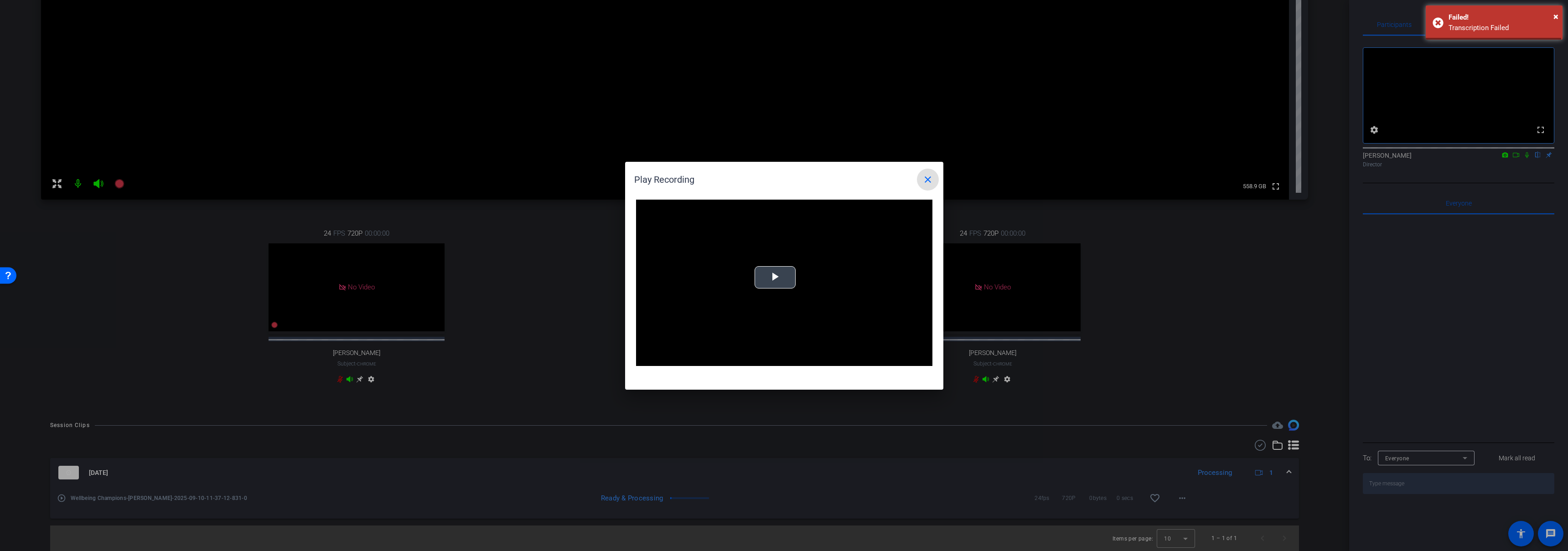
click at [771, 277] on video "Video Player" at bounding box center [784, 283] width 296 height 167
click at [931, 176] on mat-icon "close" at bounding box center [928, 179] width 11 height 11
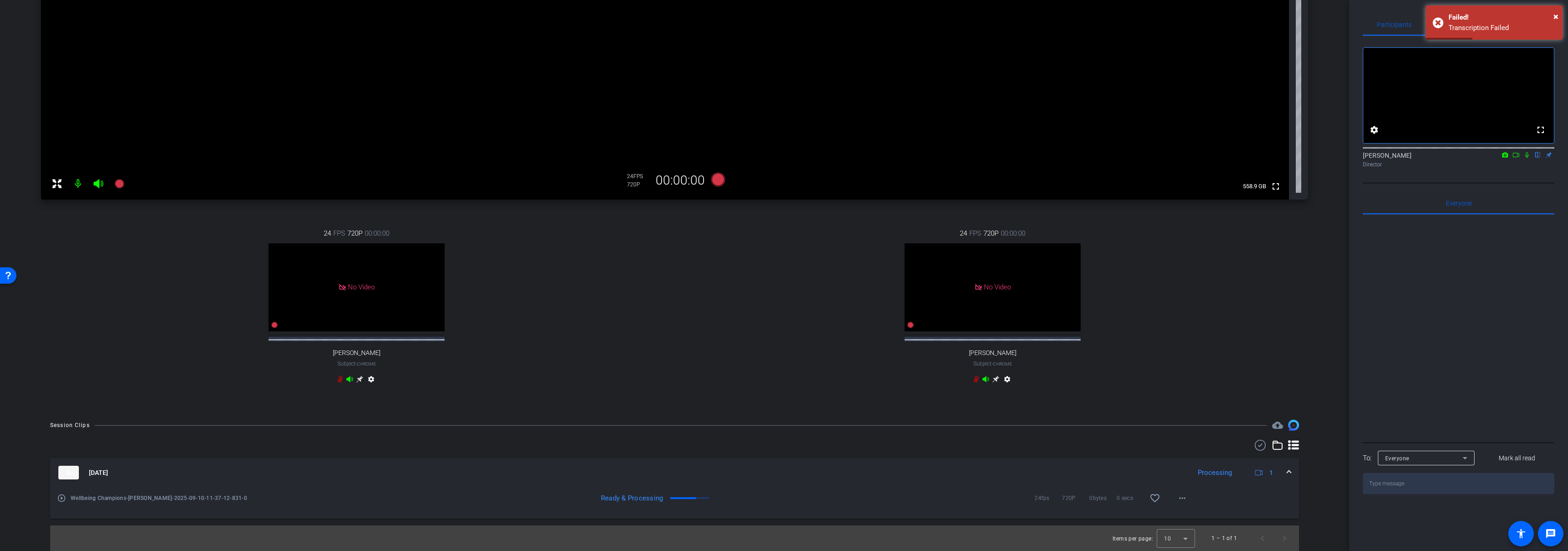
click at [1287, 473] on mat-expansion-panel-header "Sep 10, 2025 Processing 1" at bounding box center [674, 473] width 1249 height 29
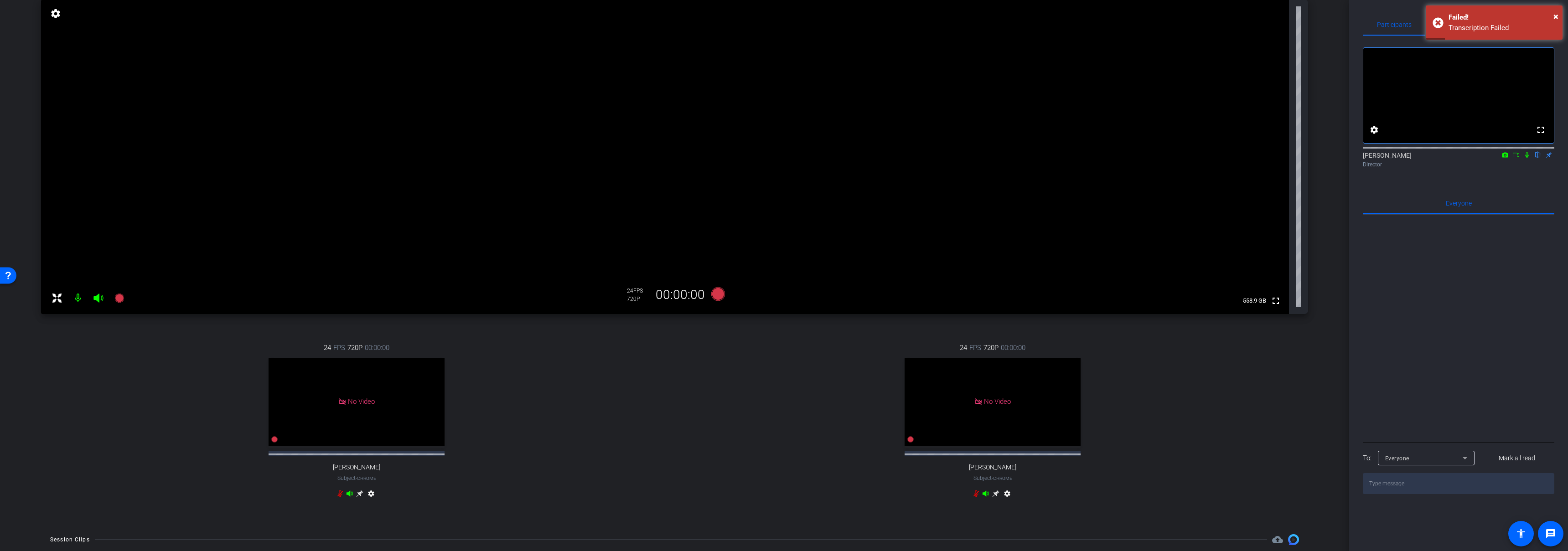
scroll to position [0, 0]
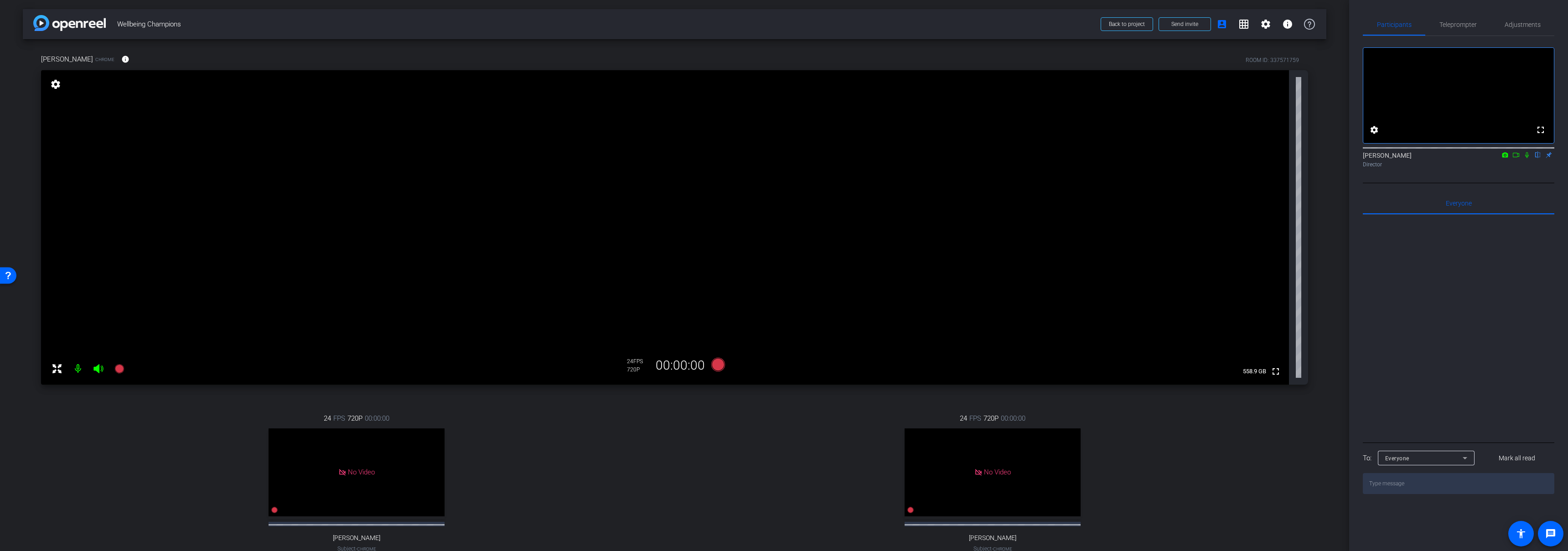
click at [617, 441] on div "24 FPS 720P 00:00:00 No Video Jayla Jackson Subject - Chrome settings" at bounding box center [356, 492] width 631 height 188
click at [769, 442] on div "24 FPS 720P 00:00:00 No Video Emily Bland Subject - Chrome settings" at bounding box center [992, 492] width 631 height 188
click at [715, 365] on icon at bounding box center [718, 364] width 13 height 13
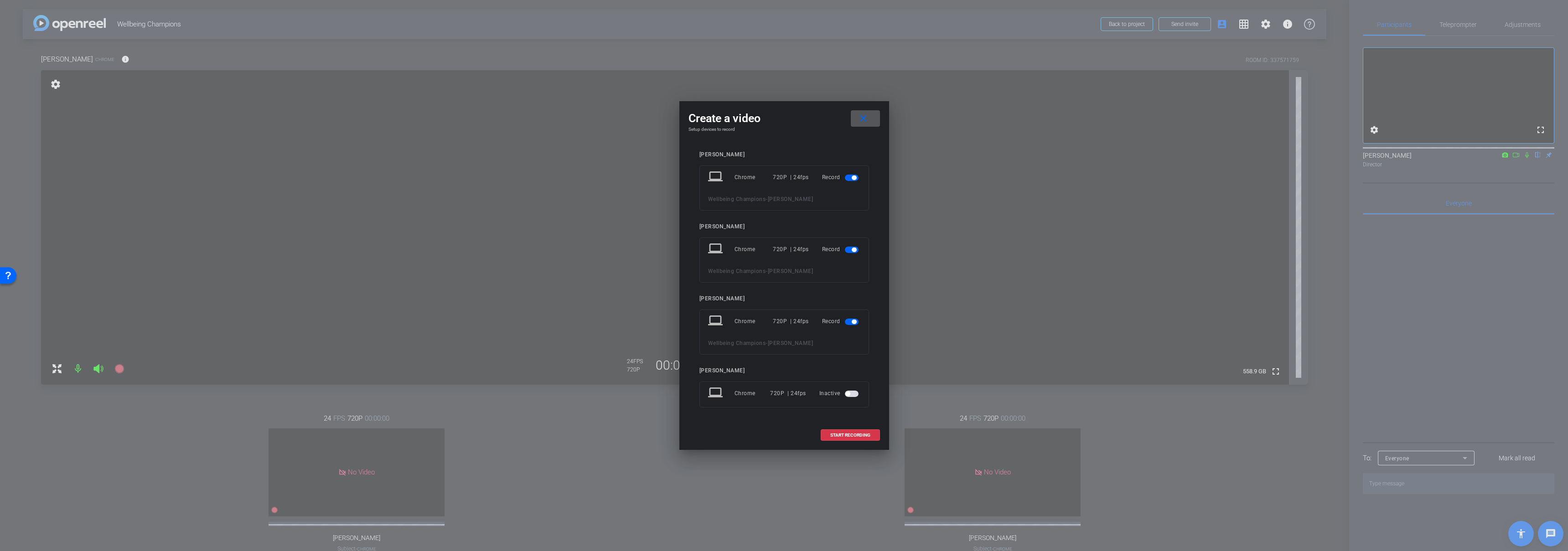
click at [856, 247] on span "button" at bounding box center [852, 249] width 13 height 6
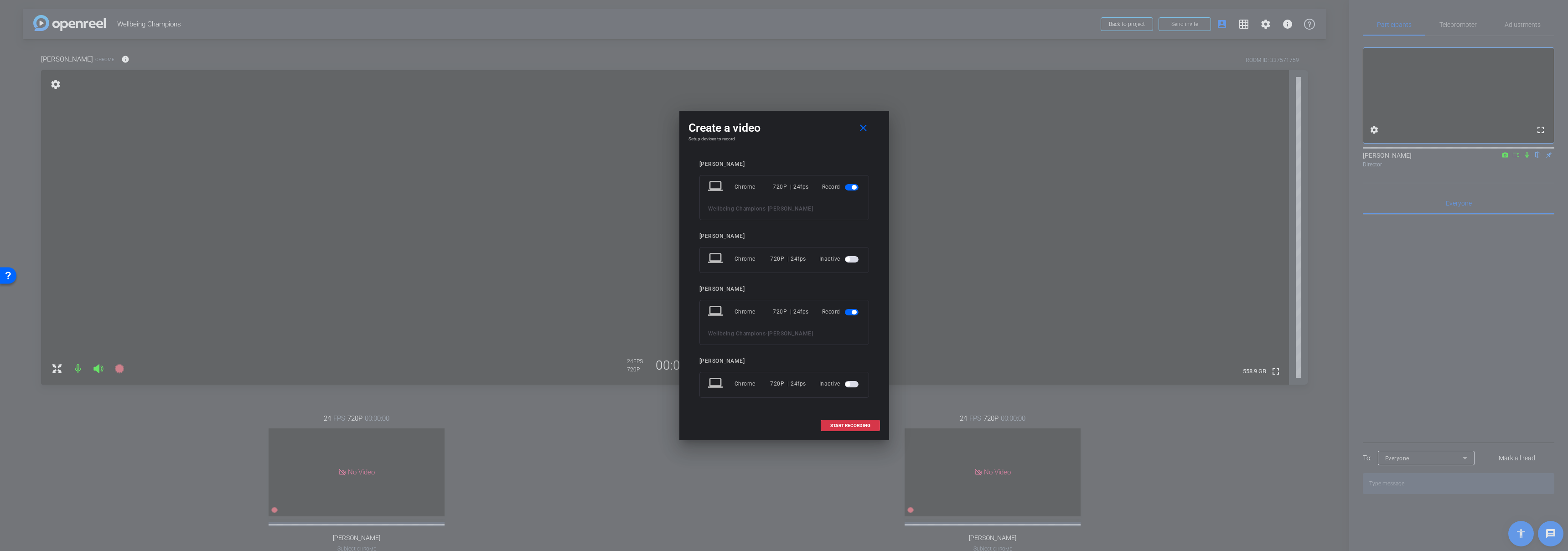
click at [854, 313] on span "button" at bounding box center [853, 311] width 4 height 4
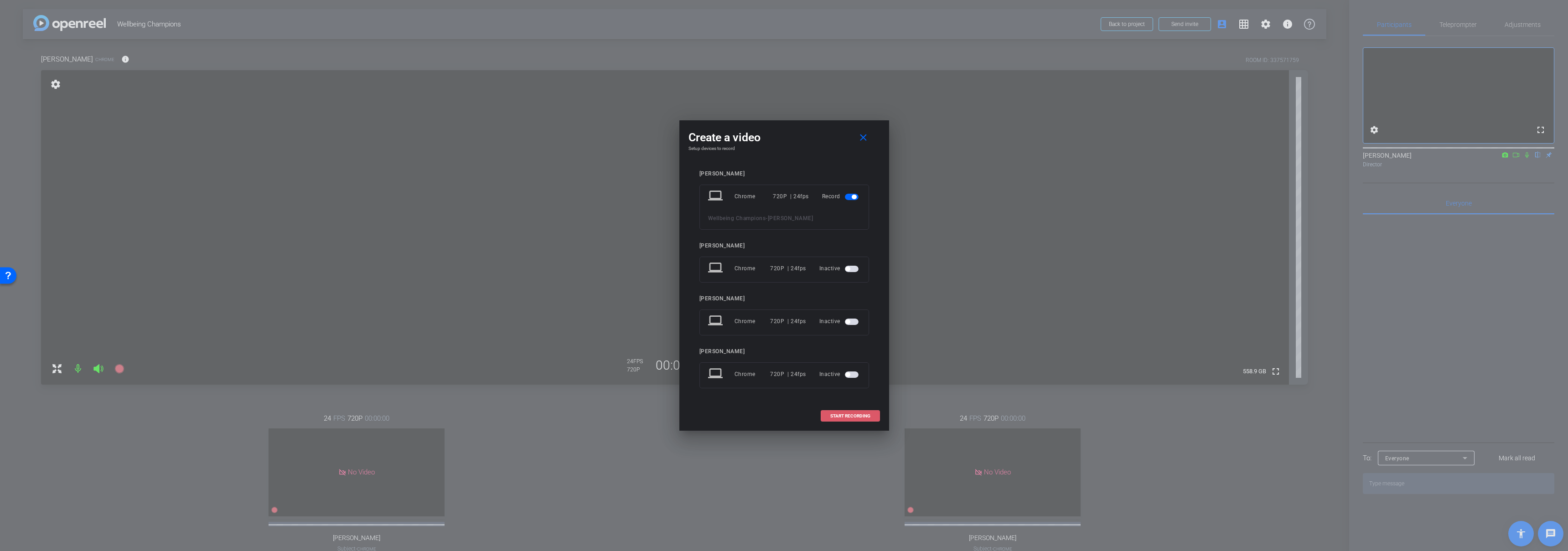
click at [852, 416] on span "START RECORDING" at bounding box center [850, 415] width 40 height 4
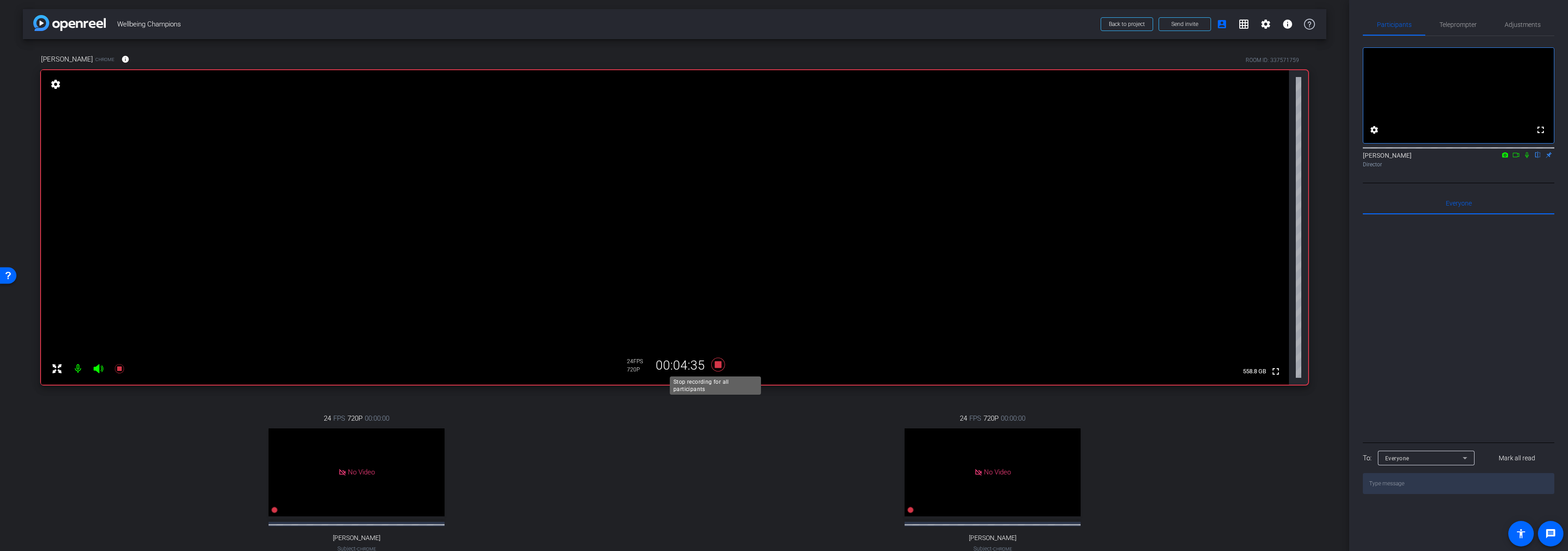
click at [715, 362] on icon at bounding box center [718, 364] width 13 height 13
click at [714, 459] on div "24 FPS 720P 00:00:00 No Video Emily Bland Subject - Chrome settings" at bounding box center [992, 492] width 631 height 188
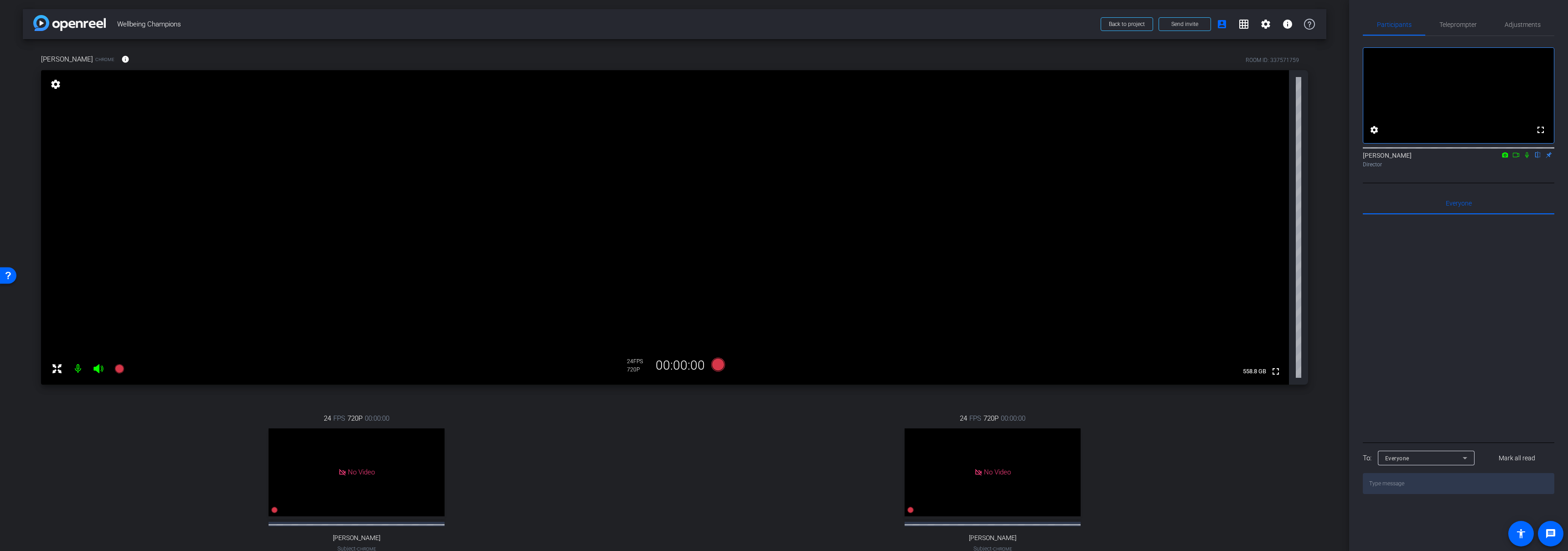
click at [648, 440] on div "24 FPS 720P 00:00:00 No Video Jayla Jackson Subject - Chrome settings" at bounding box center [356, 492] width 631 height 188
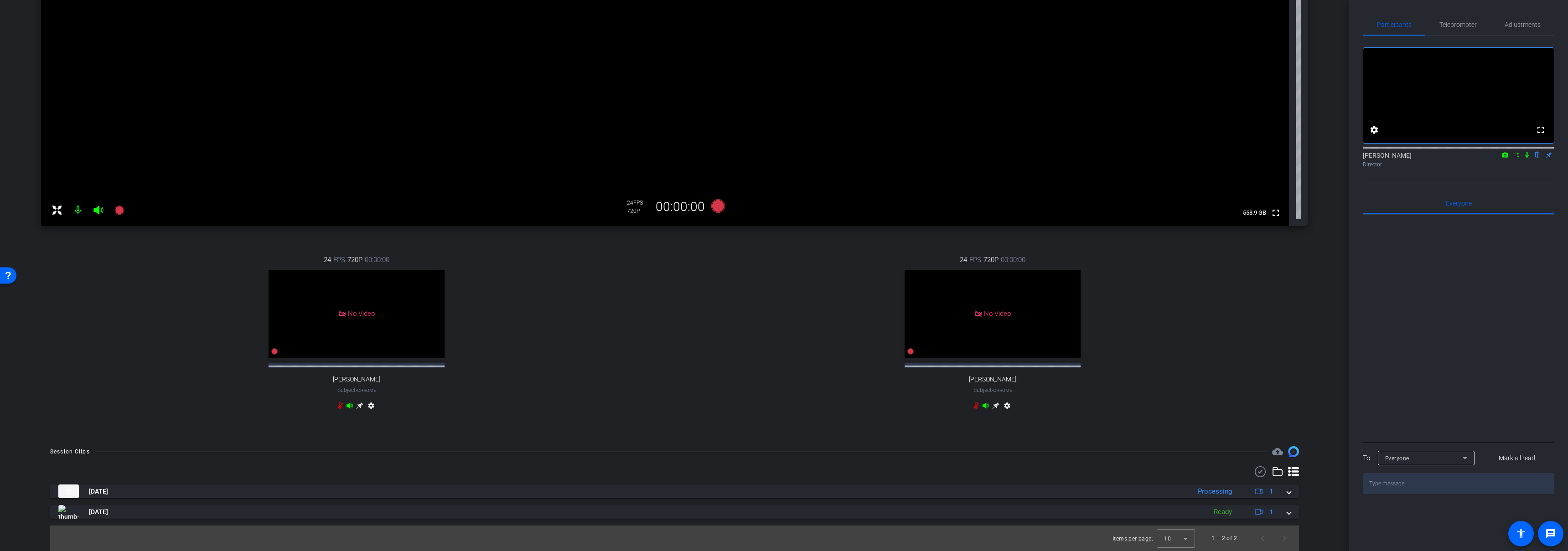
scroll to position [167, 0]
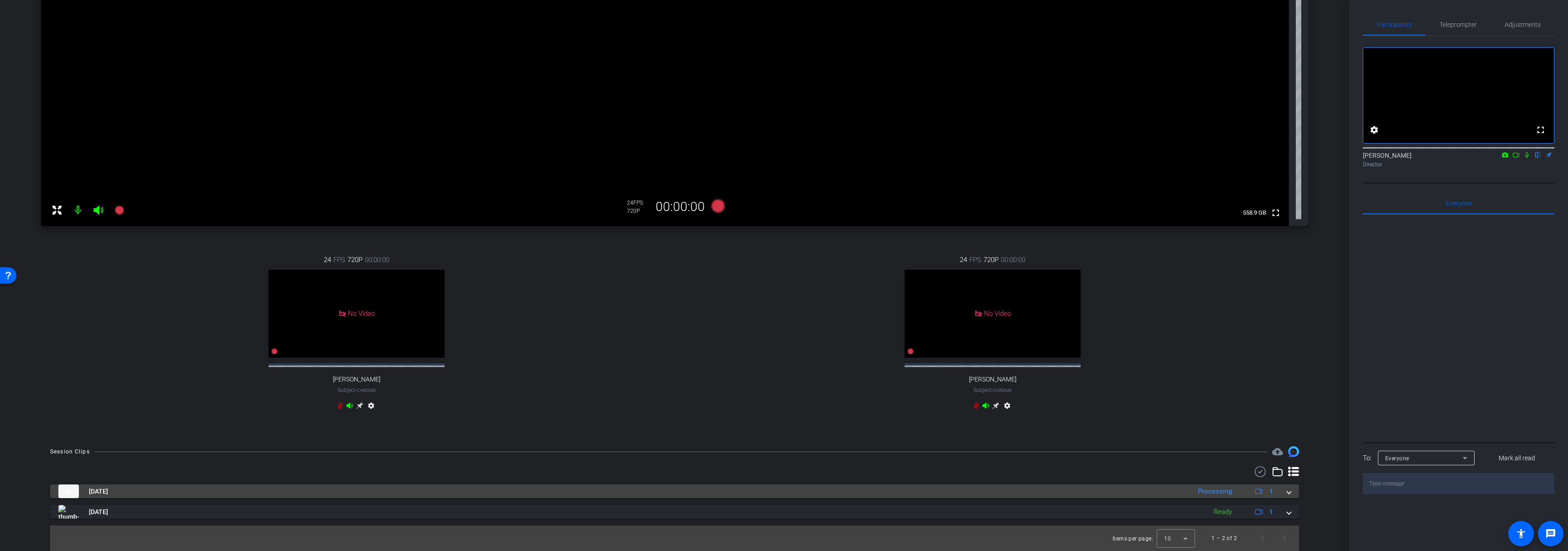
click at [674, 494] on mat-panel-title "Sep 10, 2025" at bounding box center [622, 491] width 1127 height 13
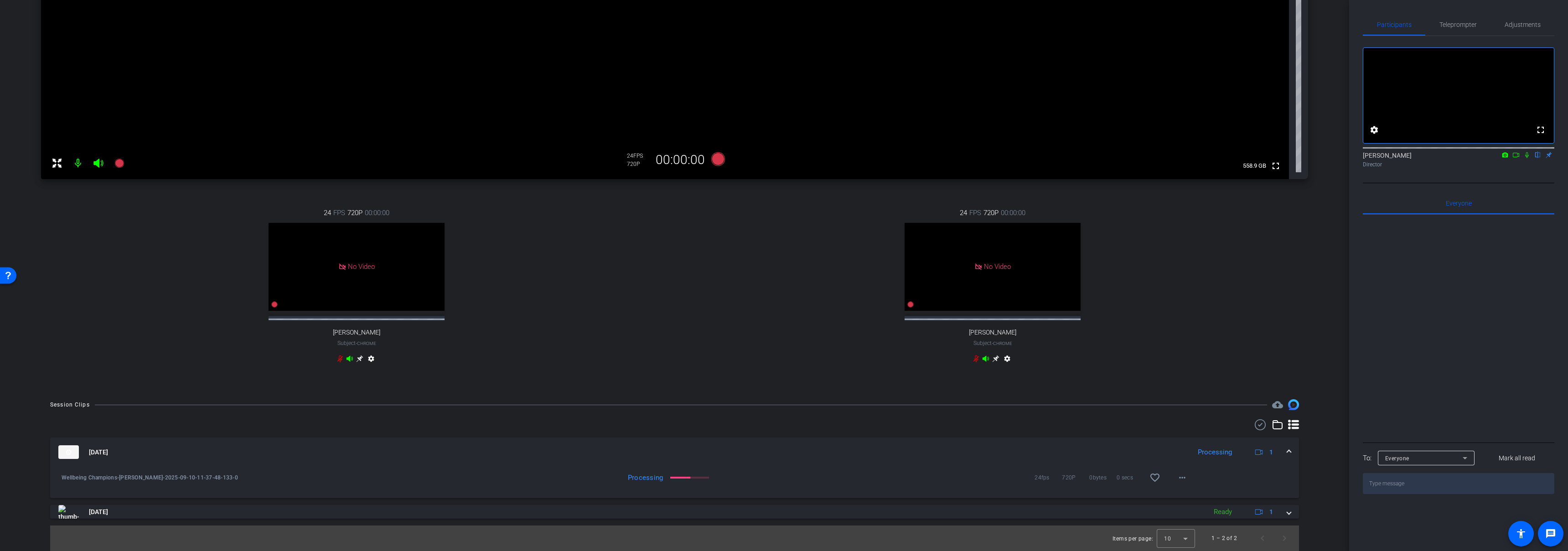
scroll to position [213, 0]
click at [755, 445] on mat-panel-title "Sep 10, 2025" at bounding box center [622, 452] width 1127 height 13
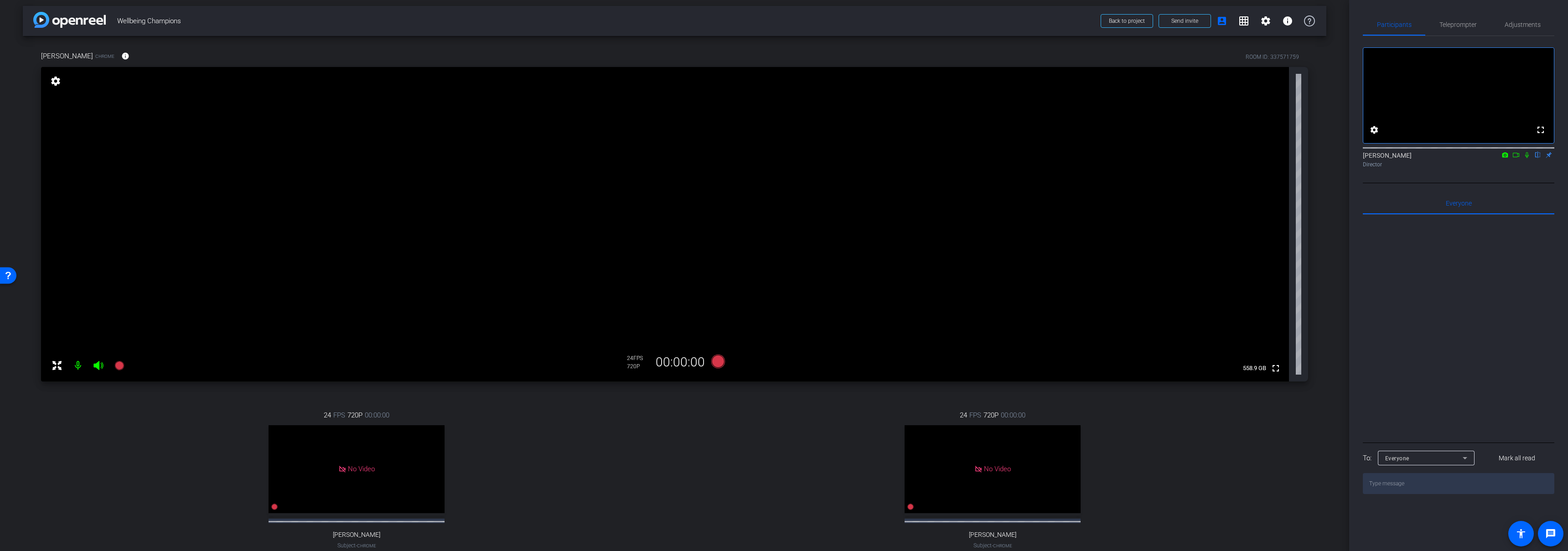
scroll to position [0, 0]
click at [715, 361] on icon at bounding box center [718, 364] width 13 height 13
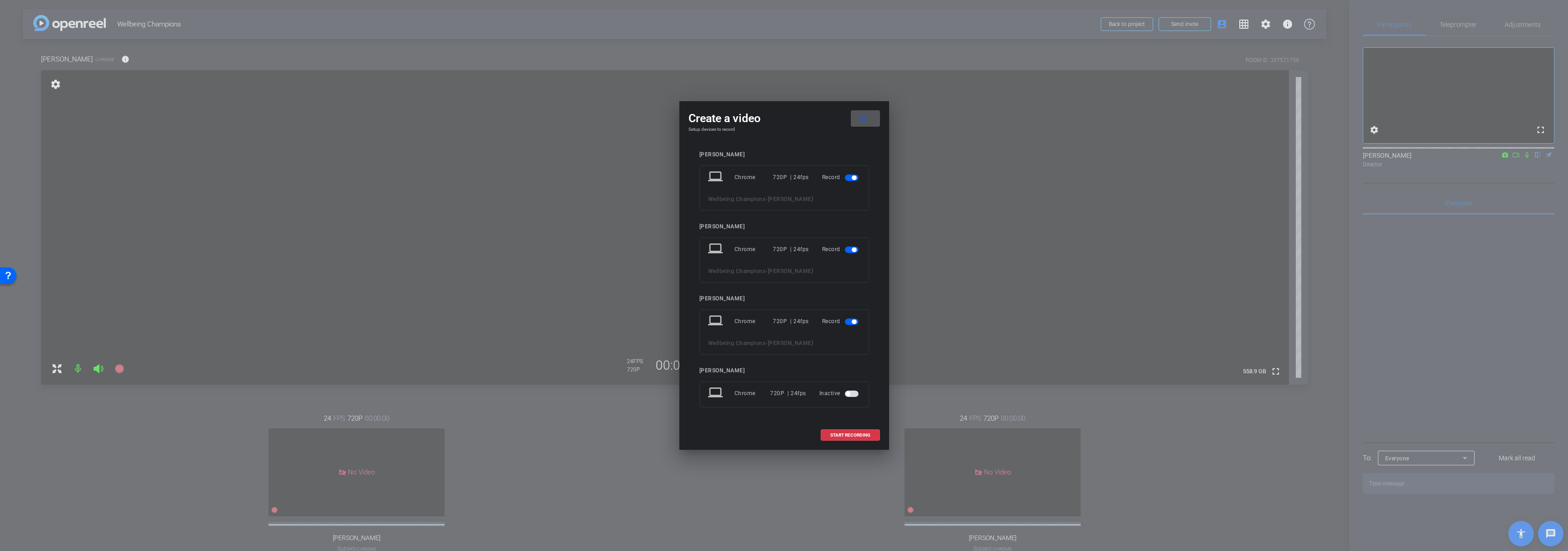
click at [853, 252] on span "button" at bounding box center [852, 249] width 13 height 6
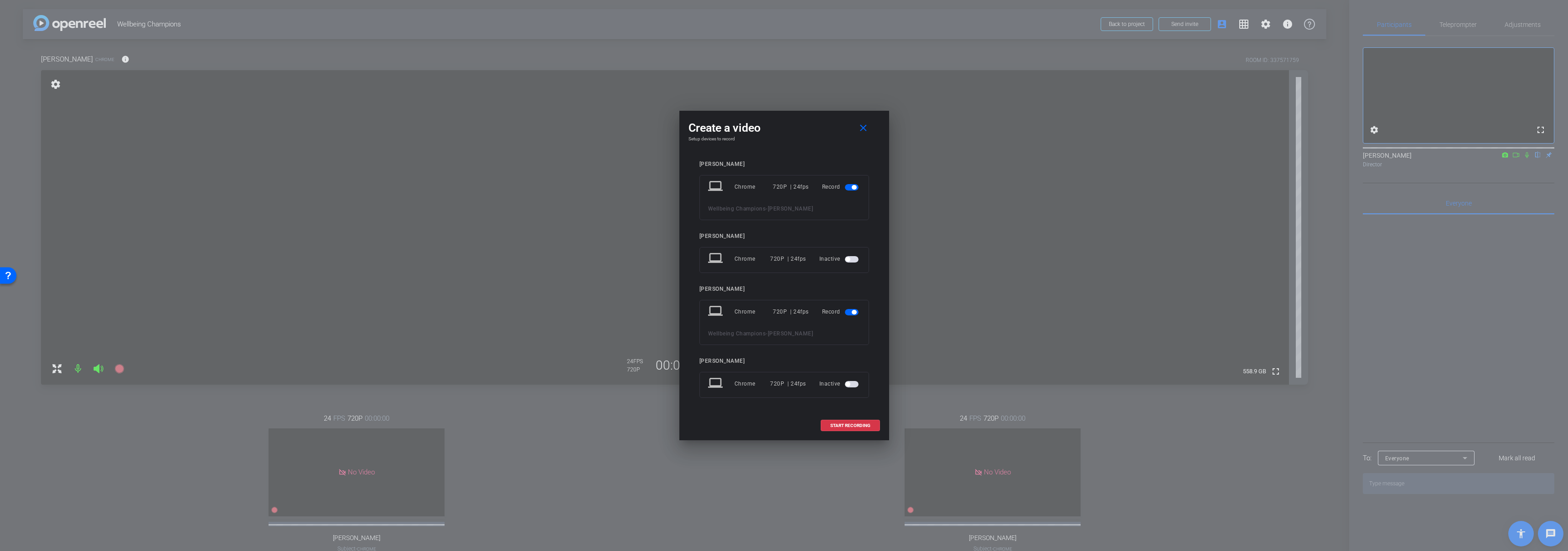
click at [852, 311] on span "button" at bounding box center [853, 311] width 4 height 4
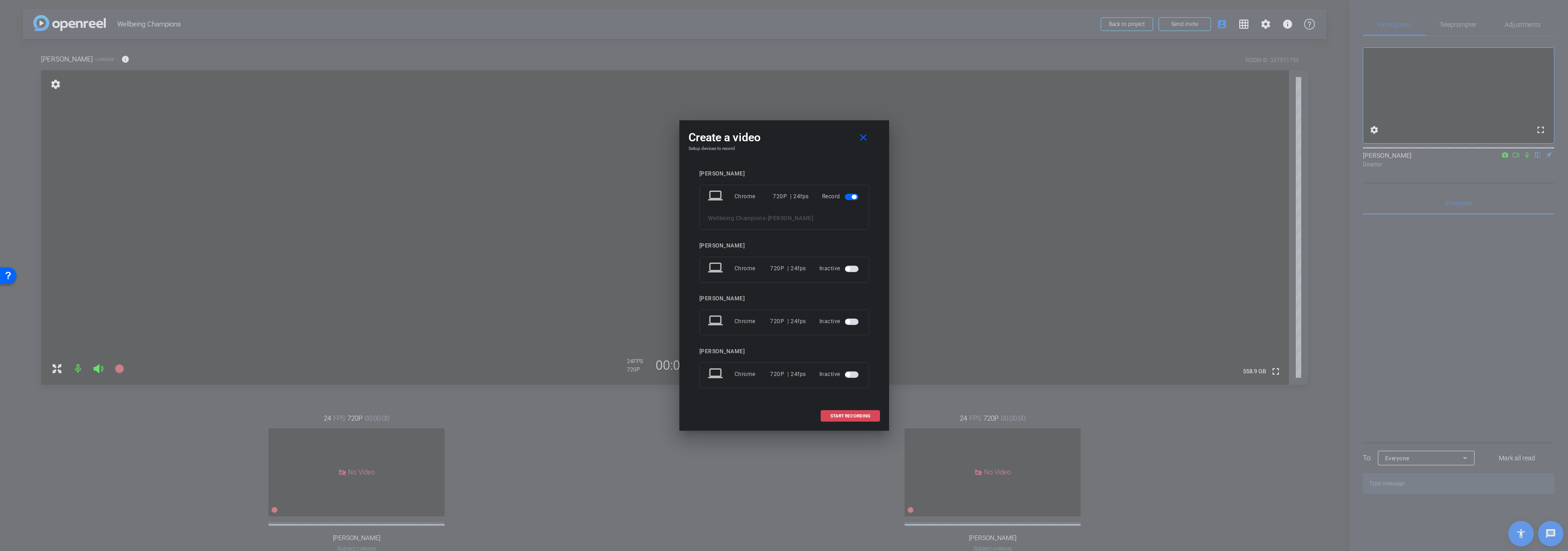
click at [852, 414] on span "START RECORDING" at bounding box center [850, 415] width 40 height 4
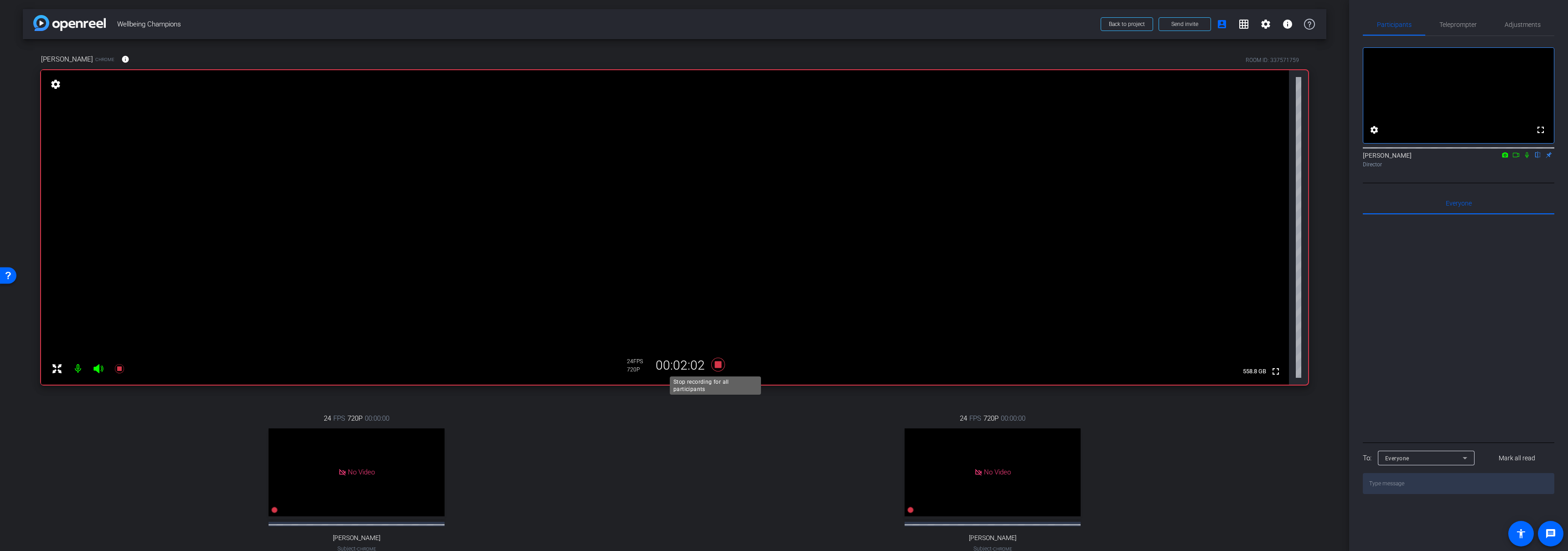
click at [719, 364] on icon at bounding box center [718, 364] width 22 height 16
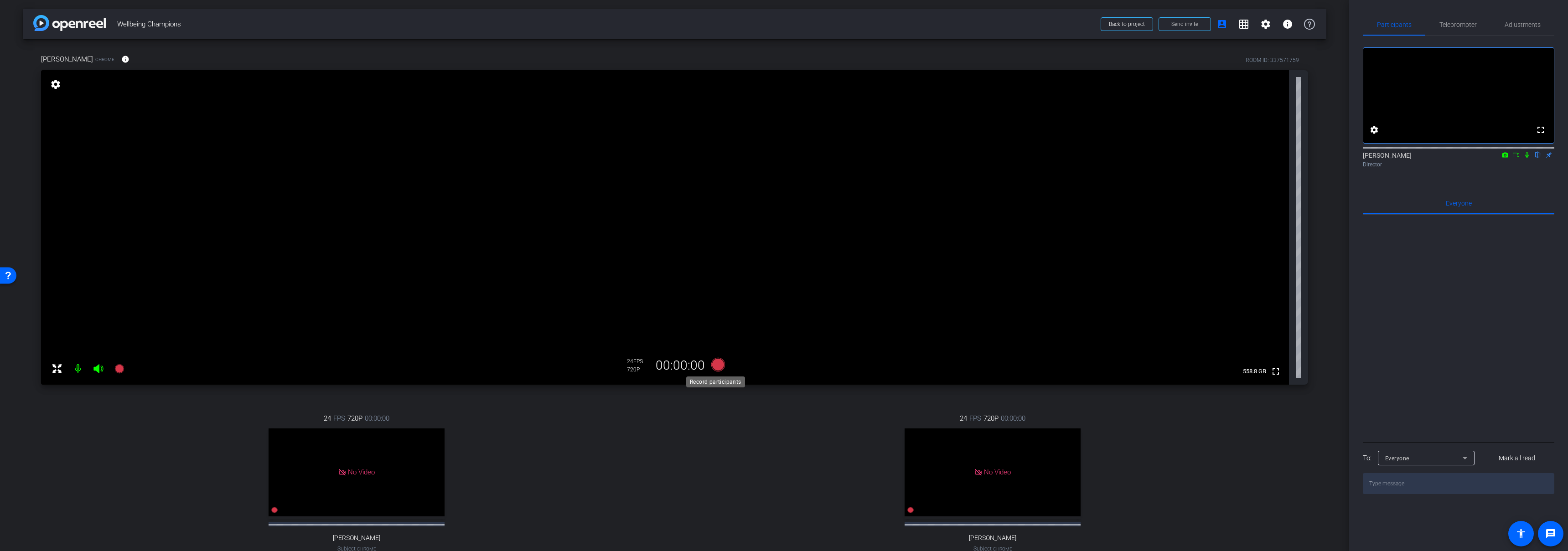
click at [719, 361] on icon at bounding box center [718, 364] width 13 height 13
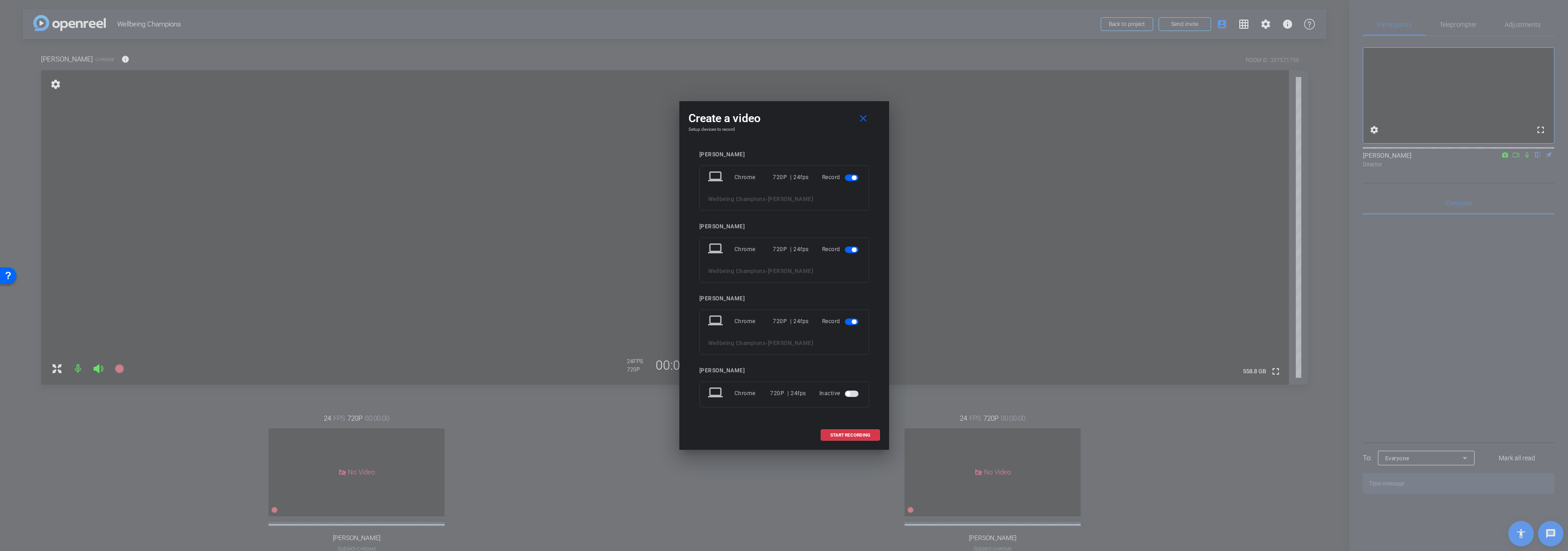
click at [849, 249] on span "button" at bounding box center [852, 249] width 13 height 6
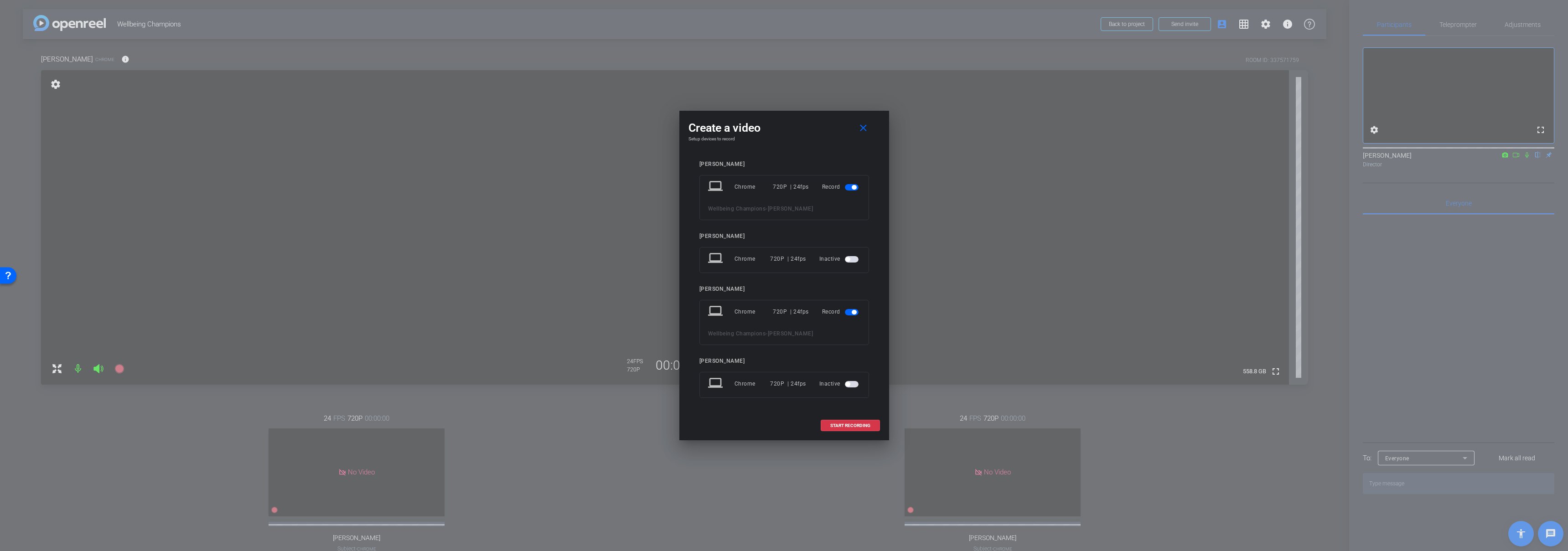
click at [849, 311] on span "button" at bounding box center [852, 312] width 13 height 6
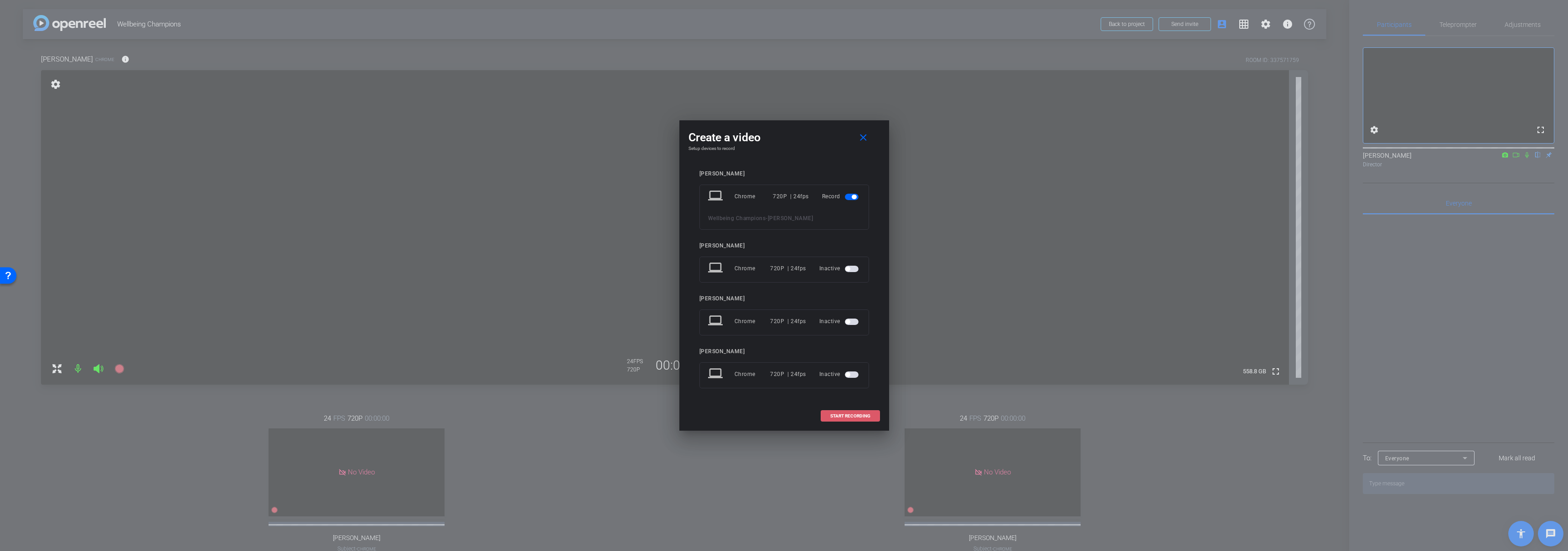
click at [849, 415] on span "START RECORDING" at bounding box center [850, 415] width 40 height 4
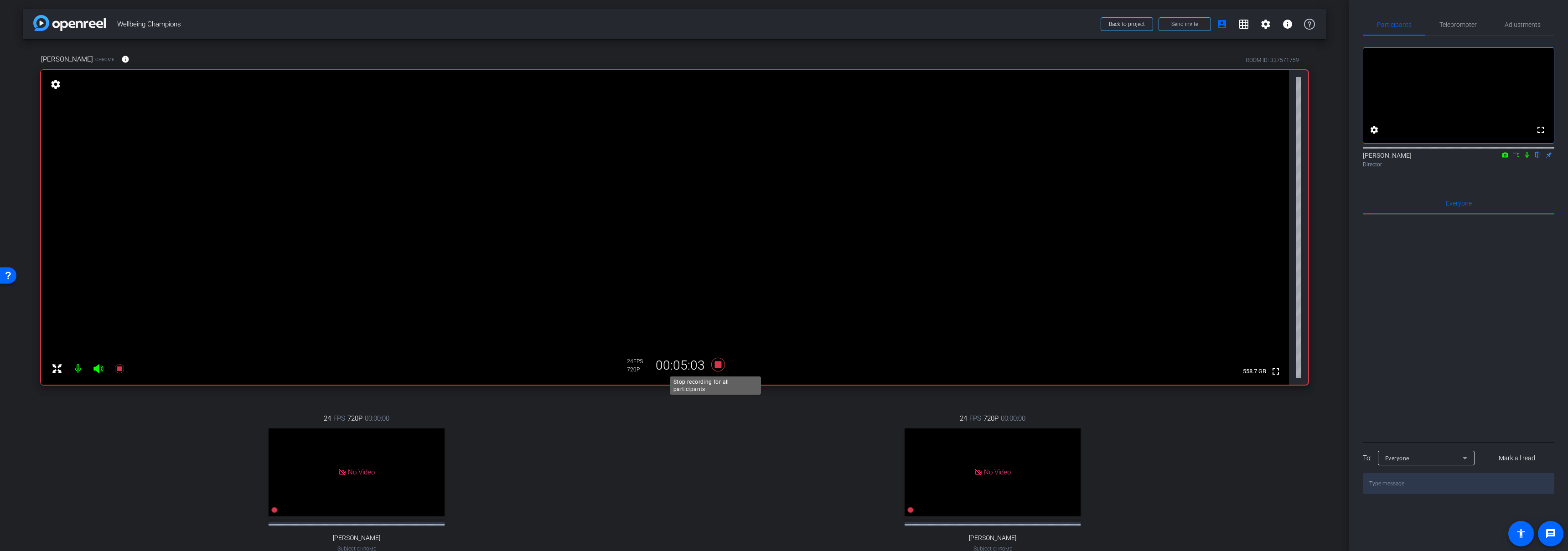
click at [715, 361] on icon at bounding box center [718, 364] width 13 height 13
click at [706, 431] on div "24 FPS 720P 00:00:00 No Video Emily Bland Subject - Chrome settings" at bounding box center [992, 492] width 631 height 188
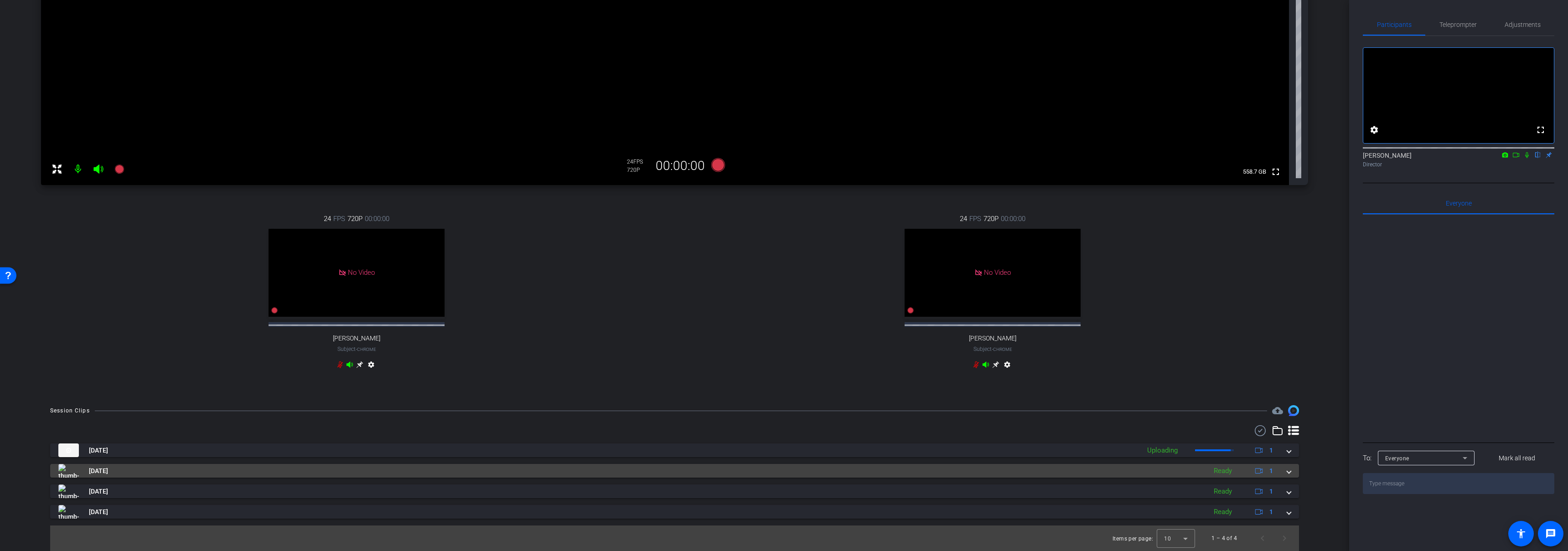
click at [761, 471] on mat-panel-title "Sep 10, 2025" at bounding box center [630, 471] width 1144 height 13
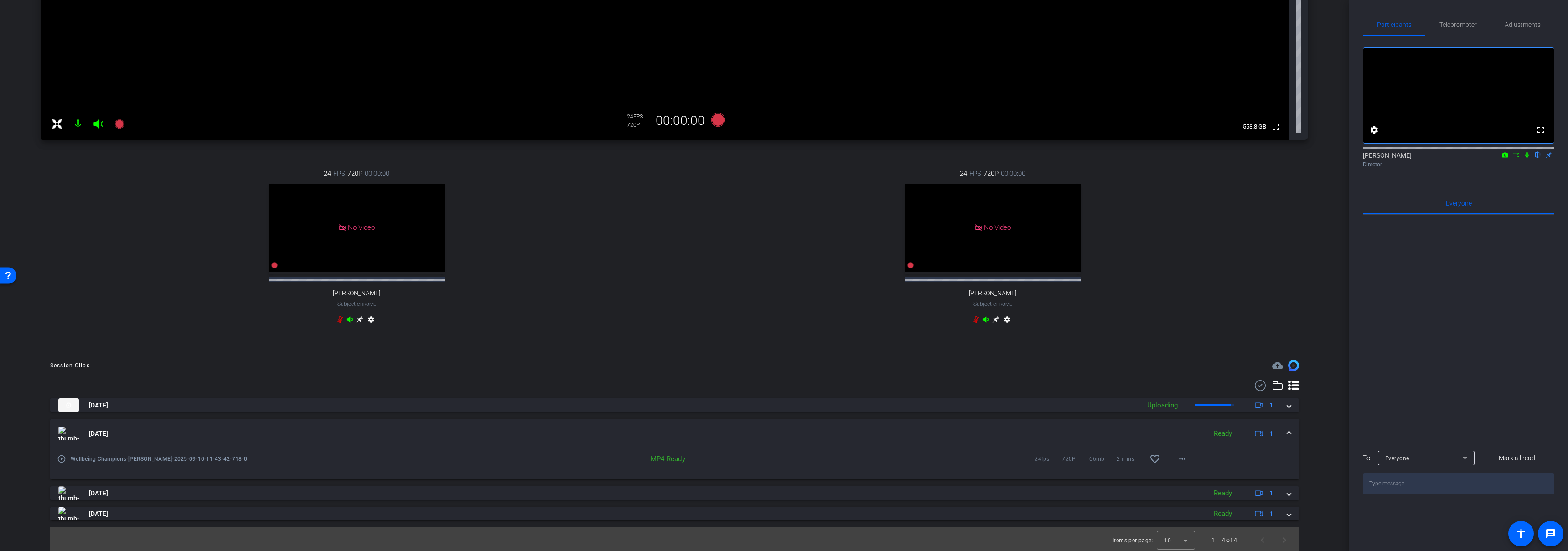
scroll to position [255, 0]
click at [791, 429] on mat-panel-title "Sep 10, 2025" at bounding box center [630, 431] width 1144 height 13
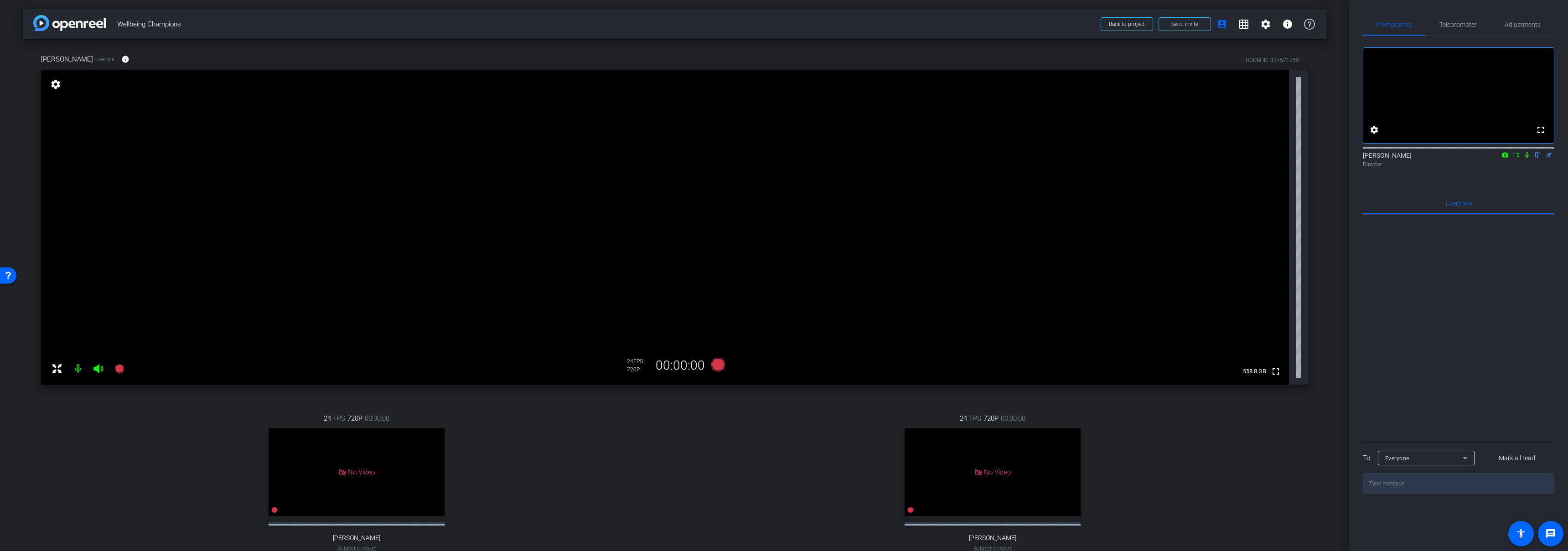
scroll to position [208, 0]
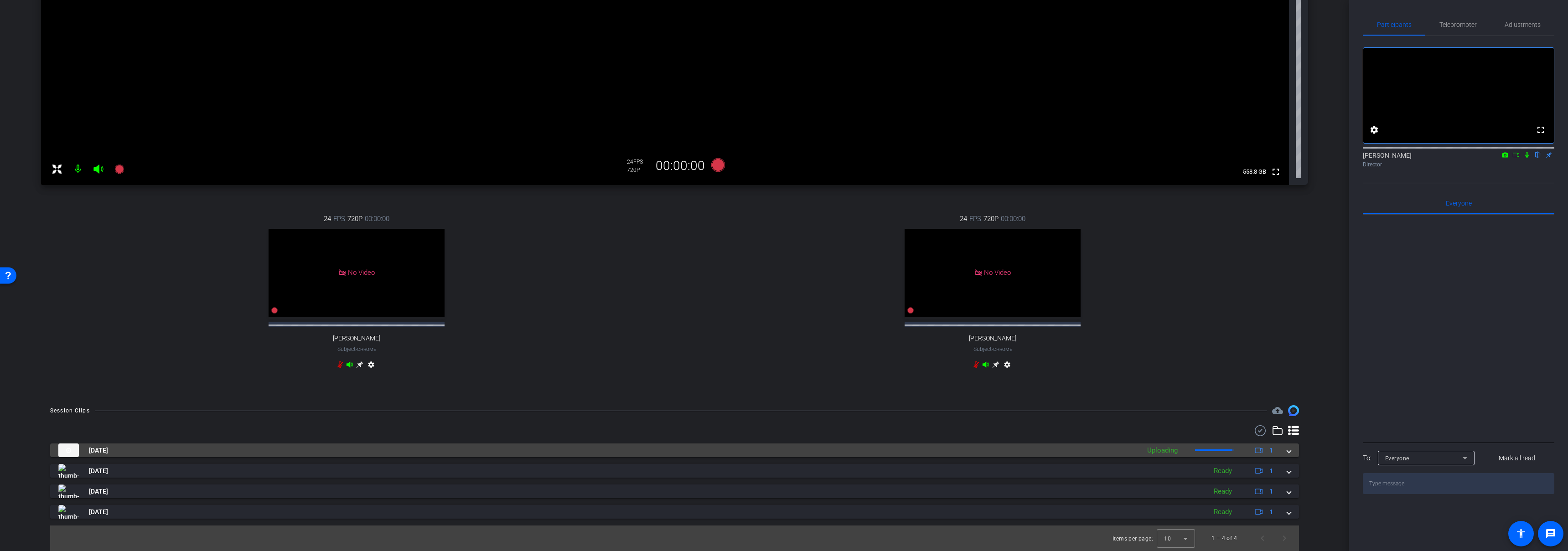
click at [684, 443] on mat-panel-title "Sep 10, 2025" at bounding box center [597, 450] width 1077 height 13
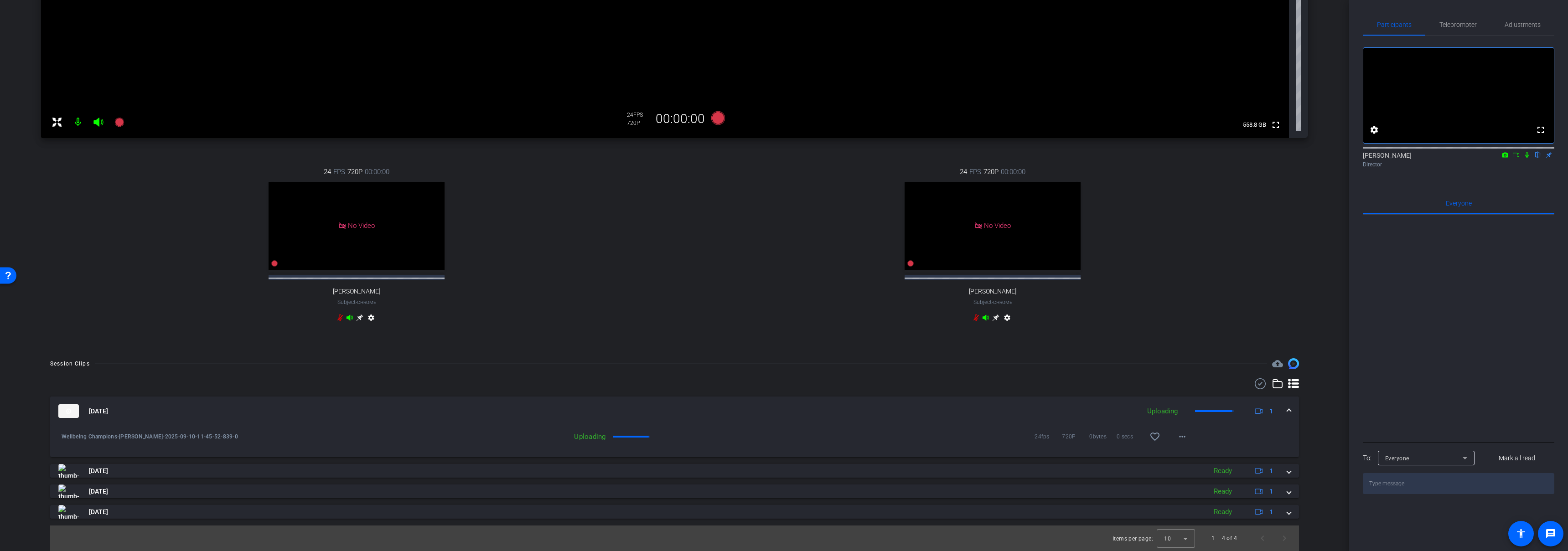
scroll to position [255, 0]
click at [757, 406] on mat-panel-title "Sep 10, 2025" at bounding box center [628, 411] width 1139 height 13
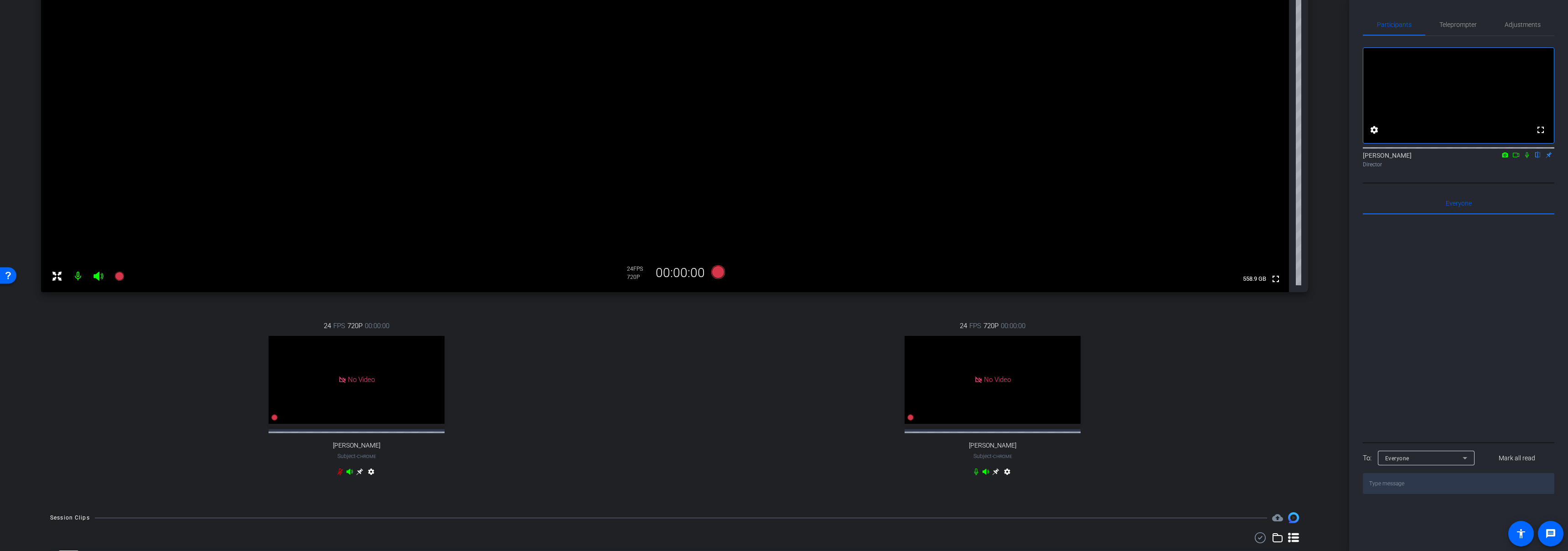
scroll to position [0, 0]
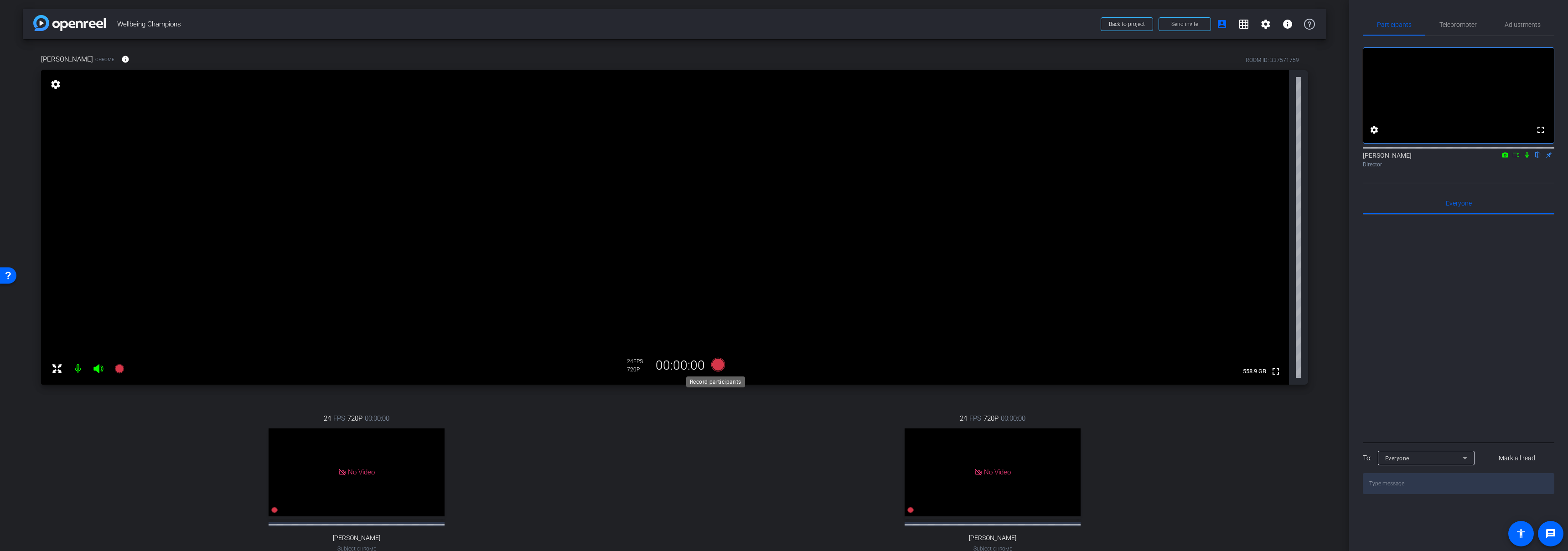
click at [715, 359] on icon at bounding box center [718, 364] width 13 height 13
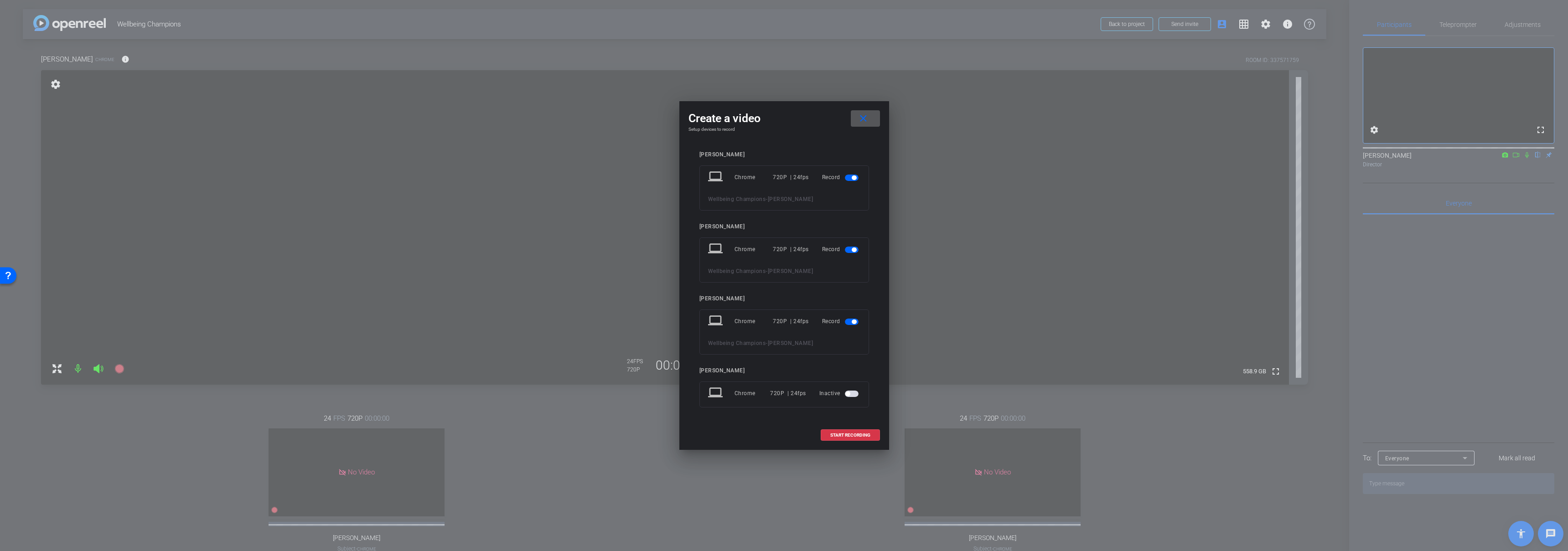
click at [855, 246] on span "button" at bounding box center [852, 249] width 13 height 6
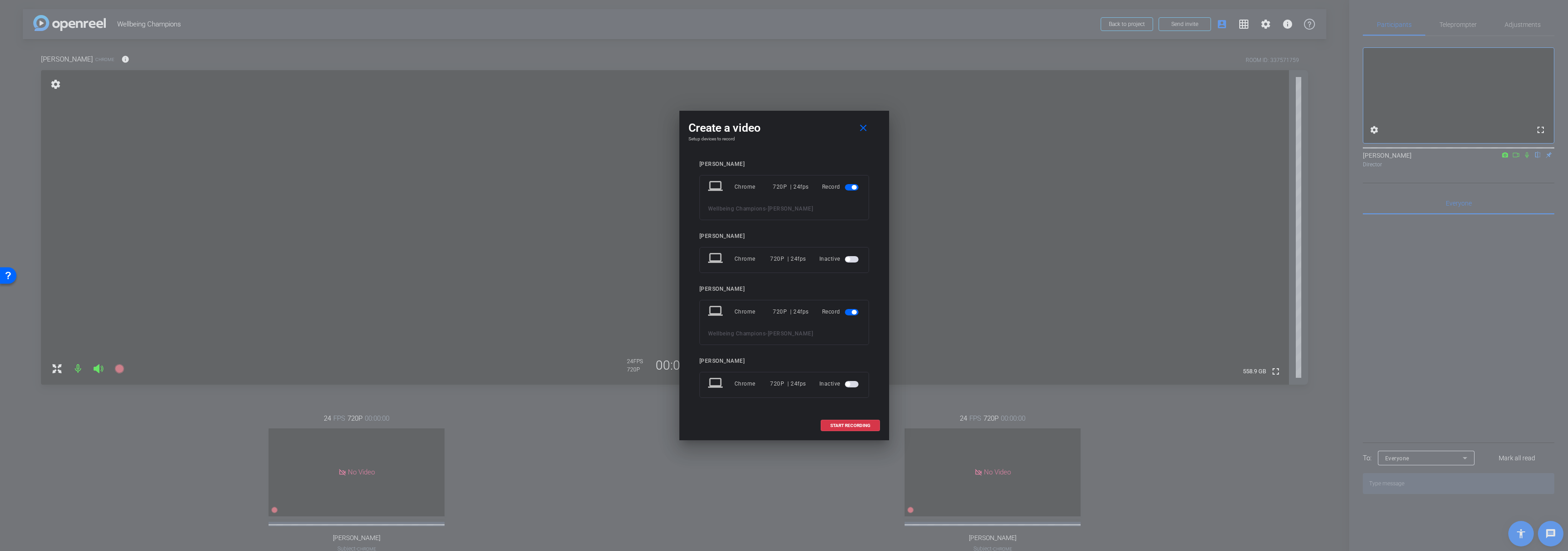
click at [853, 313] on span "button" at bounding box center [853, 311] width 4 height 4
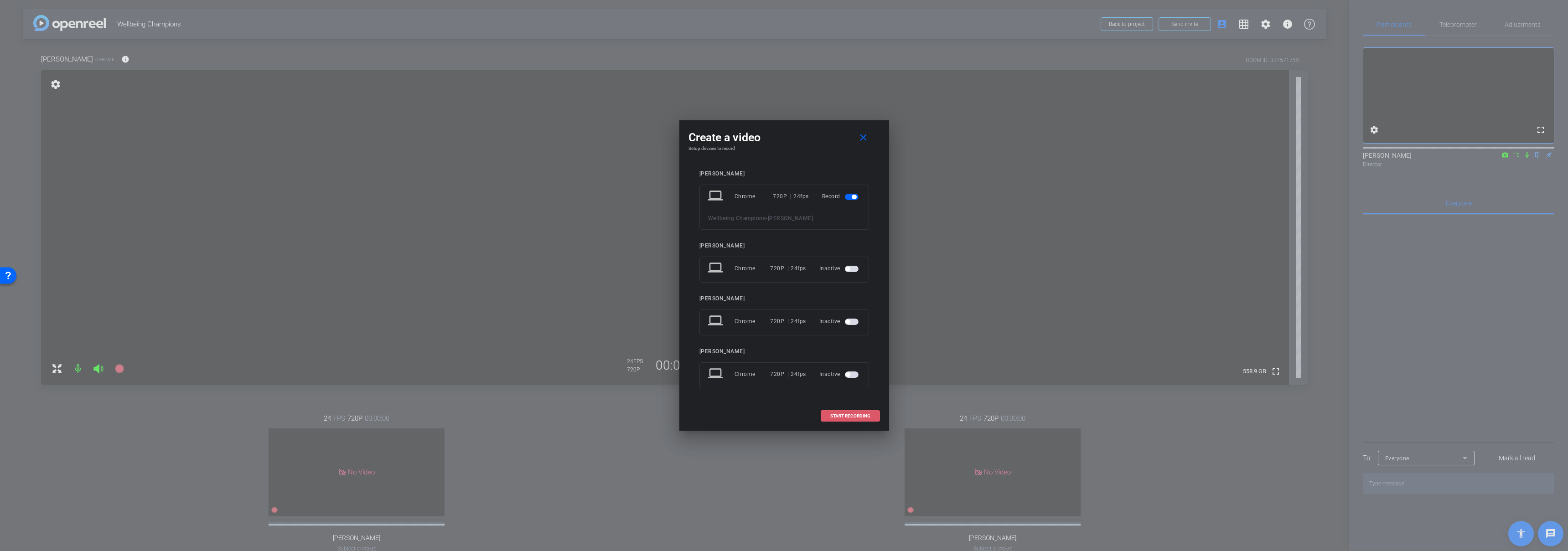
click at [850, 412] on span at bounding box center [850, 416] width 58 height 22
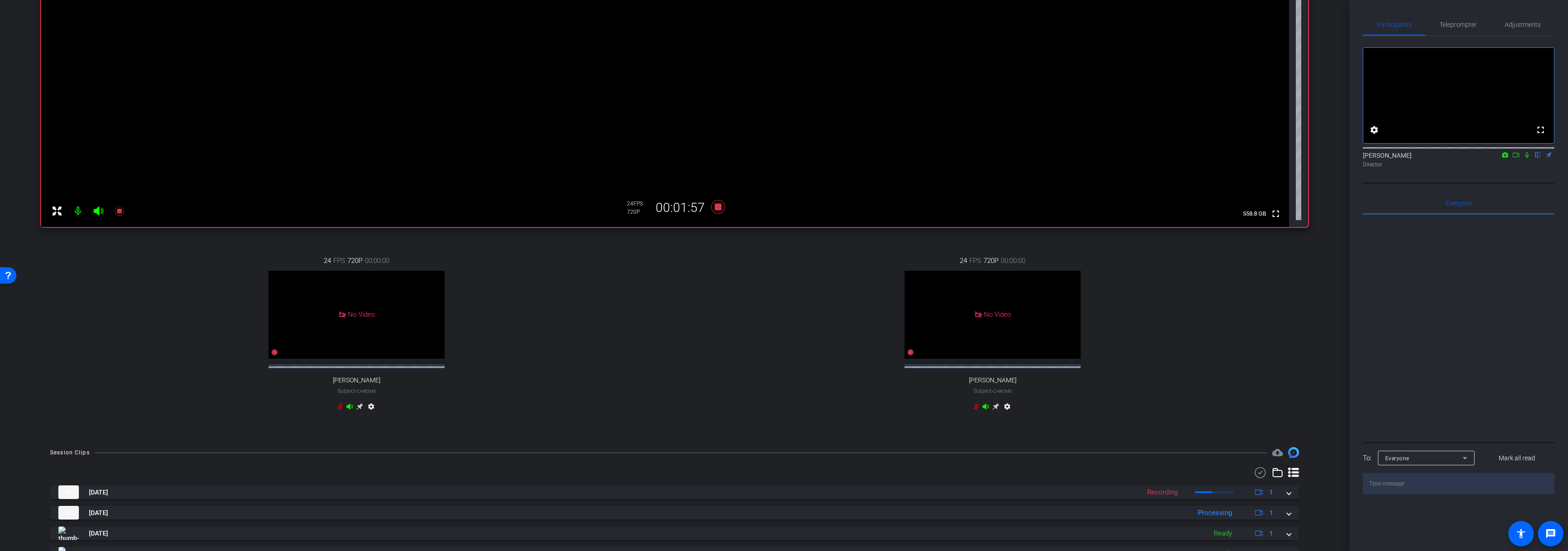
scroll to position [228, 0]
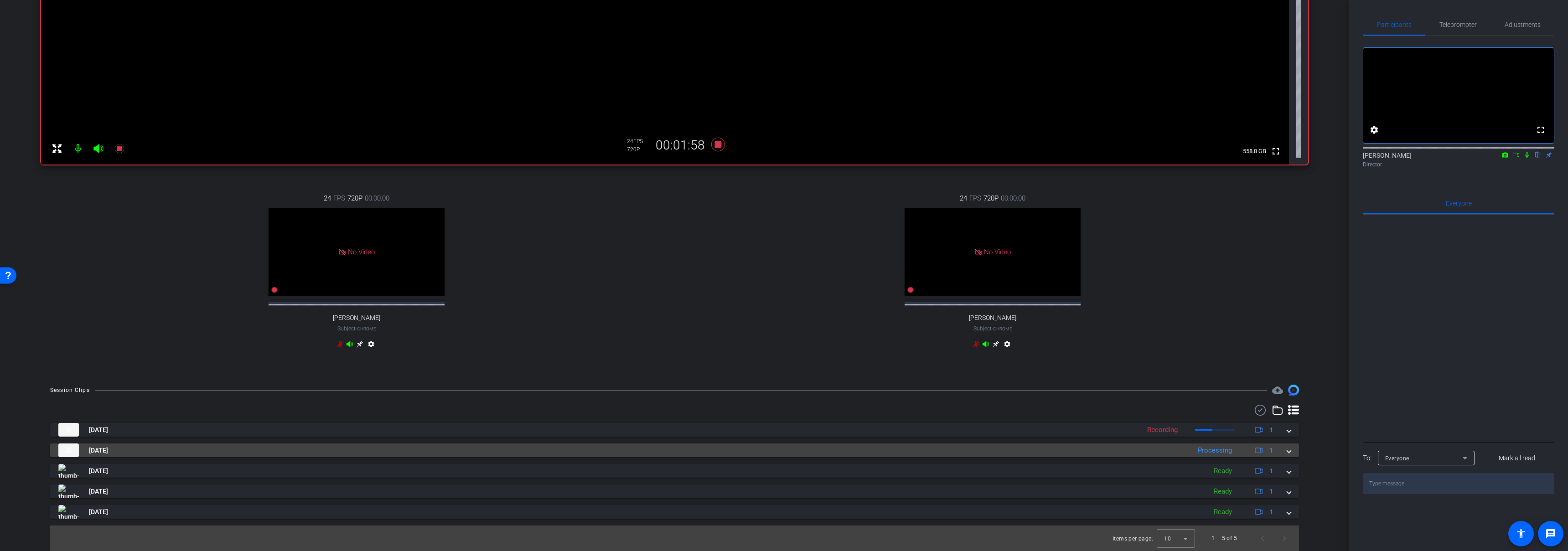
click at [794, 446] on mat-panel-title "Sep 10, 2025" at bounding box center [622, 450] width 1127 height 13
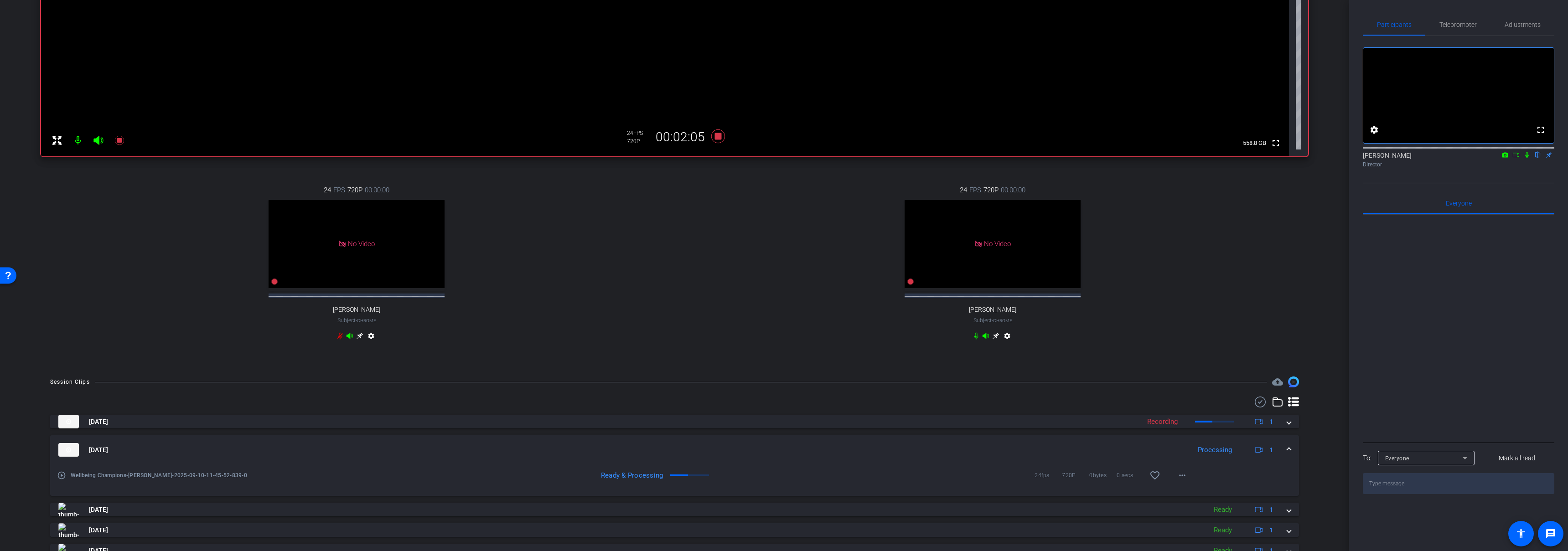
click at [779, 454] on mat-panel-title "Sep 10, 2025" at bounding box center [622, 449] width 1127 height 13
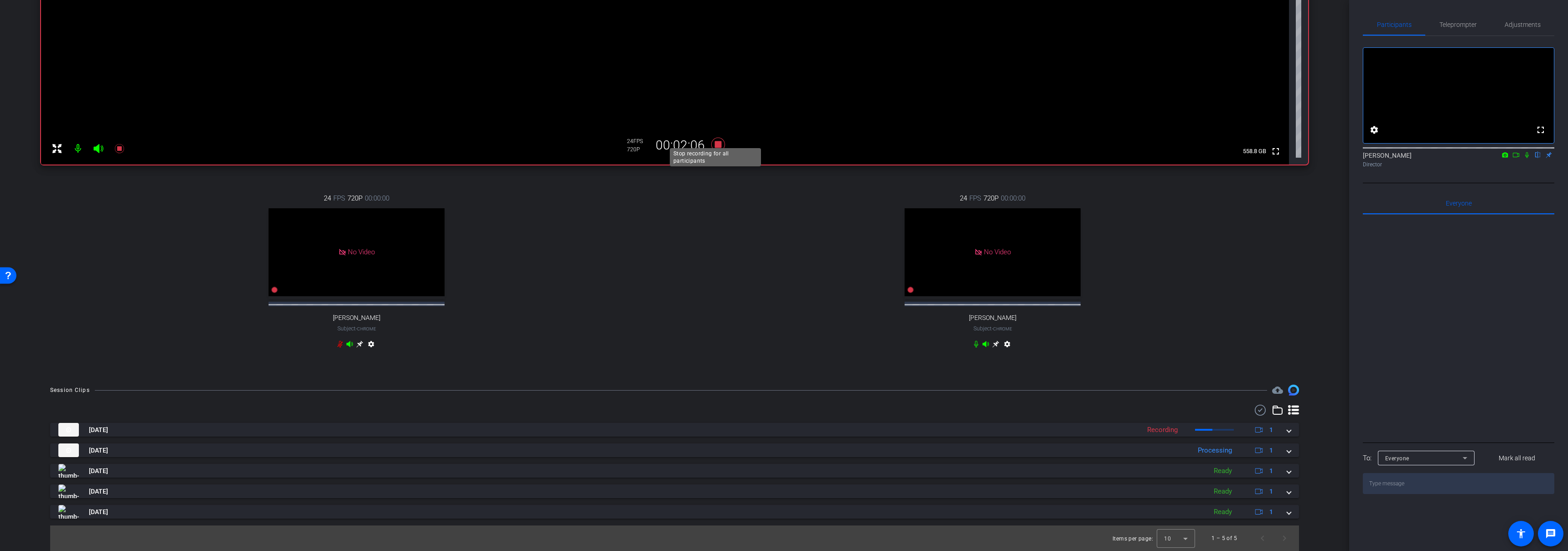
click at [715, 139] on icon at bounding box center [718, 144] width 13 height 13
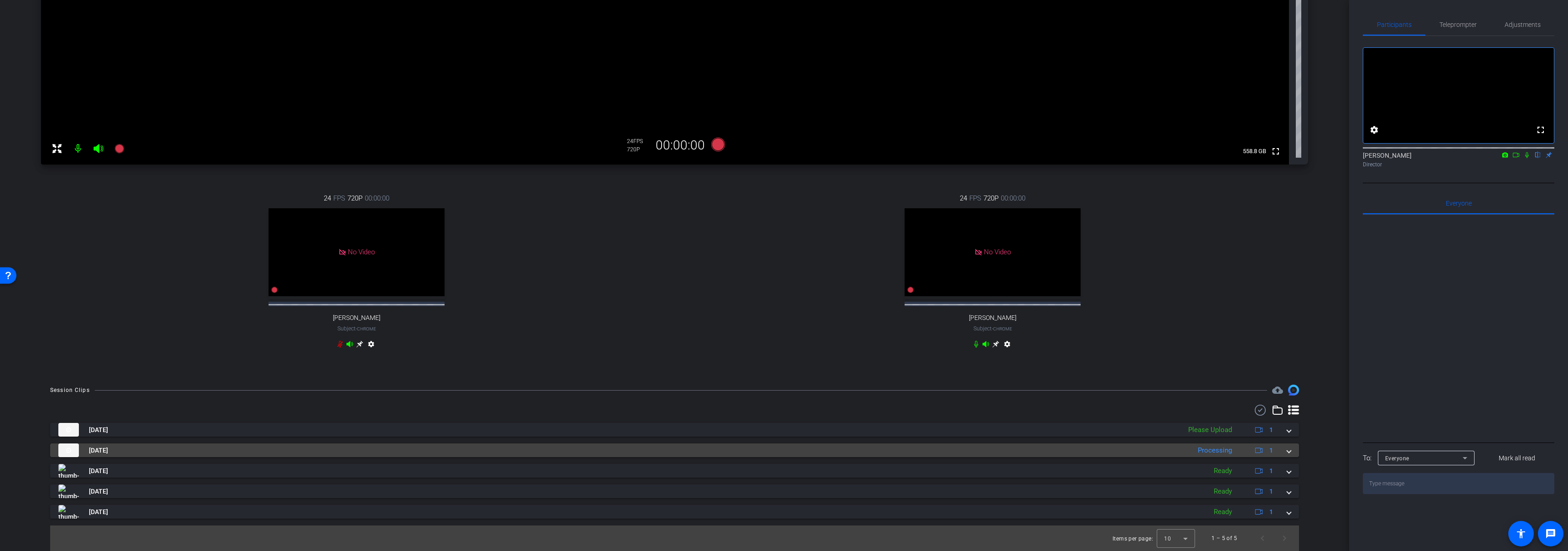
click at [739, 446] on mat-panel-title "Sep 10, 2025" at bounding box center [622, 450] width 1127 height 13
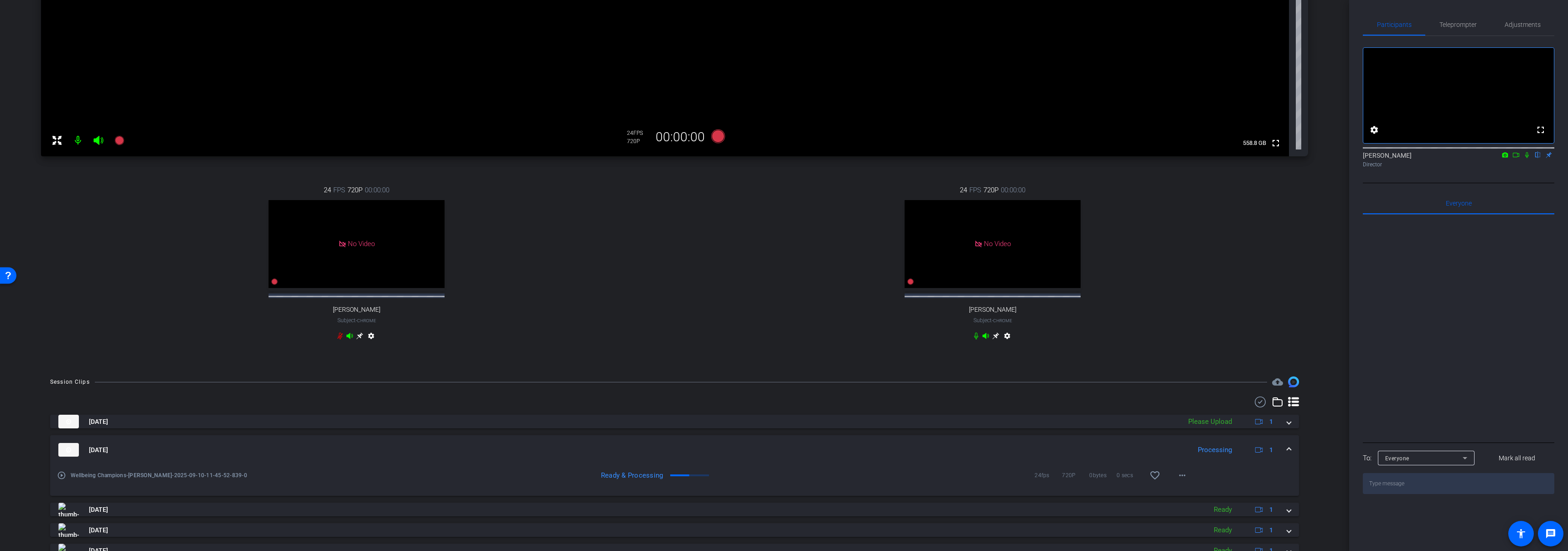
click at [732, 418] on div "Sep 10, 2025 Please Upload 1 Wellbeing Champions-Elizabeth Sobiski-2025-09-10-1…" at bounding box center [674, 493] width 1249 height 193
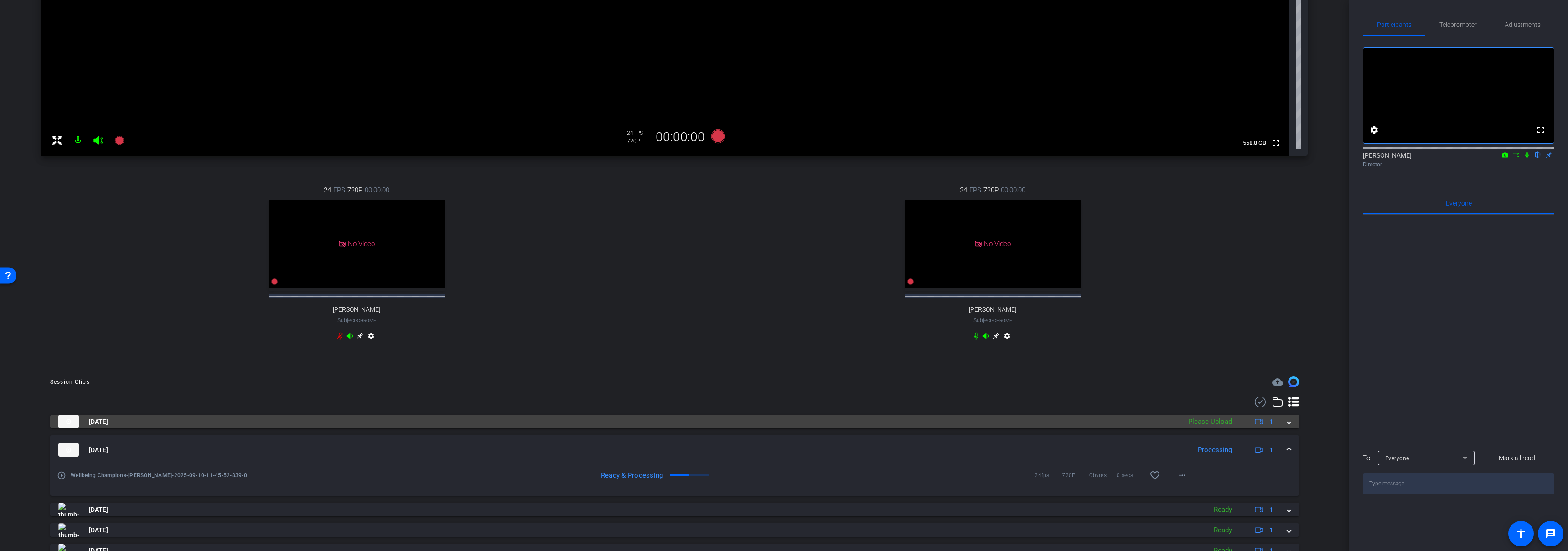
click at [731, 425] on mat-panel-title "Sep 10, 2025" at bounding box center [617, 421] width 1118 height 13
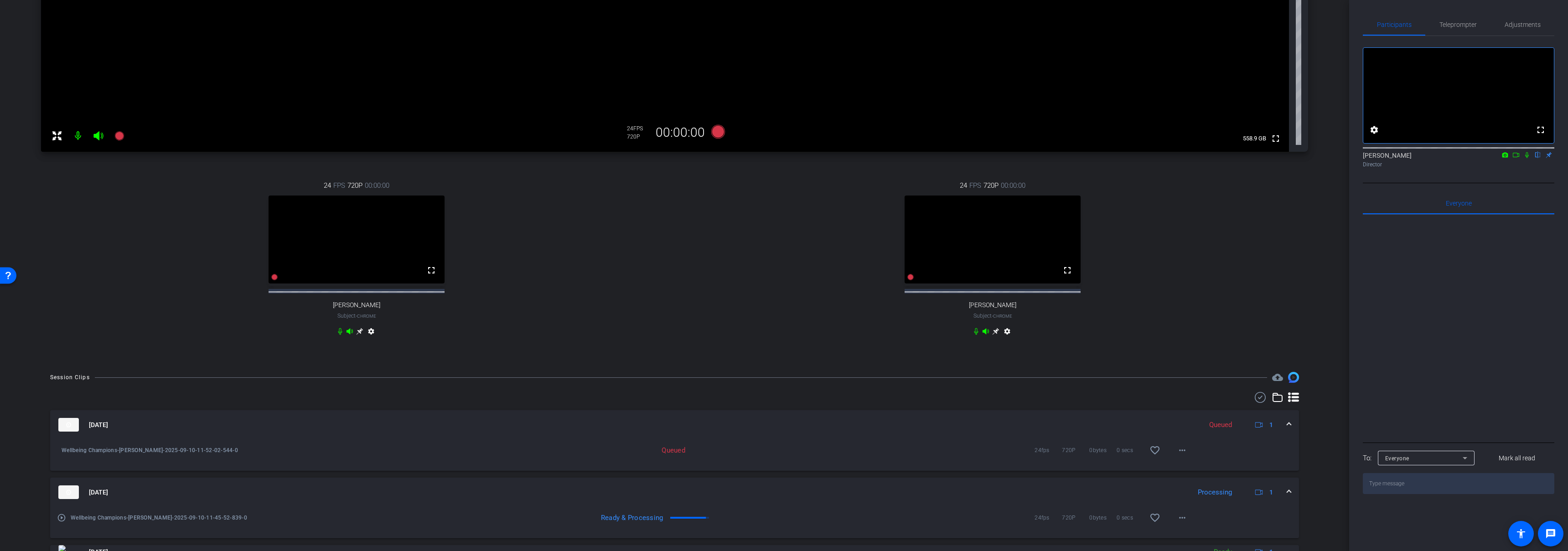
scroll to position [241, 0]
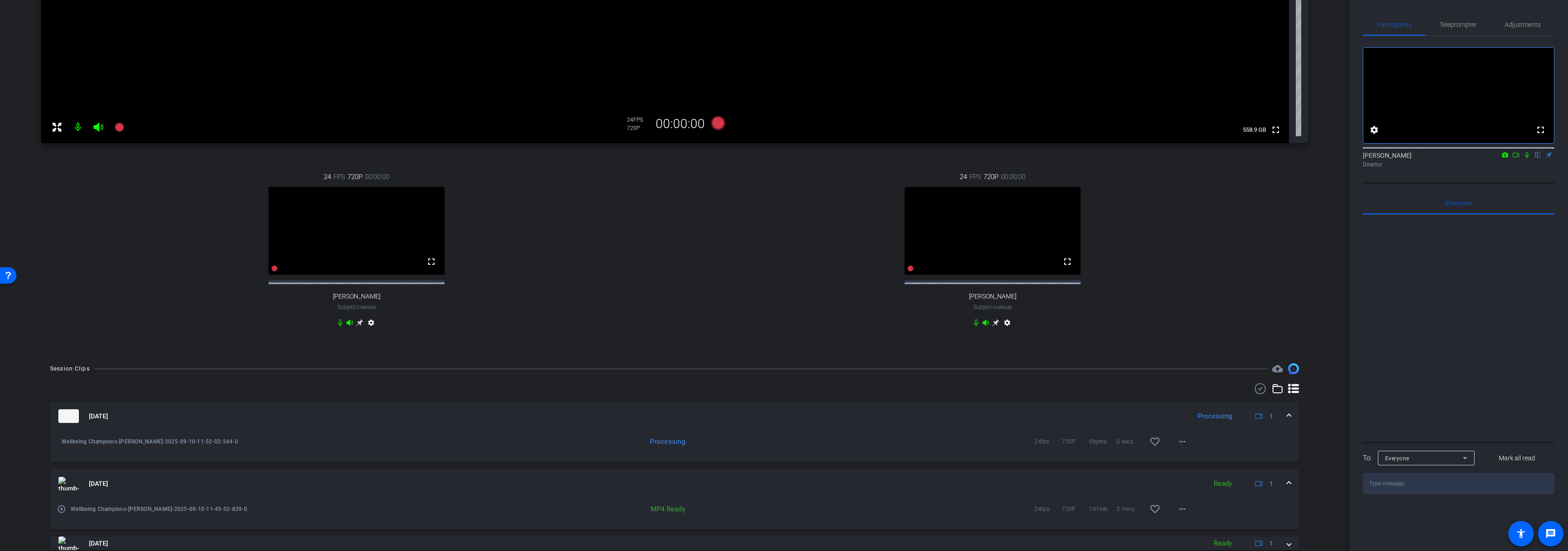
click at [1287, 488] on span at bounding box center [1289, 483] width 4 height 10
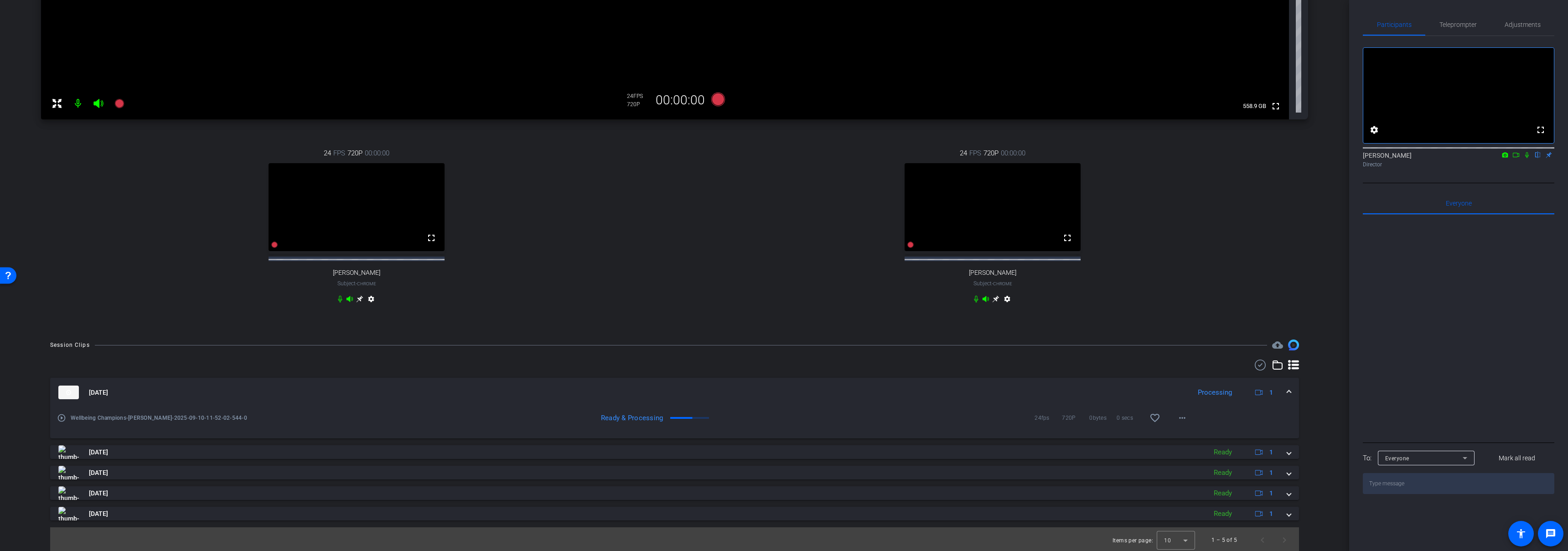
scroll to position [275, 0]
click at [1287, 389] on span at bounding box center [1289, 390] width 4 height 10
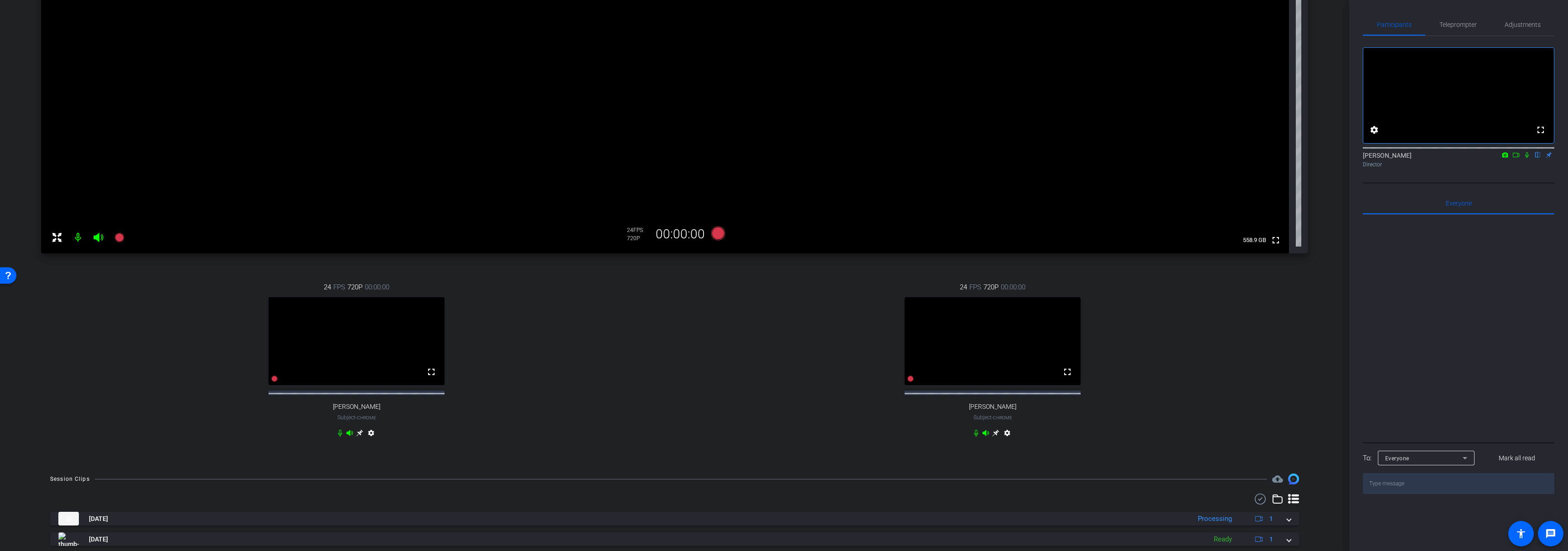
scroll to position [0, 0]
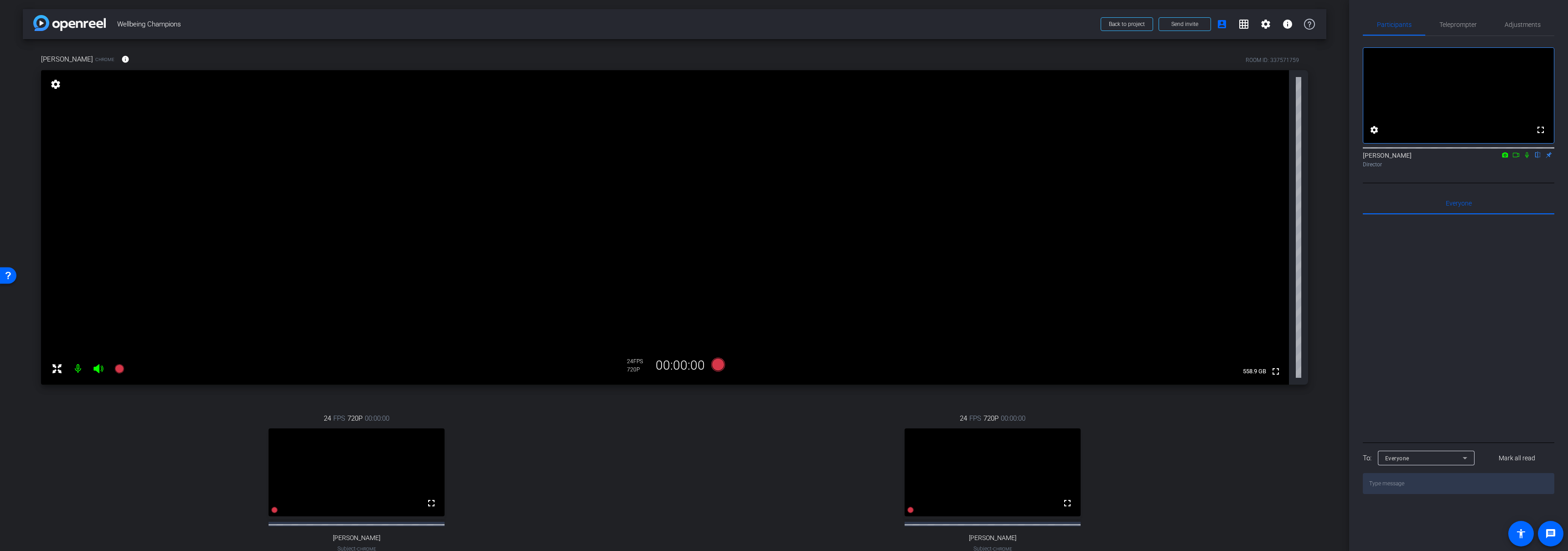
click at [681, 431] on div "24 FPS 720P 00:00:00 fullscreen Emily Bland Subject - Chrome settings" at bounding box center [992, 492] width 631 height 188
click at [667, 462] on div "24 FPS 720P 00:00:00 fullscreen Jayla Jackson Subject - Chrome settings" at bounding box center [356, 492] width 631 height 188
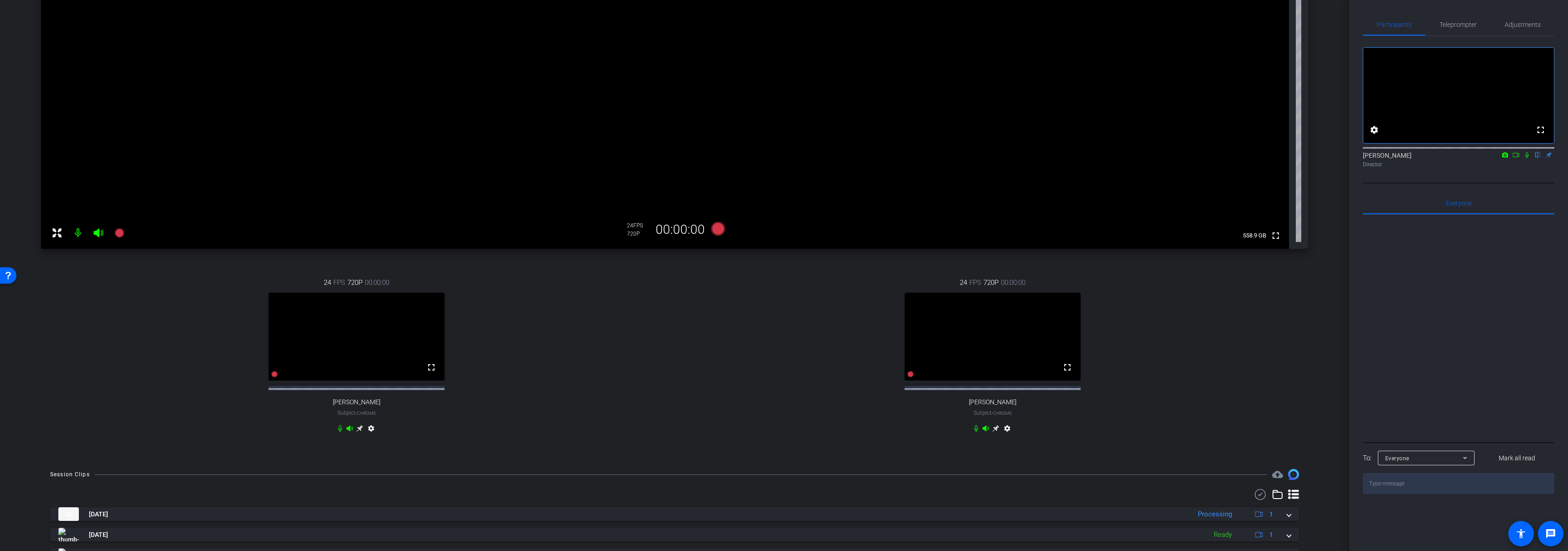
scroll to position [228, 0]
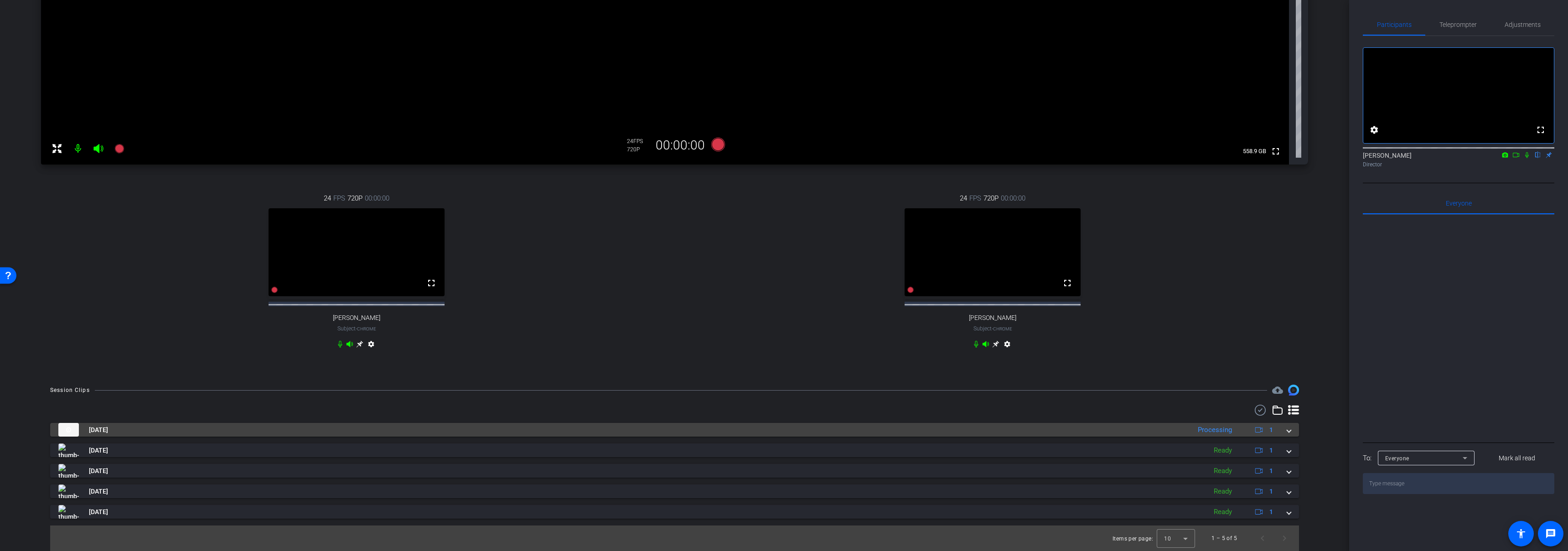
click at [687, 433] on mat-panel-title "Sep 10, 2025" at bounding box center [622, 429] width 1127 height 13
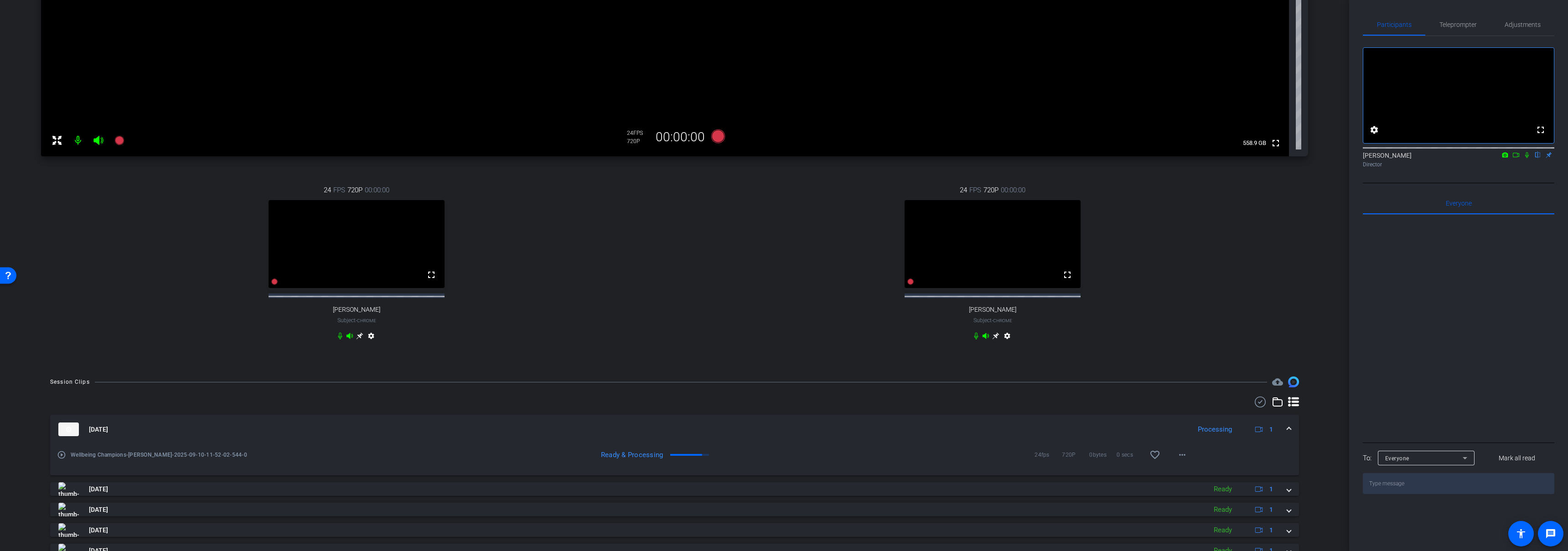
click at [685, 428] on mat-expansion-panel-header "Sep 10, 2025 Processing 1" at bounding box center [674, 429] width 1249 height 29
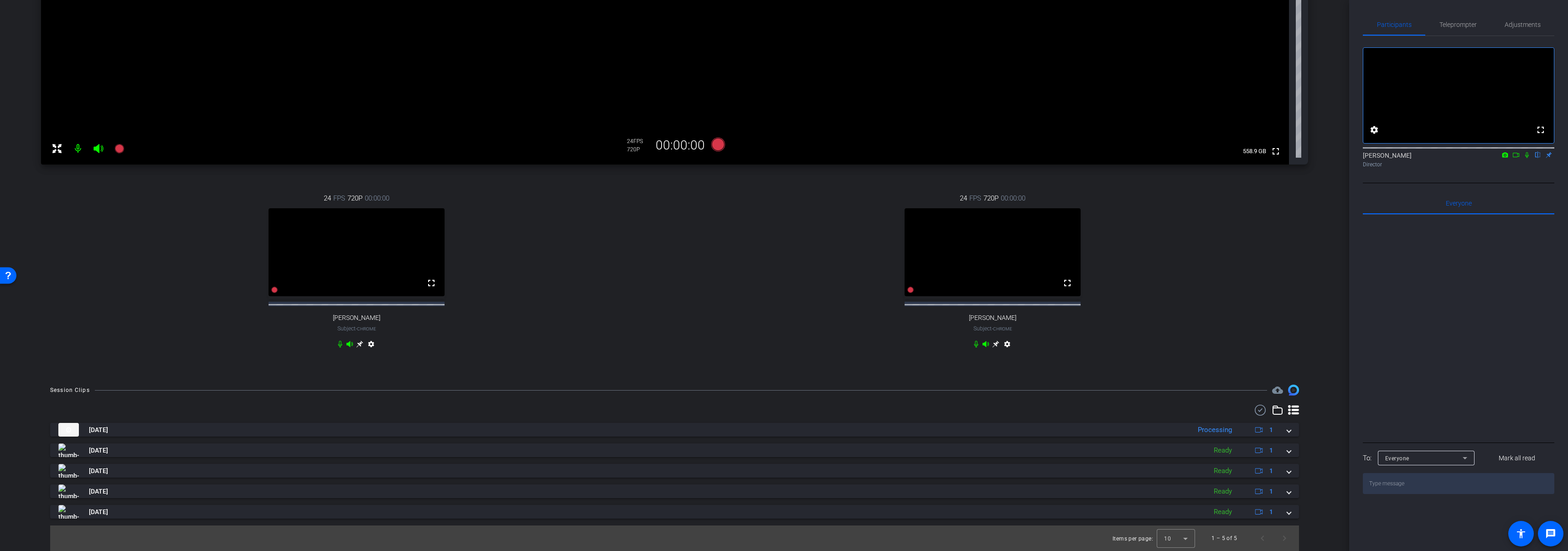
scroll to position [0, 0]
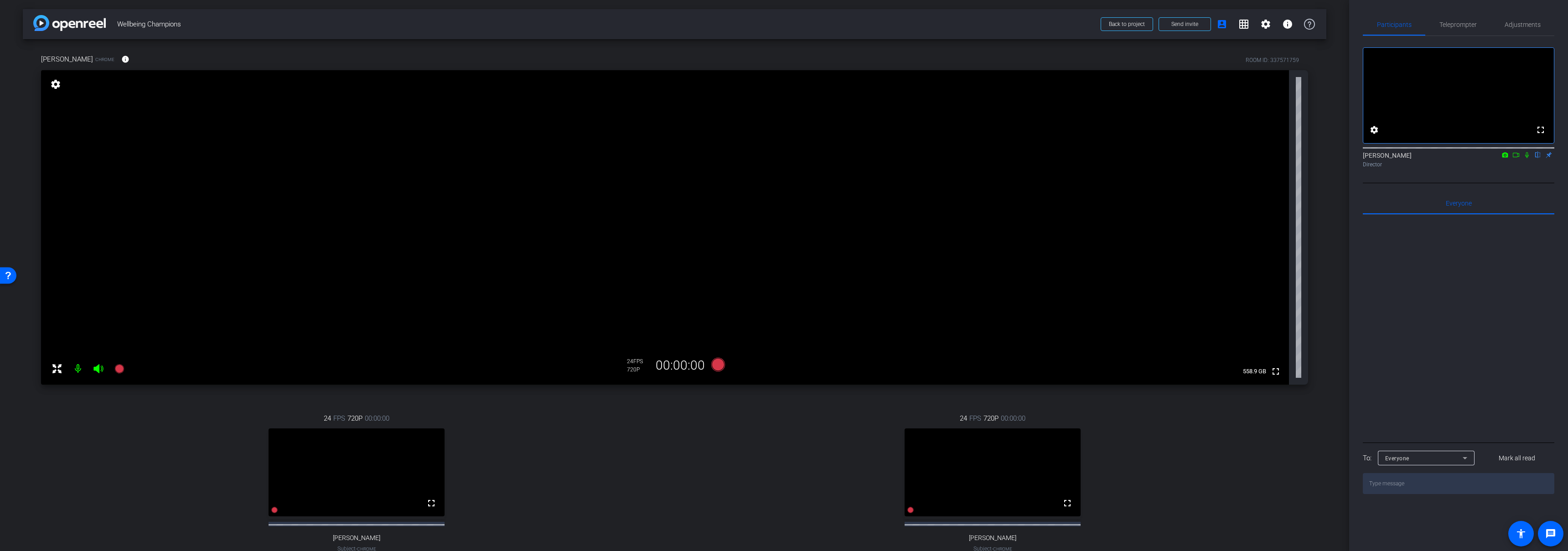
click at [341, 27] on span "Wellbeing Champions" at bounding box center [606, 24] width 978 height 18
